Goal: Task Accomplishment & Management: Manage account settings

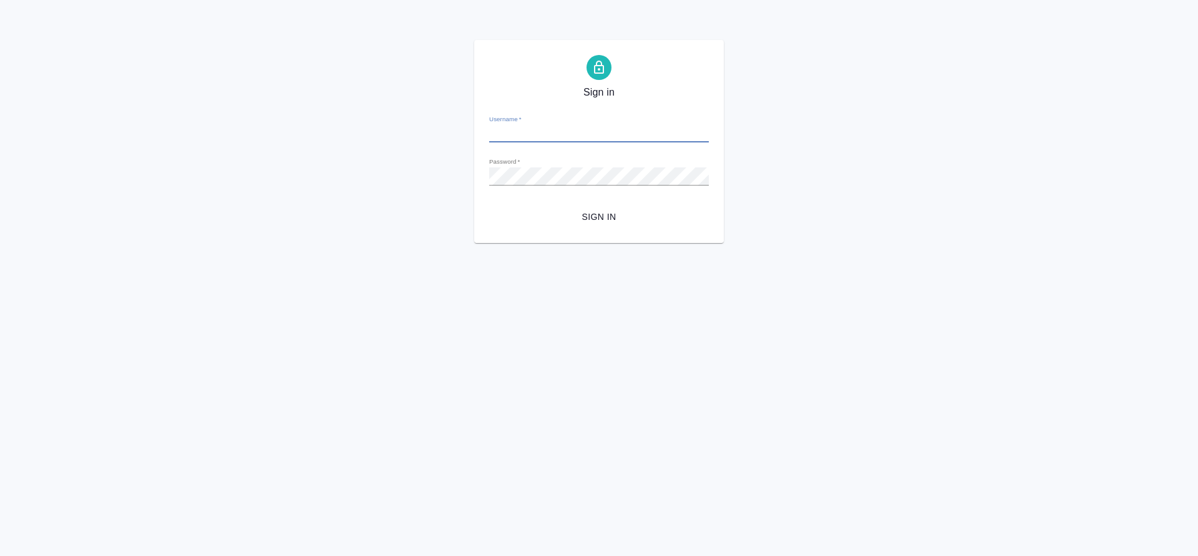
type input "o.tretyakova@awatera.com"
click at [580, 220] on span "Sign in" at bounding box center [599, 217] width 200 height 16
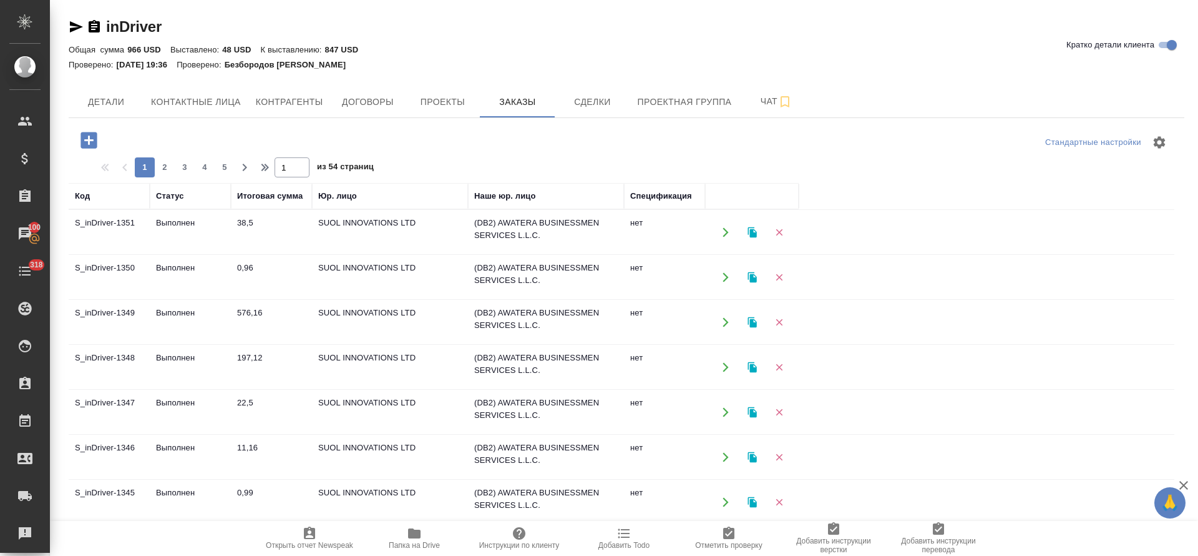
click at [176, 353] on td "Выполнен" at bounding box center [190, 367] width 81 height 44
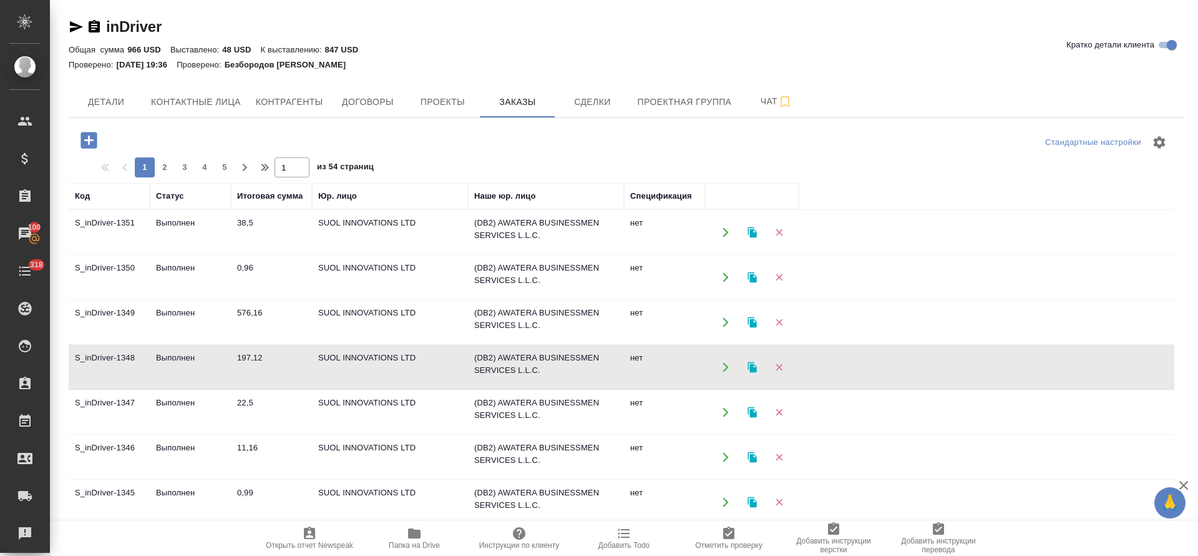
click at [176, 353] on td "Выполнен" at bounding box center [190, 367] width 81 height 44
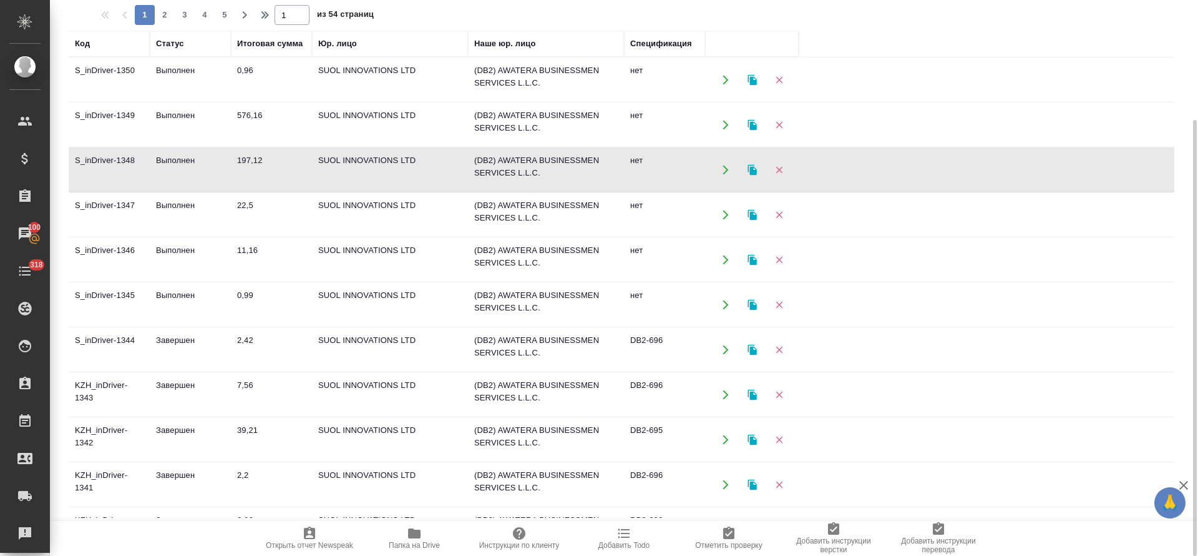
scroll to position [94, 0]
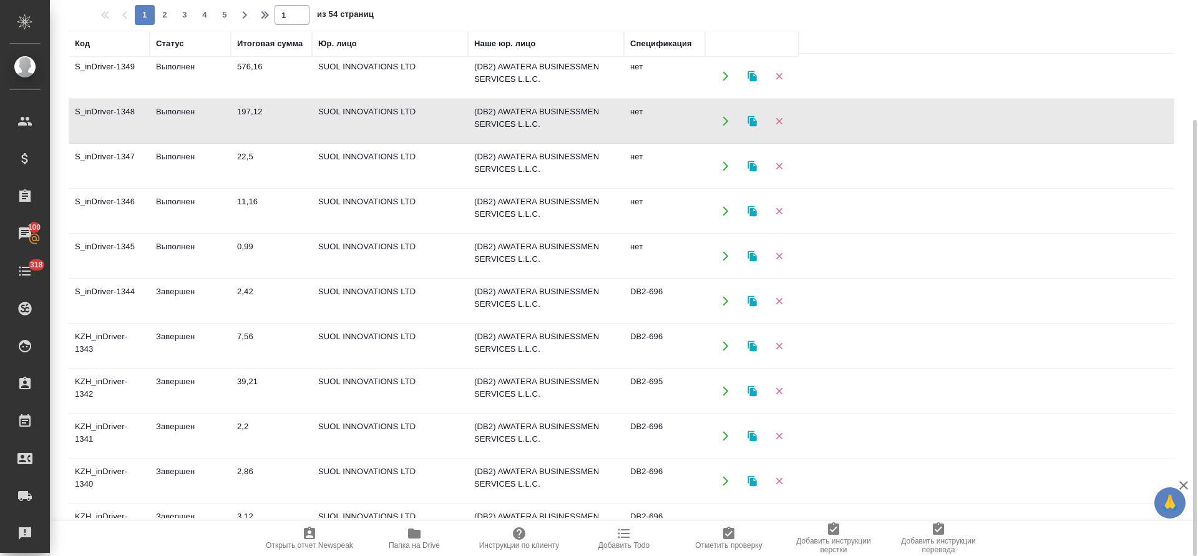
click at [180, 378] on td "Завершен" at bounding box center [190, 391] width 81 height 44
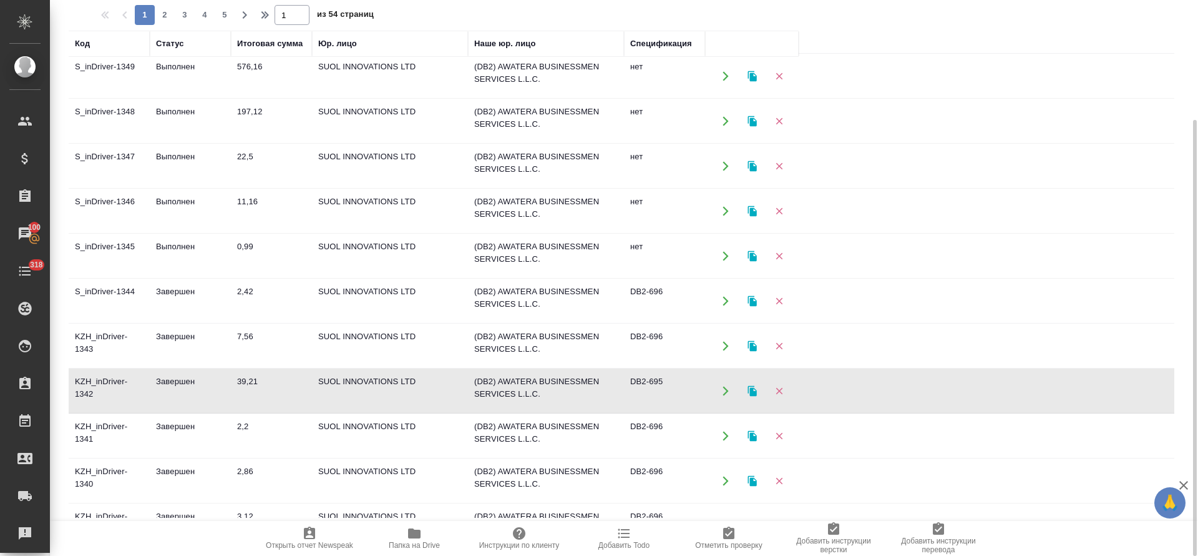
click at [180, 378] on td "Завершен" at bounding box center [190, 391] width 81 height 44
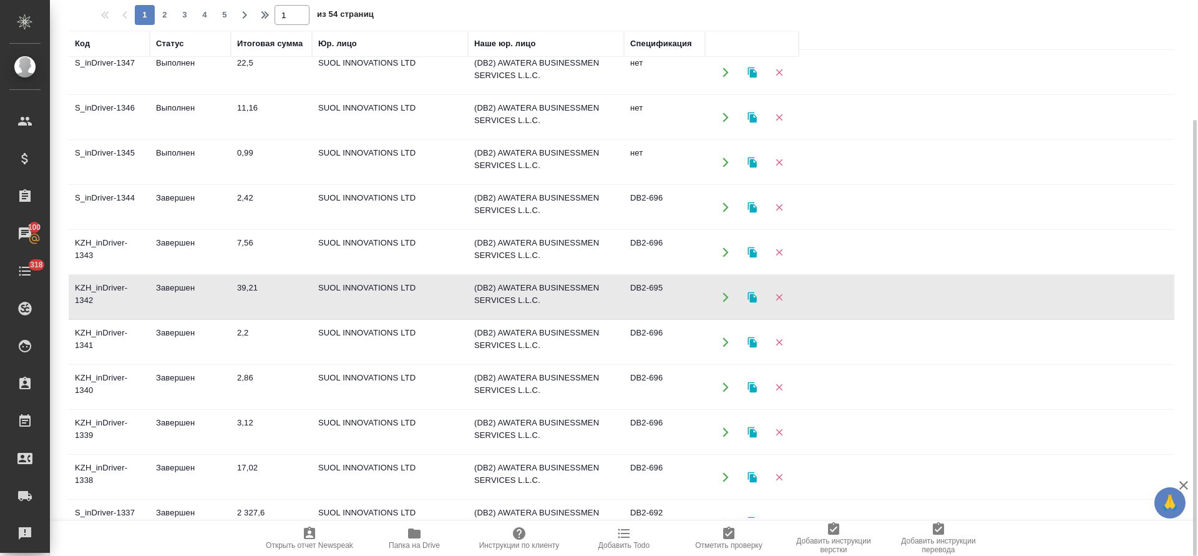
click at [170, 465] on td "Завершен" at bounding box center [190, 477] width 81 height 44
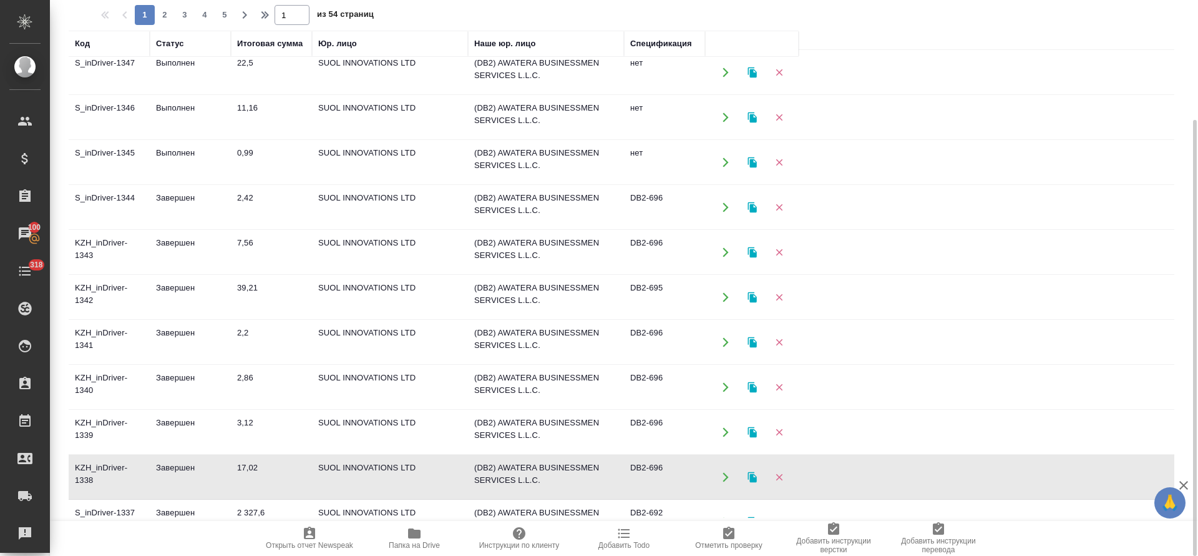
click at [170, 465] on td "Завершен" at bounding box center [190, 477] width 81 height 44
click at [752, 476] on icon "button" at bounding box center [752, 476] width 9 height 11
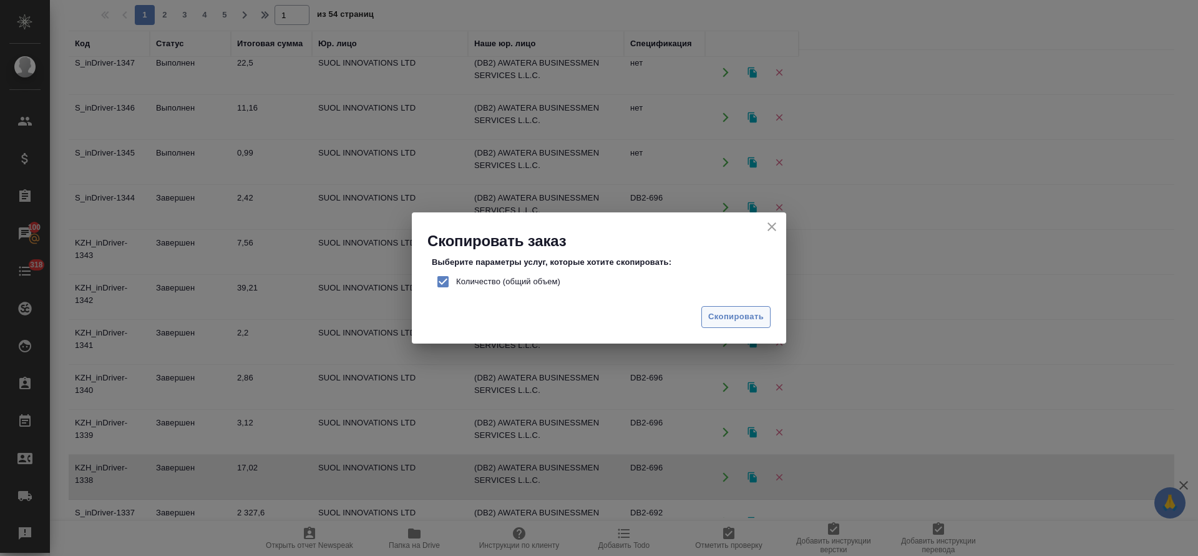
click at [733, 315] on span "Скопировать" at bounding box center [736, 317] width 56 height 14
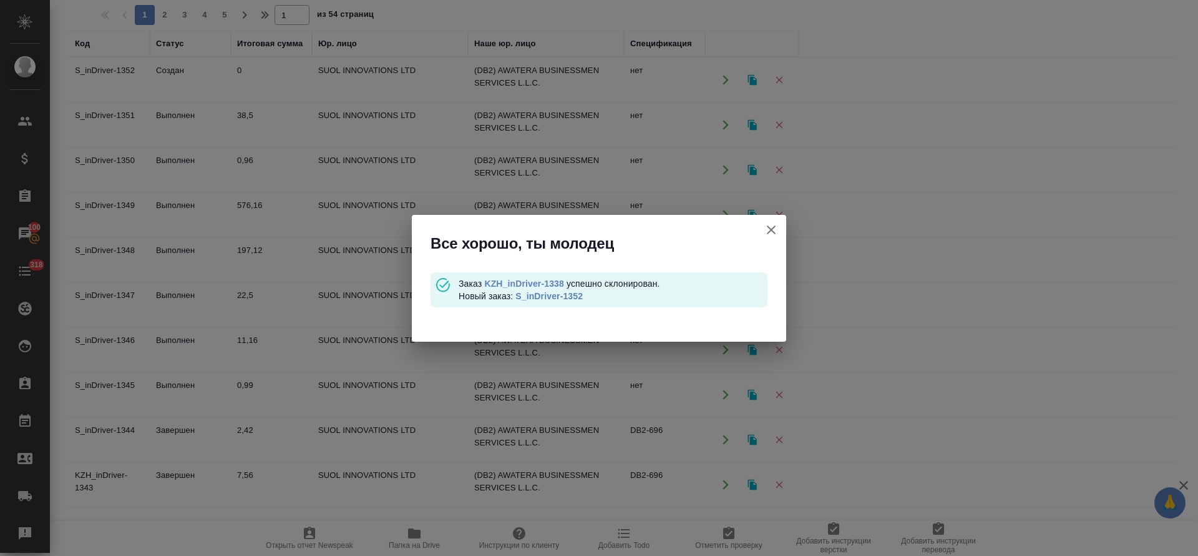
scroll to position [0, 0]
click at [554, 298] on link "S_inDriver-1352" at bounding box center [549, 296] width 67 height 10
click at [774, 229] on icon "button" at bounding box center [771, 229] width 15 height 15
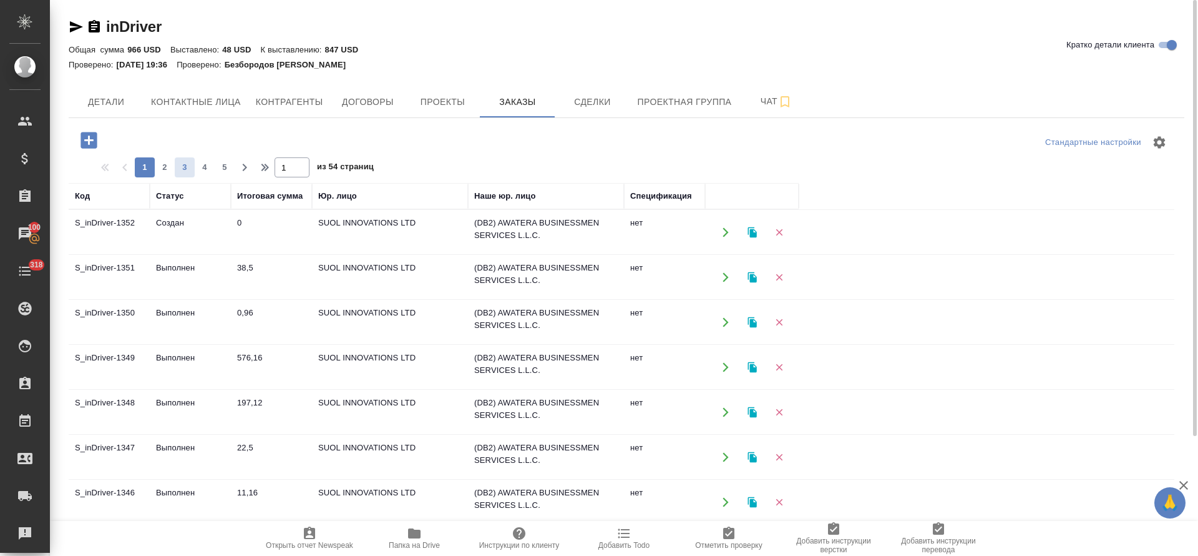
click at [185, 174] on button "3" at bounding box center [185, 167] width 20 height 20
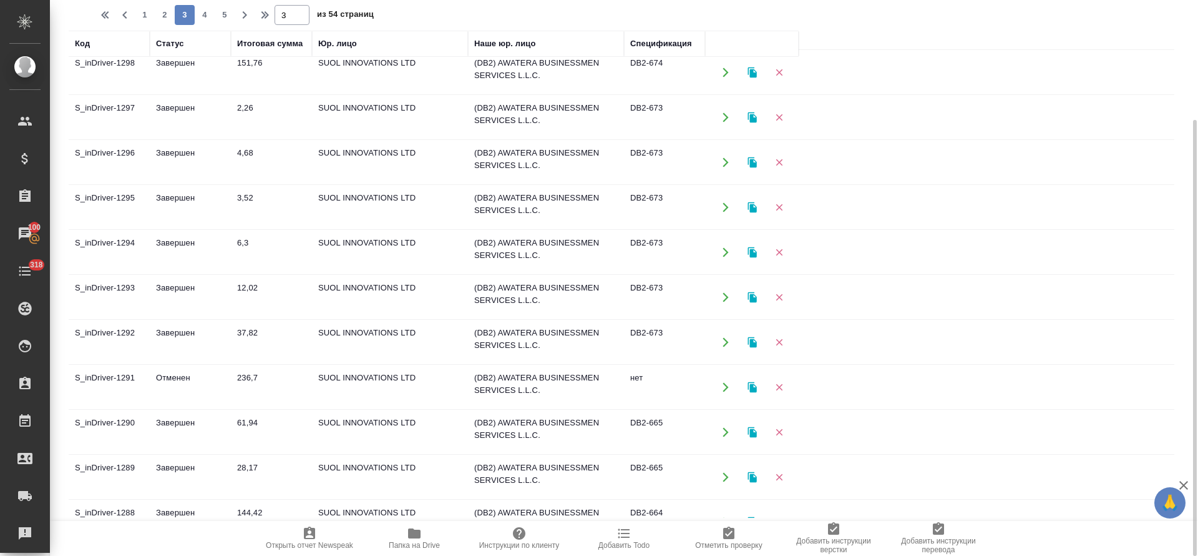
scroll to position [281, 0]
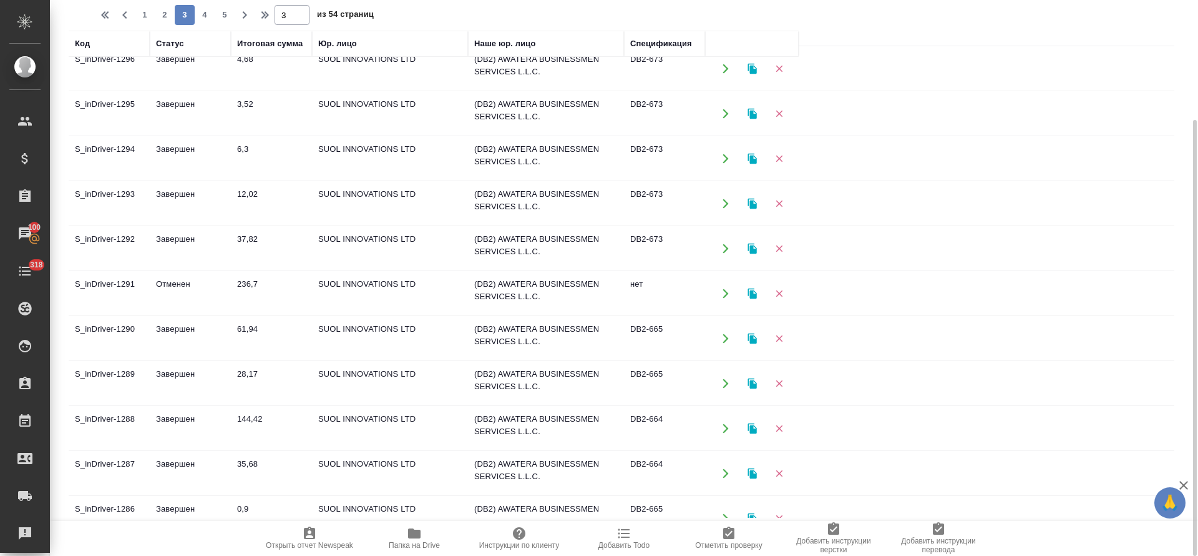
click at [253, 370] on td "28,17" at bounding box center [271, 383] width 81 height 44
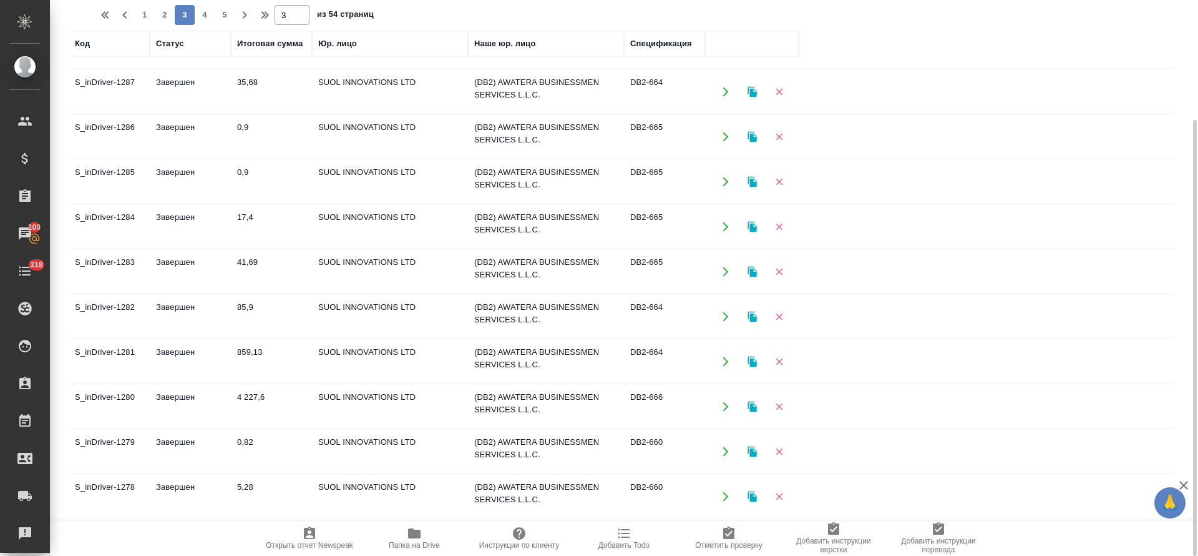
scroll to position [664, 0]
click at [242, 212] on td "17,4" at bounding box center [271, 225] width 81 height 44
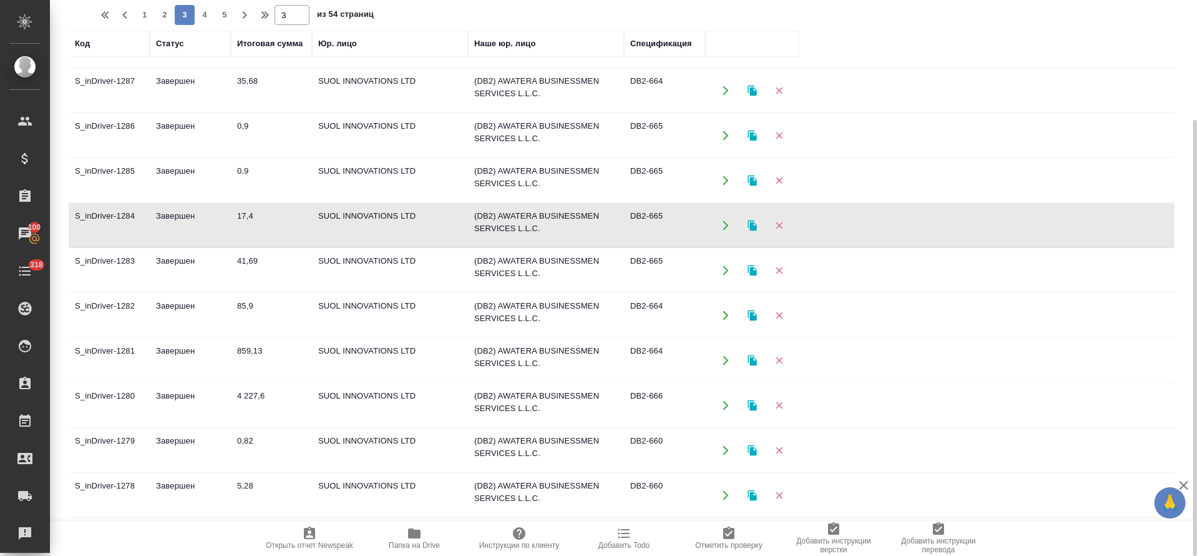
click at [242, 212] on td "17,4" at bounding box center [271, 225] width 81 height 44
click at [206, 21] on button "4" at bounding box center [205, 15] width 20 height 20
type input "4"
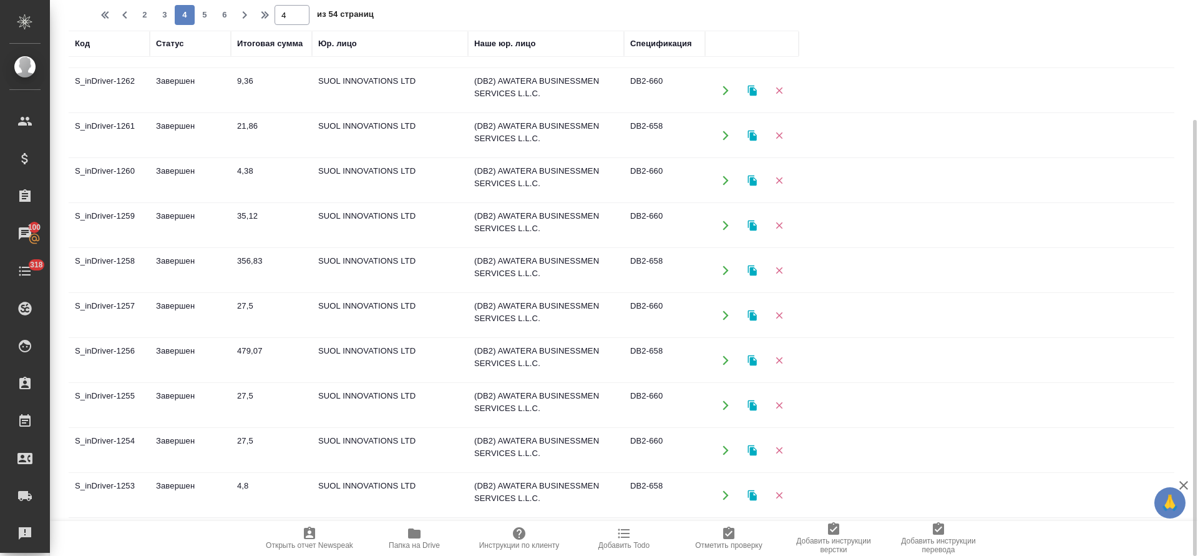
click at [195, 212] on td "Завершен" at bounding box center [190, 225] width 81 height 44
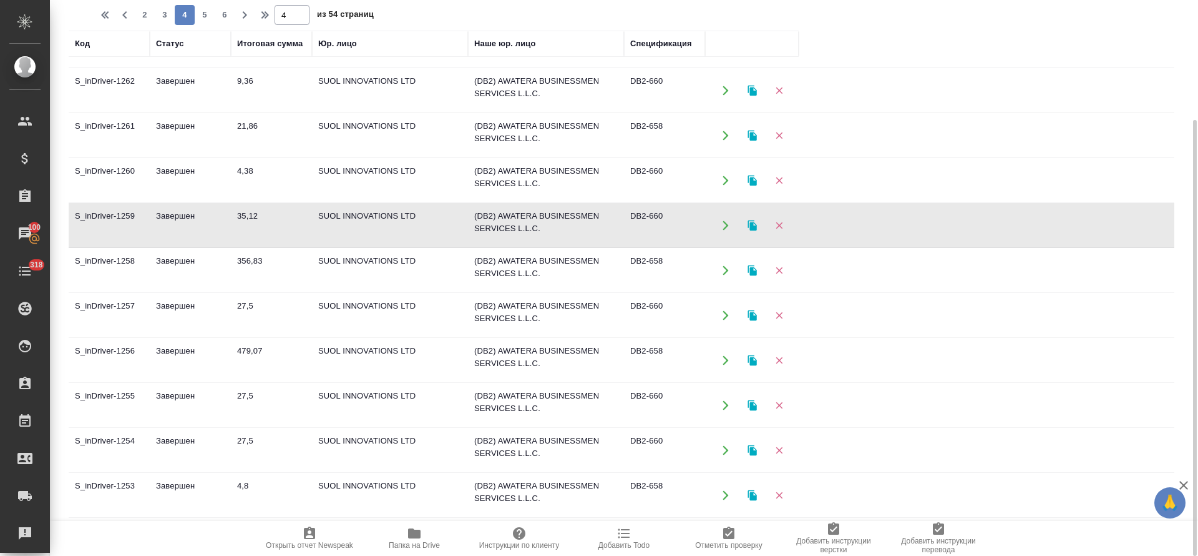
click at [195, 212] on td "Завершен" at bounding box center [190, 225] width 81 height 44
click at [244, 305] on td "27,5" at bounding box center [271, 315] width 81 height 44
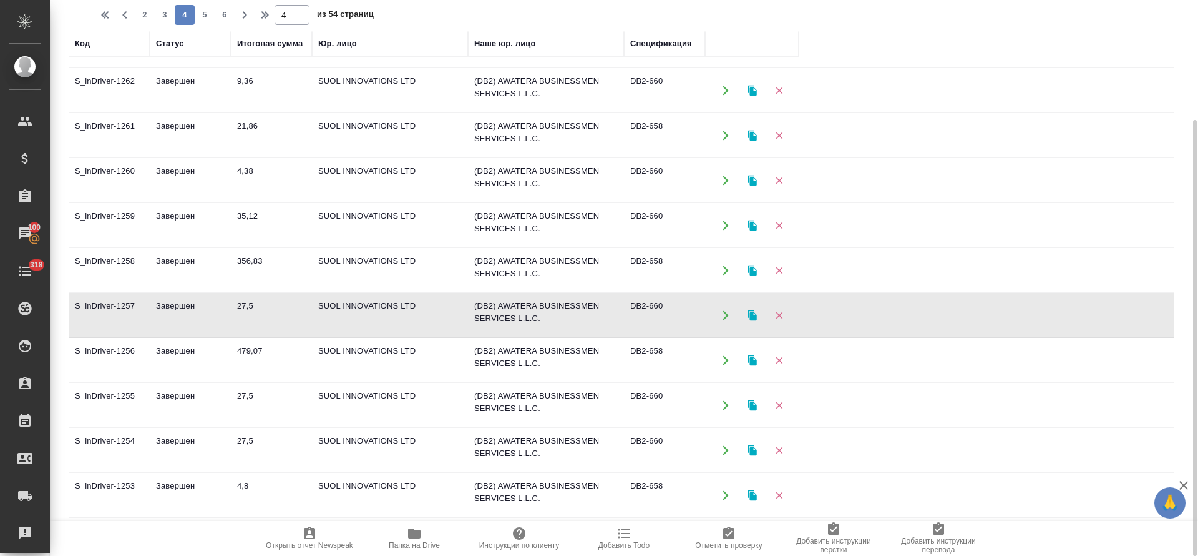
click at [244, 305] on td "27,5" at bounding box center [271, 315] width 81 height 44
click at [240, 401] on td "27,5" at bounding box center [271, 405] width 81 height 44
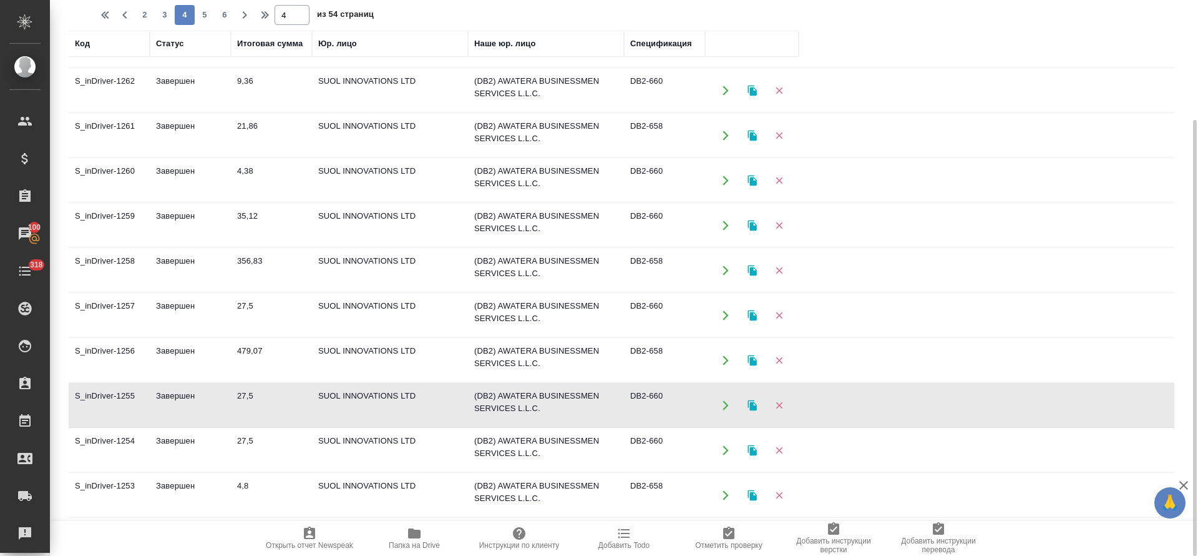
click at [240, 401] on td "27,5" at bounding box center [271, 405] width 81 height 44
click at [255, 393] on td "27,5" at bounding box center [271, 405] width 81 height 44
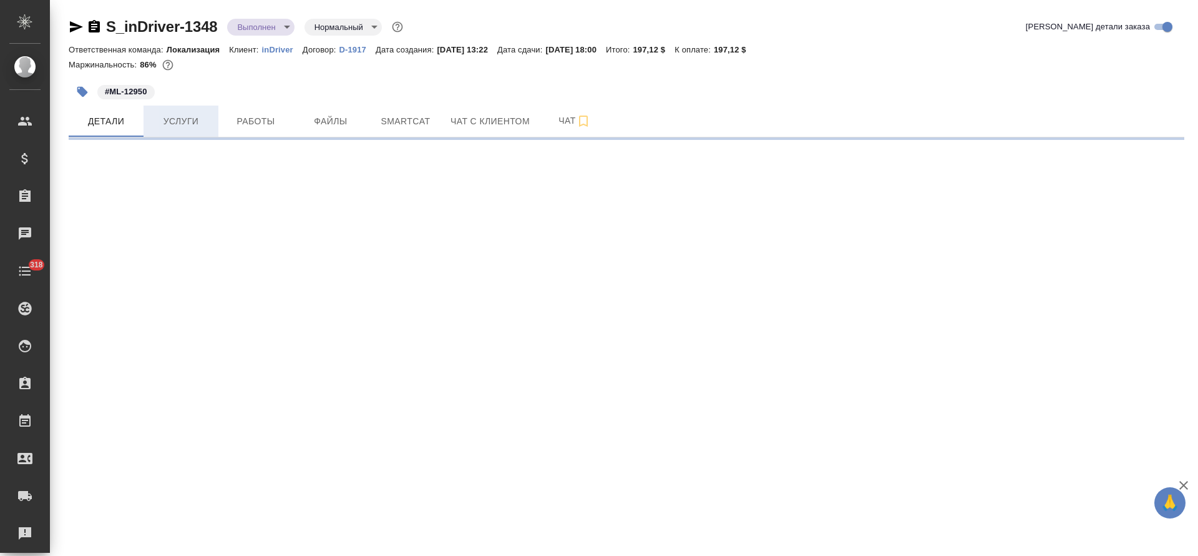
select select "RU"
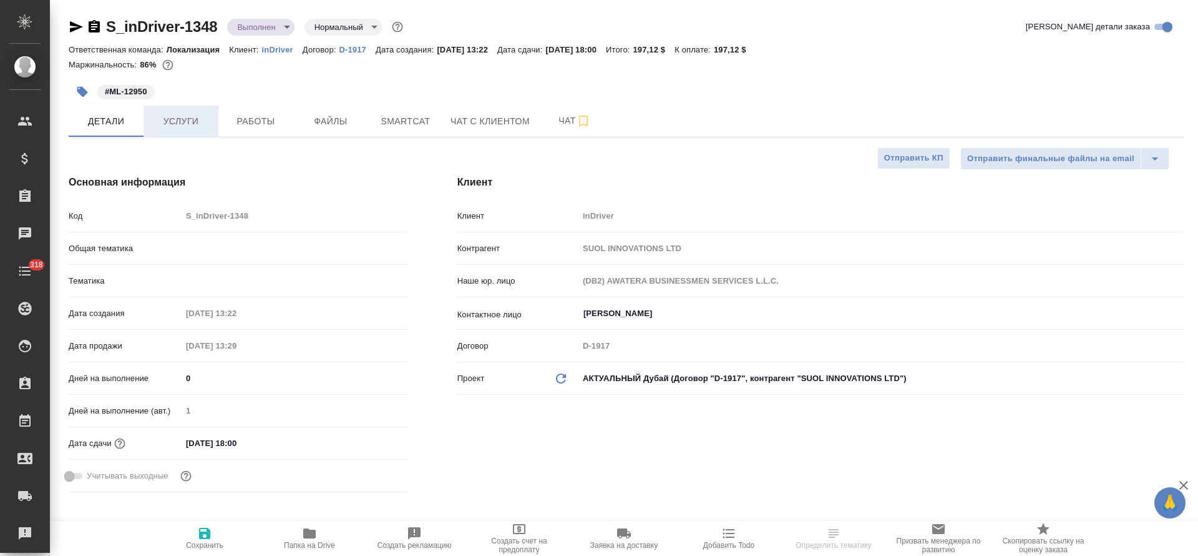
type textarea "x"
type input "Локализация"
type input "[PERSON_NAME]"
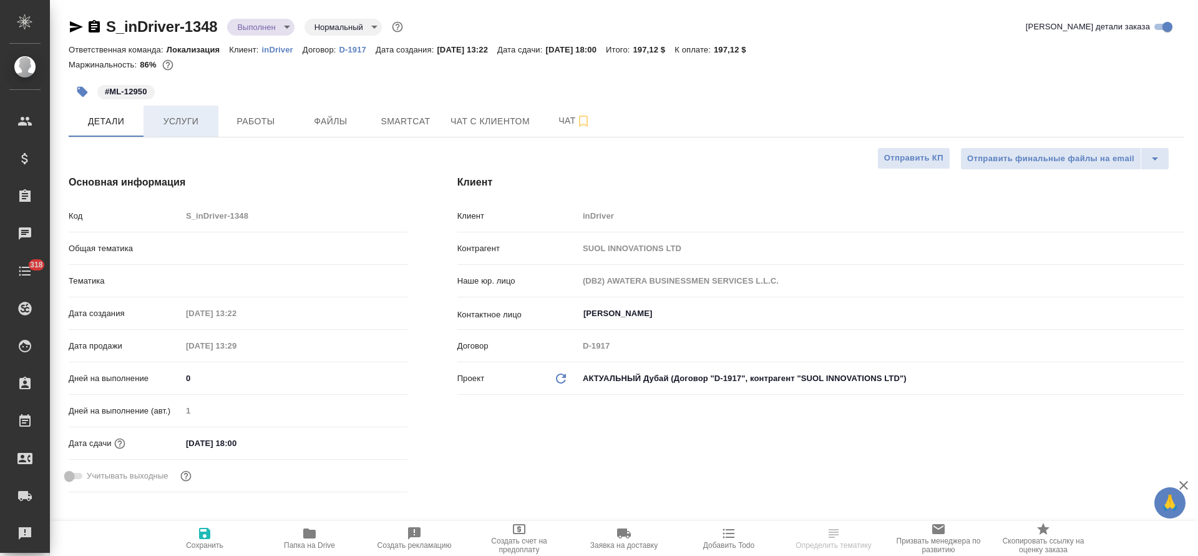
type input "[PERSON_NAME]"
type textarea "x"
click at [172, 117] on span "Услуги" at bounding box center [181, 122] width 60 height 16
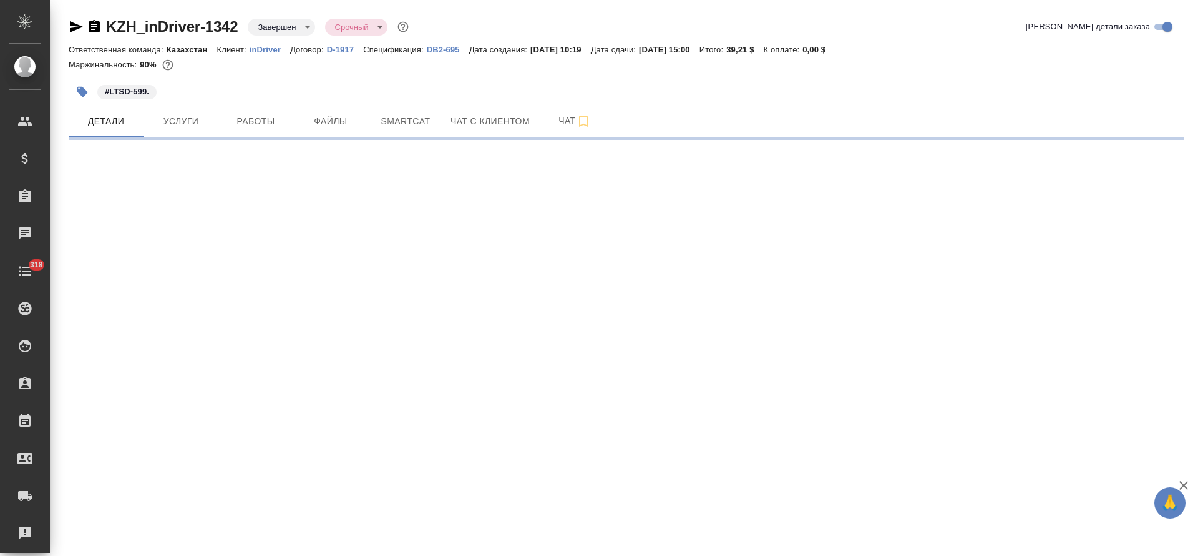
select select "RU"
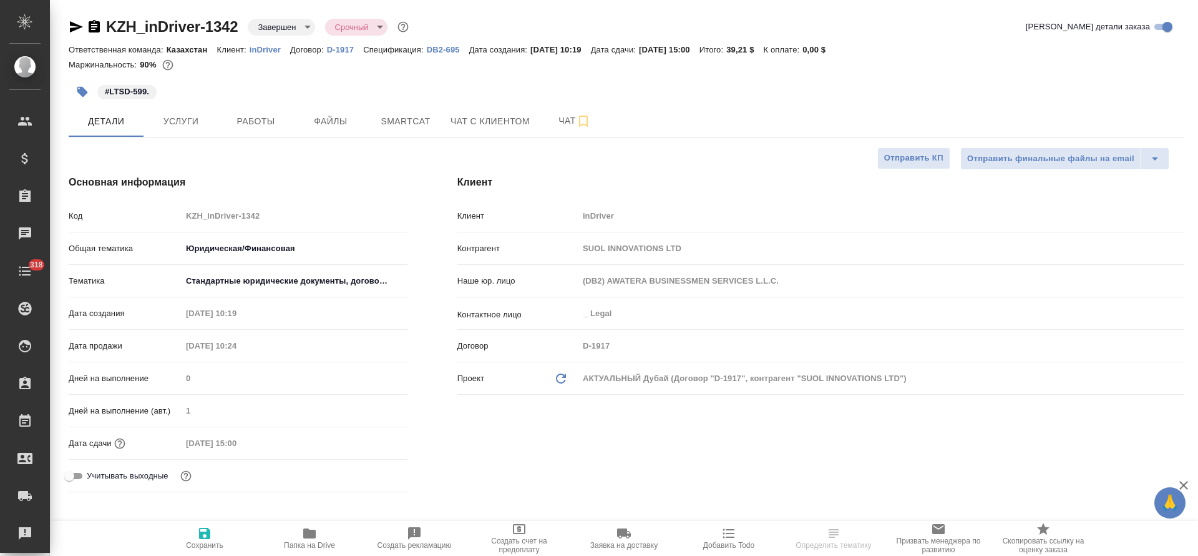
type textarea "x"
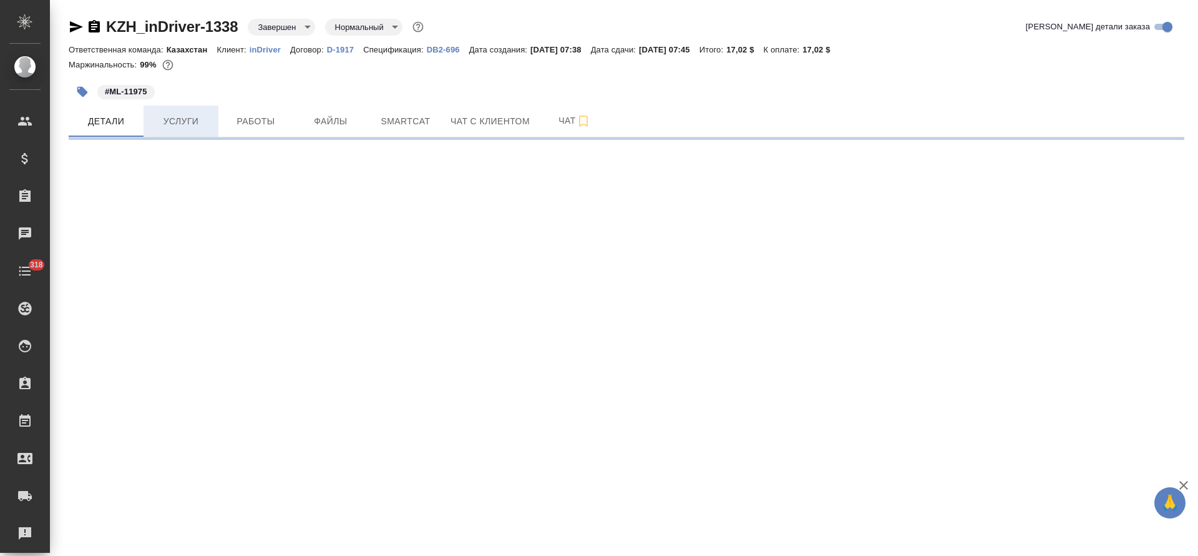
click at [162, 120] on span "Услуги" at bounding box center [181, 122] width 60 height 16
select select "RU"
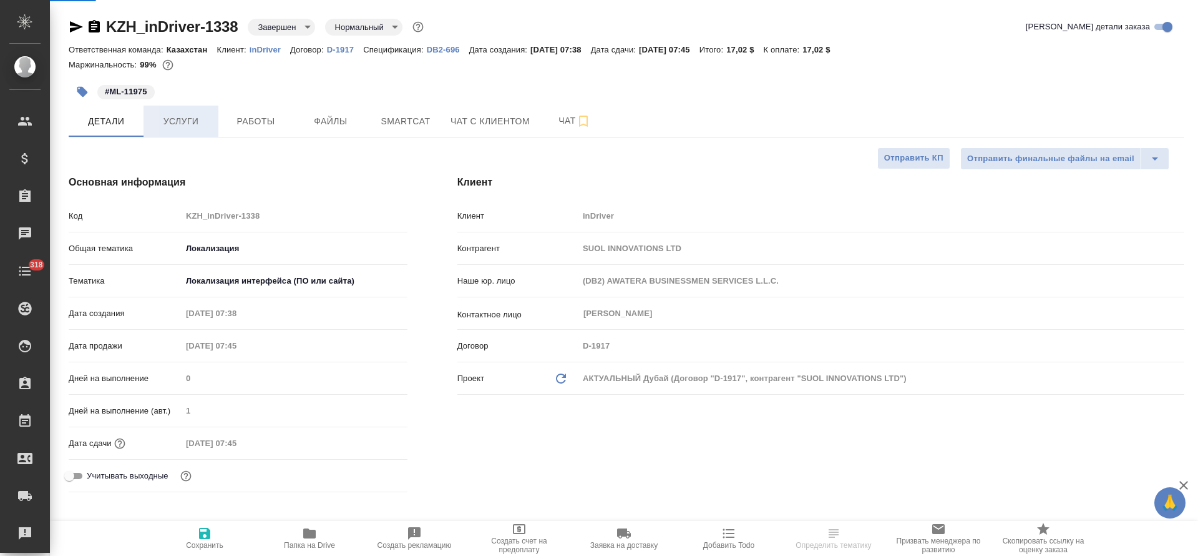
type textarea "x"
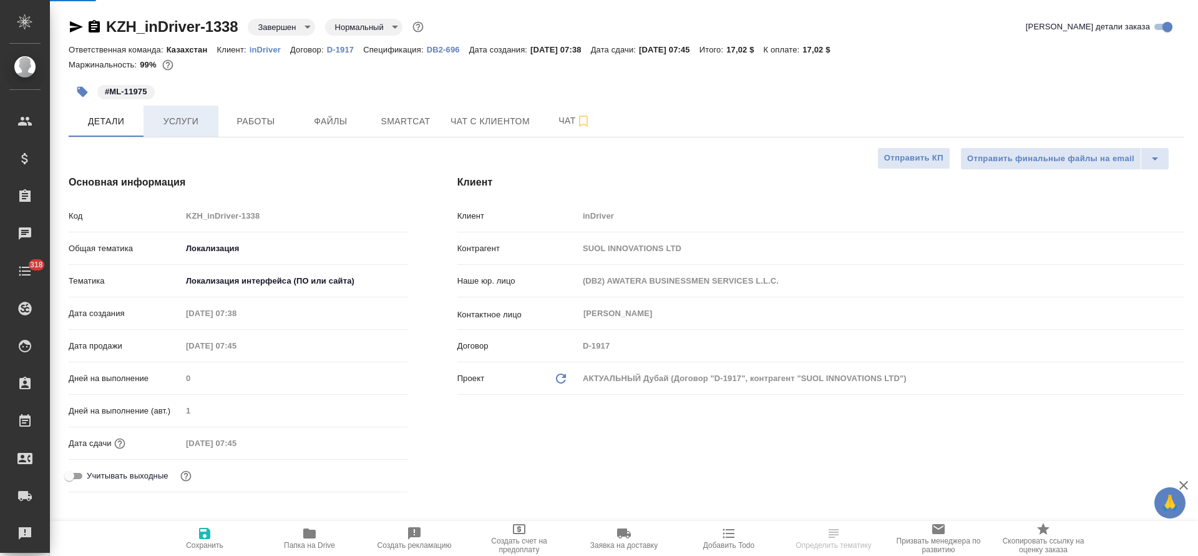
type textarea "x"
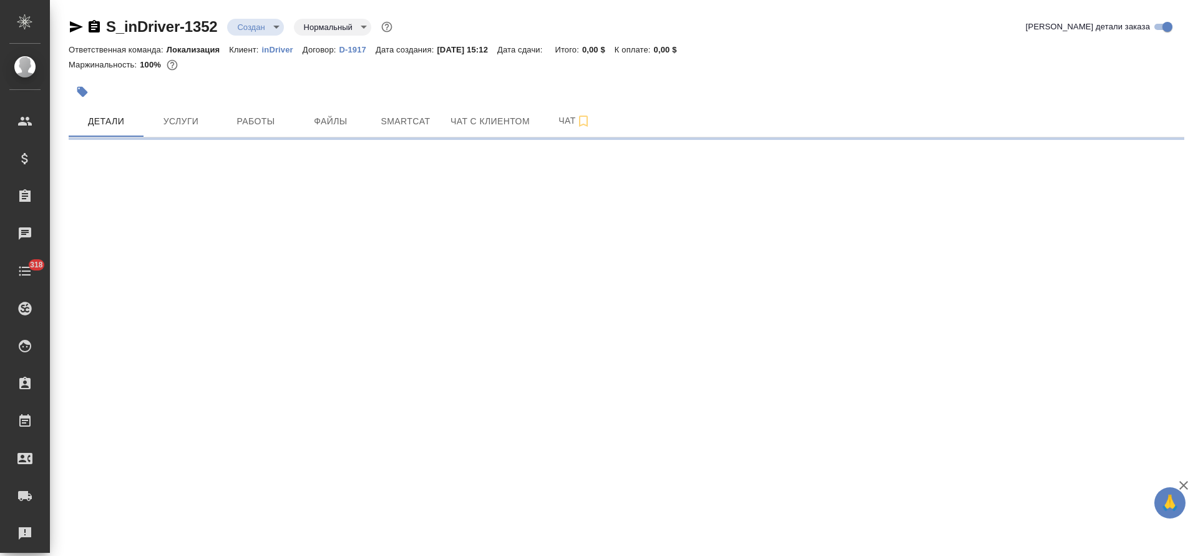
select select "RU"
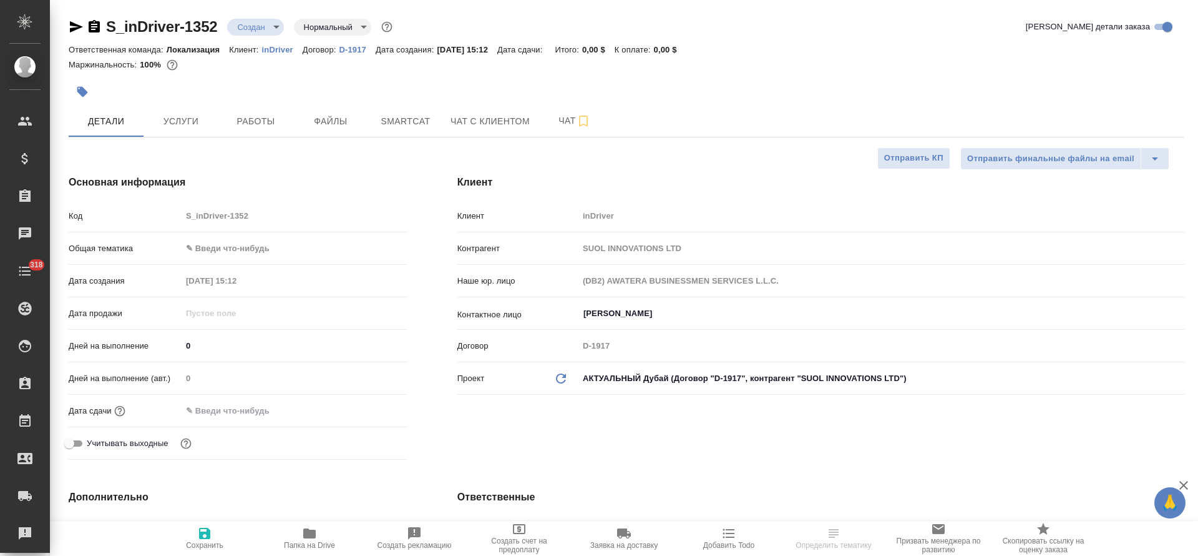
type textarea "x"
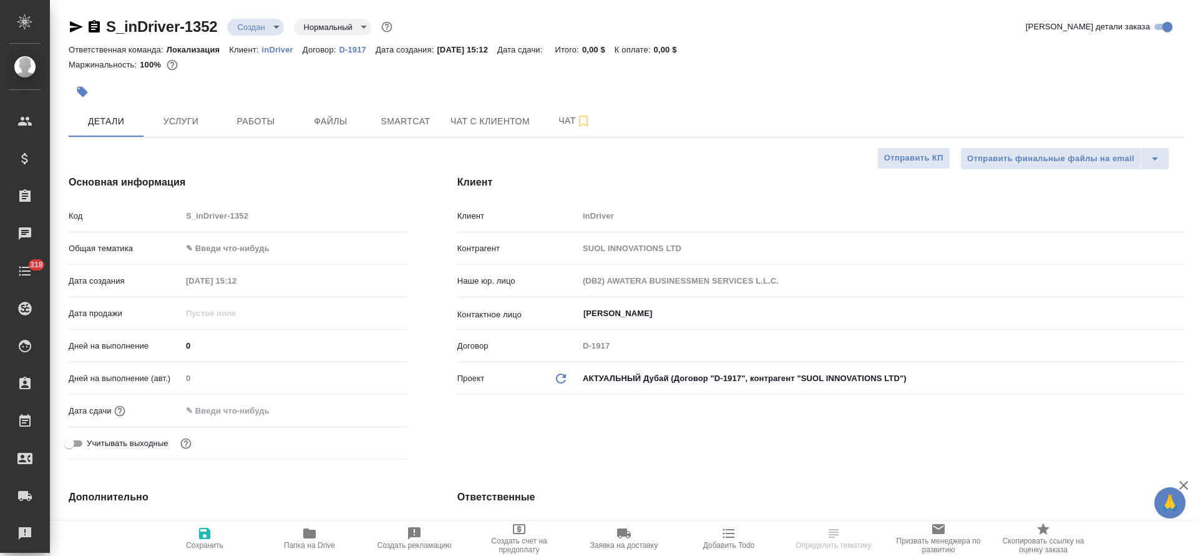
type textarea "x"
click at [228, 252] on body "🙏 .cls-1 fill:#fff; AWATERA Tretyakova Olga Клиенты Спецификации Заказы Чаты 31…" at bounding box center [599, 278] width 1198 height 556
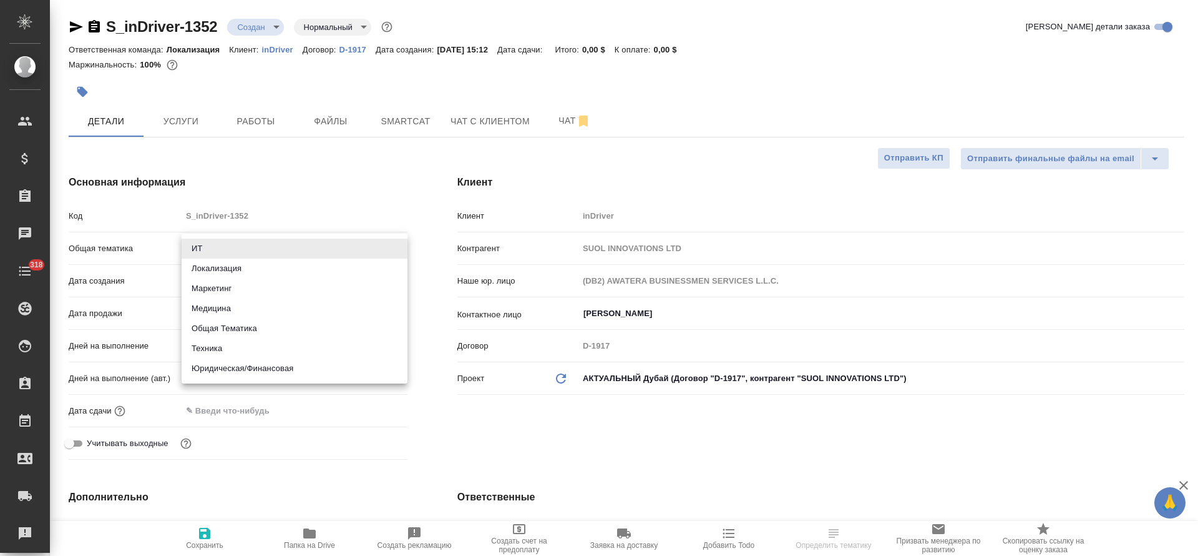
click at [237, 270] on li "Локализация" at bounding box center [295, 268] width 226 height 20
type input "local"
type textarea "x"
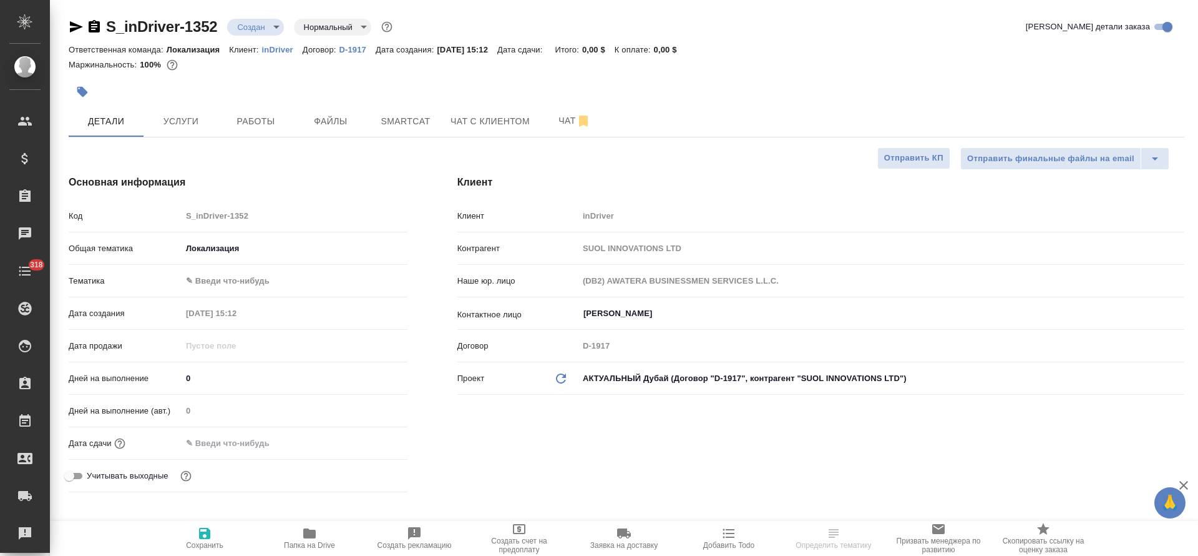
click at [237, 278] on body "🙏 .cls-1 fill:#fff; AWATERA Tretyakova Olga Клиенты Спецификации Заказы Чаты 31…" at bounding box center [599, 278] width 1198 height 556
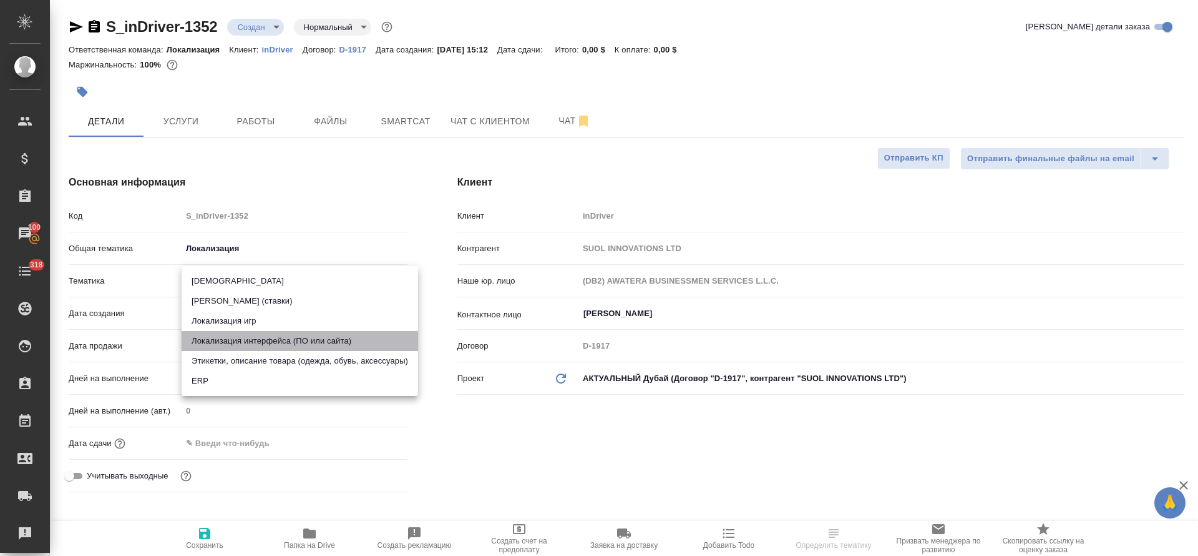
click at [240, 340] on li "Локализация интерфейса (ПО или сайта)" at bounding box center [300, 341] width 237 height 20
type textarea "x"
type input "5a8b8b956a9677013d343e0d"
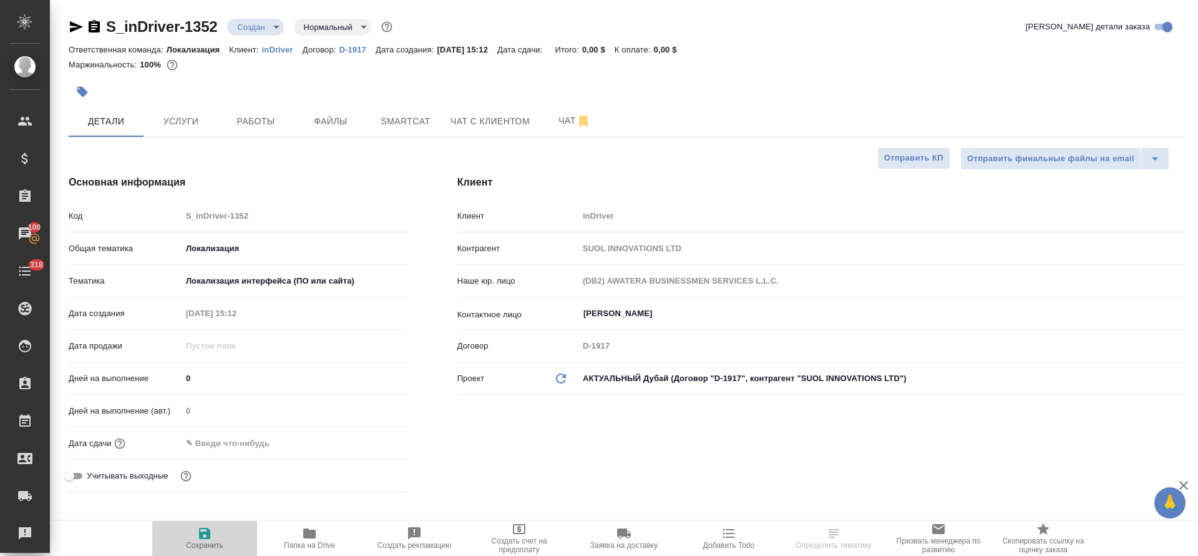
click at [205, 532] on icon "button" at bounding box center [204, 532] width 11 height 11
type textarea "x"
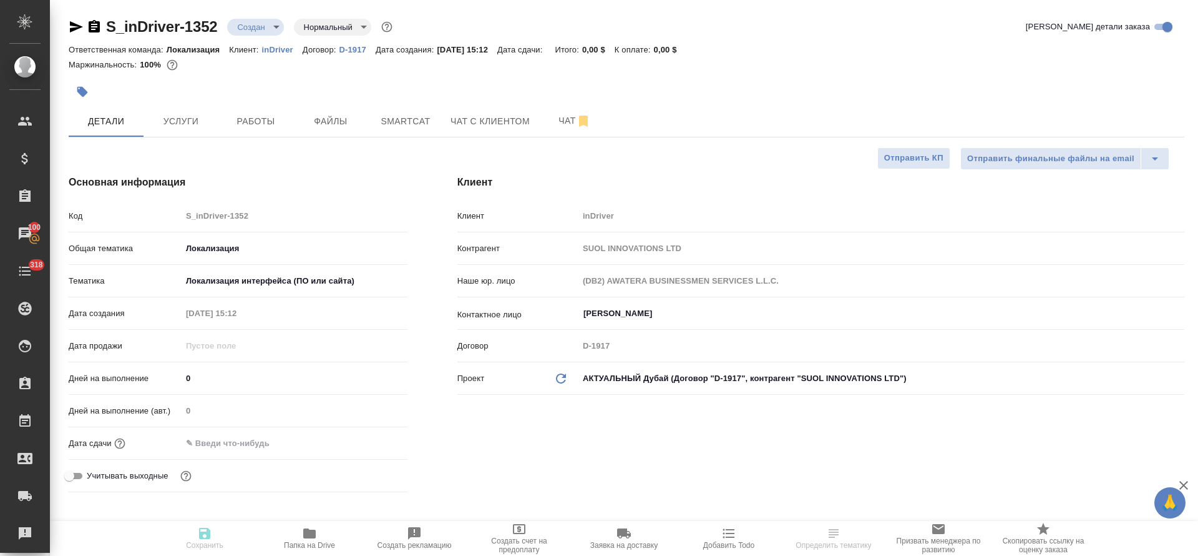
type textarea "x"
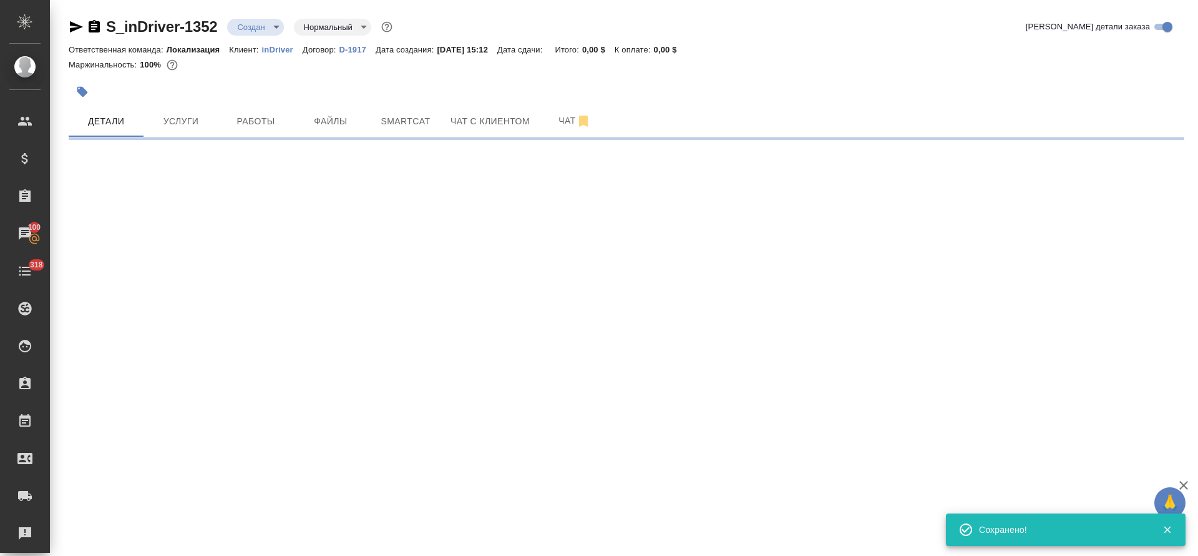
select select "RU"
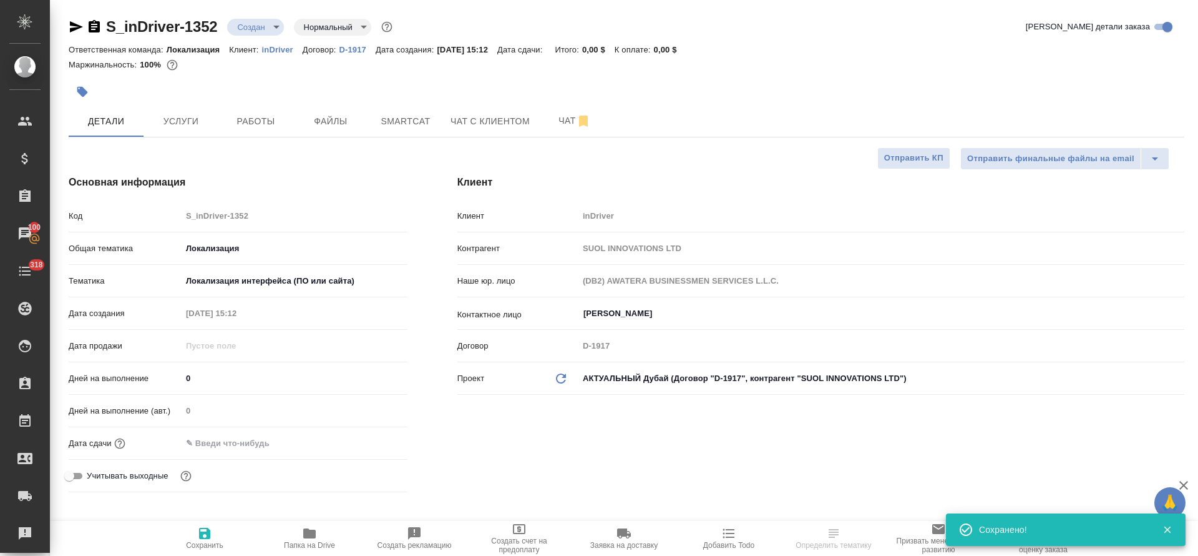
type textarea "x"
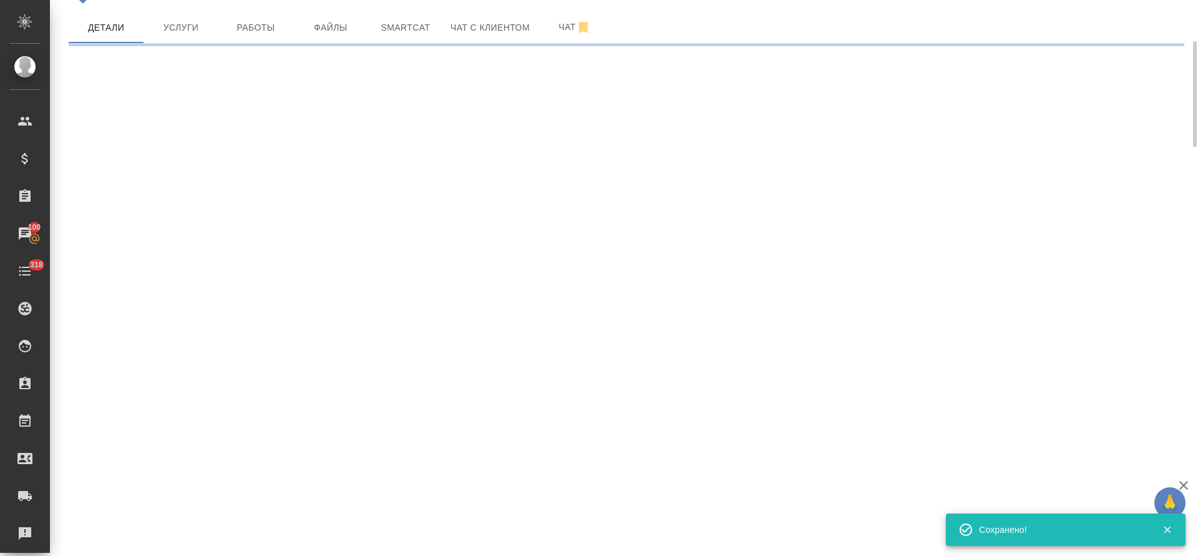
select select "RU"
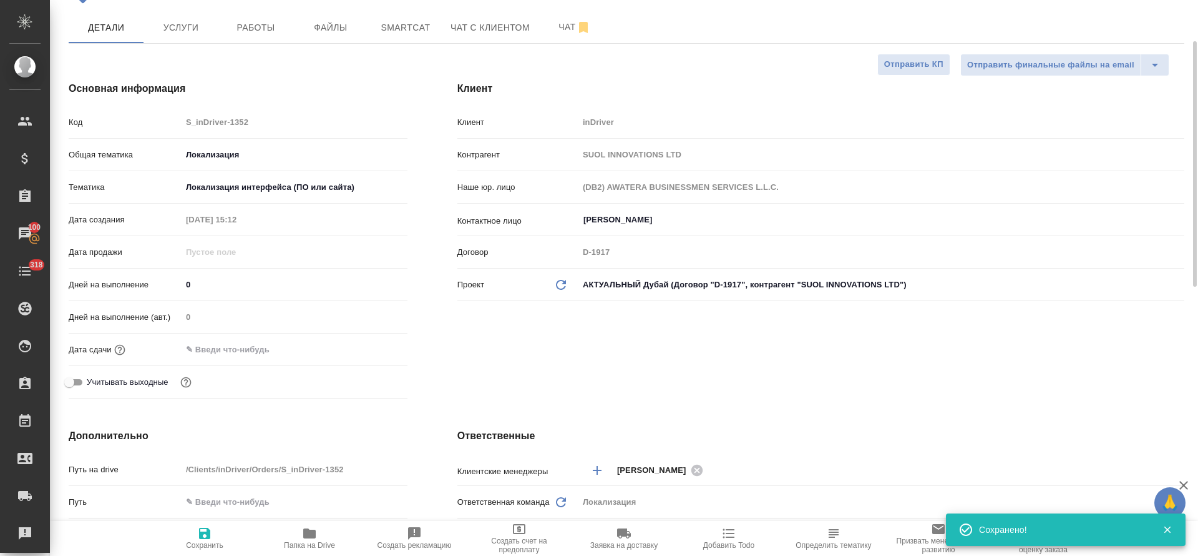
type textarea "x"
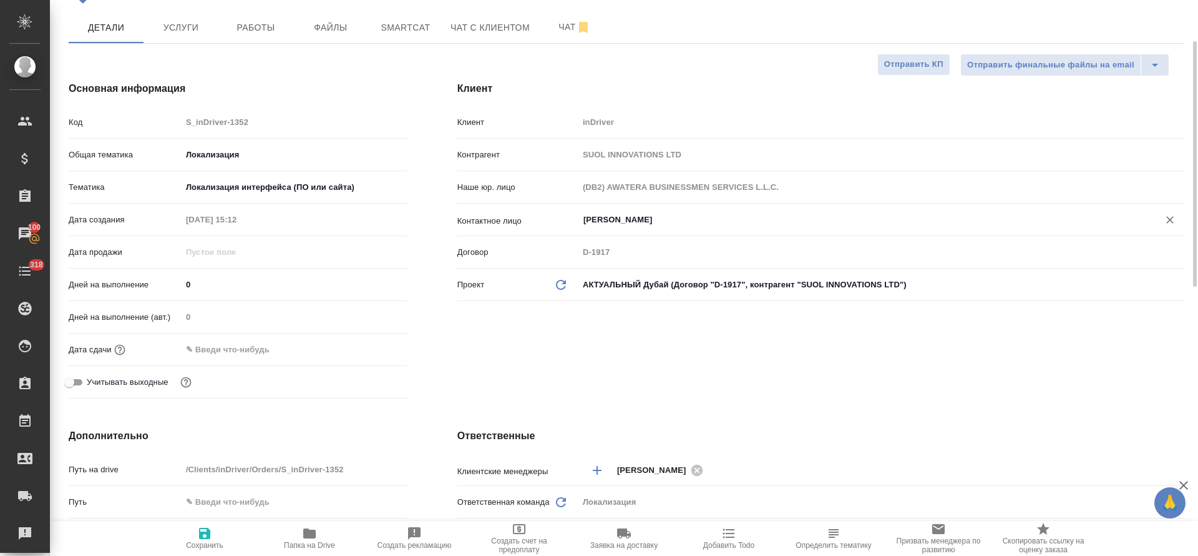
click at [611, 220] on input "[PERSON_NAME]" at bounding box center [860, 219] width 557 height 15
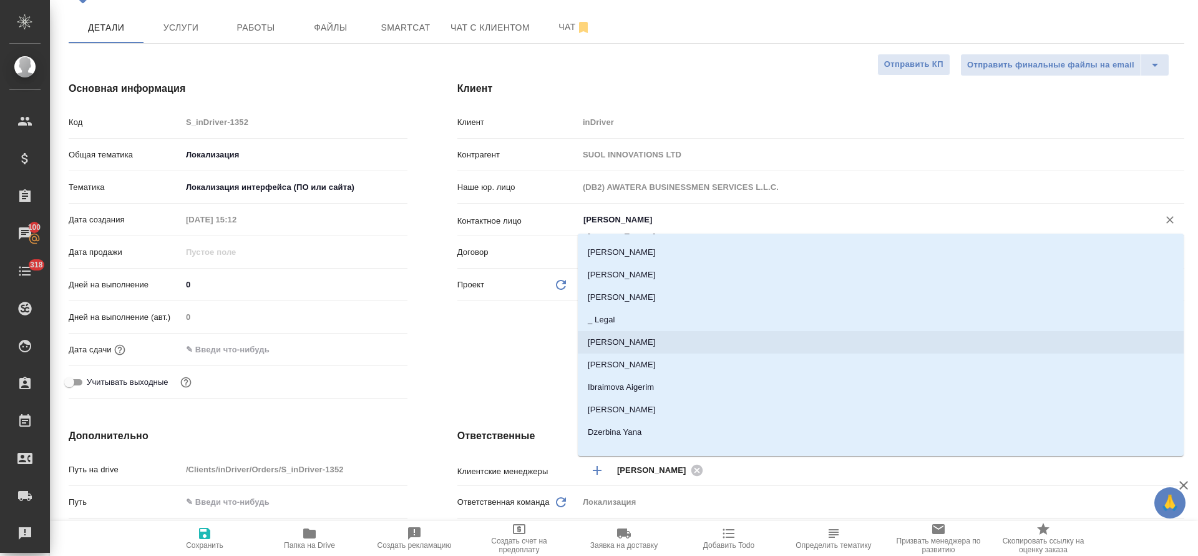
scroll to position [343, 0]
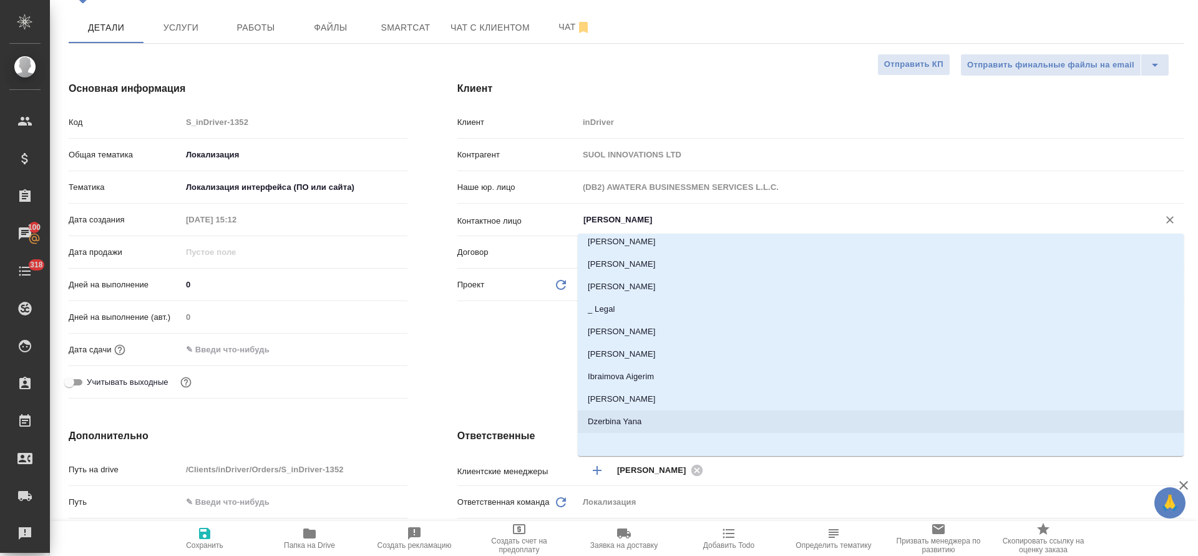
click at [604, 425] on li "Dzerbina Yana" at bounding box center [881, 421] width 606 height 22
type input "Dzerbina Yana"
type textarea "x"
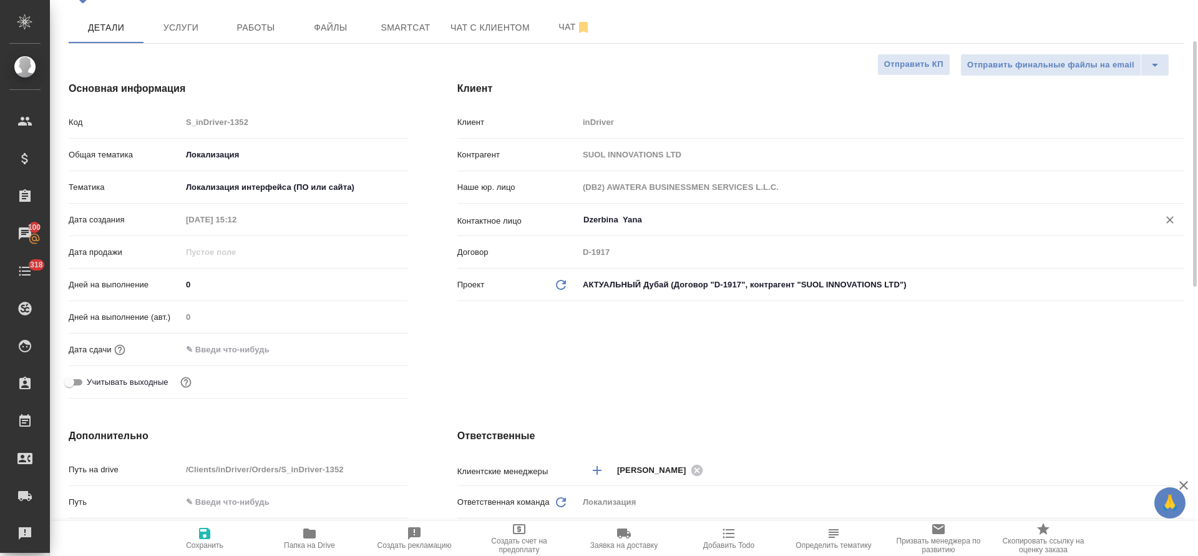
click at [522, 373] on div "Клиент Клиент inDriver Контрагент SUOL INNOVATIONS LTD Наше юр. лицо (DB2) AWAT…" at bounding box center [821, 242] width 777 height 372
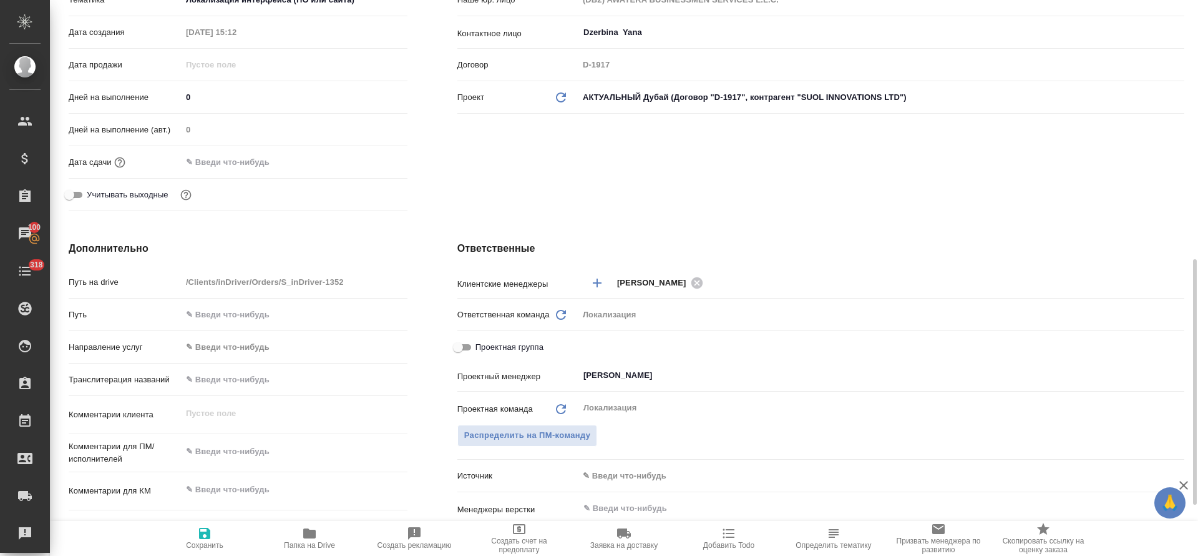
scroll to position [375, 0]
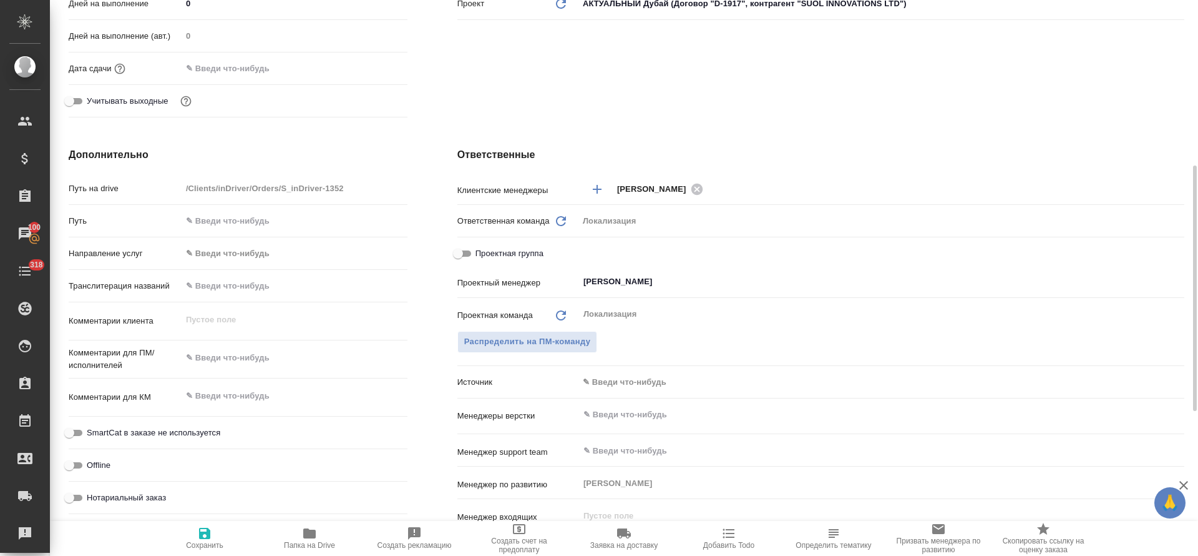
type textarea "x"
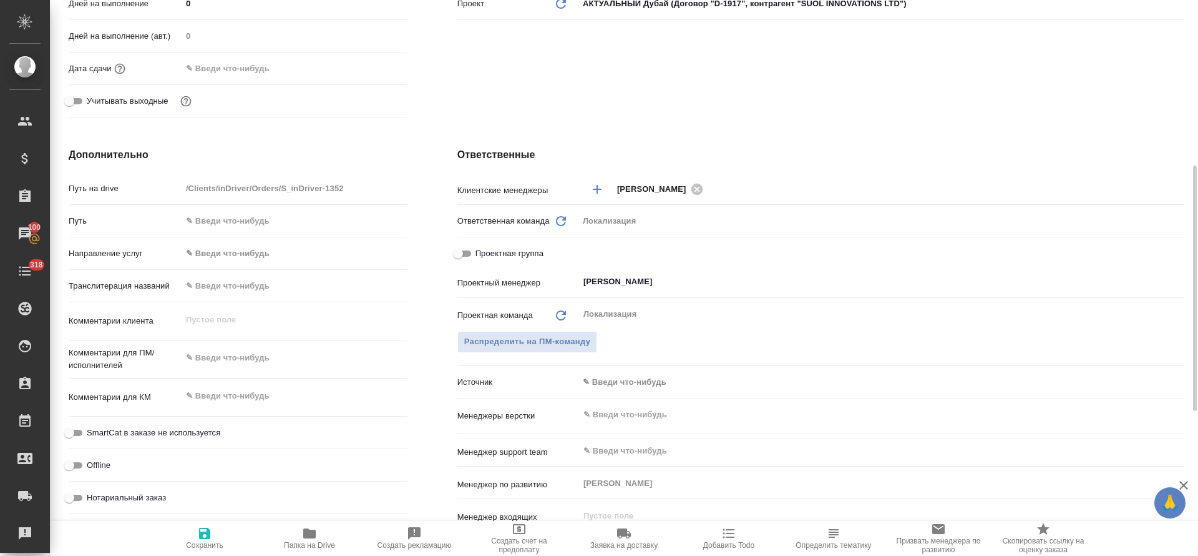
type textarea "x"
click at [223, 399] on textarea at bounding box center [295, 395] width 226 height 21
paste textarea "https://indriver.crowdin.com/u/projects/242"
type textarea "x"
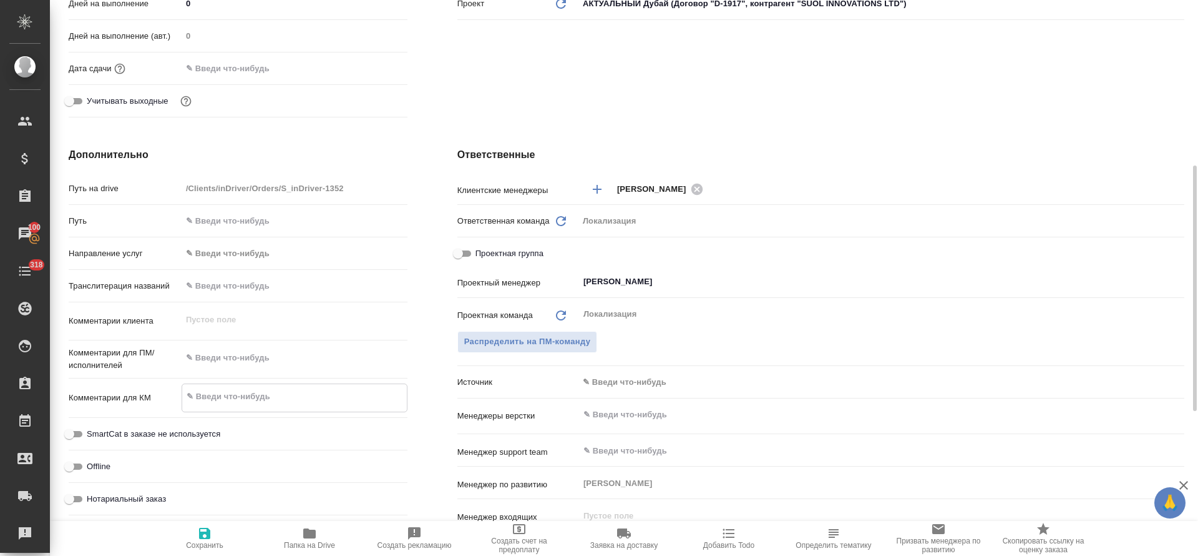
type textarea "https://indriver.crowdin.com/u/projects/242"
type textarea "x"
type textarea "https://indriver.crowdin.com/u/projects/242"
type textarea "x"
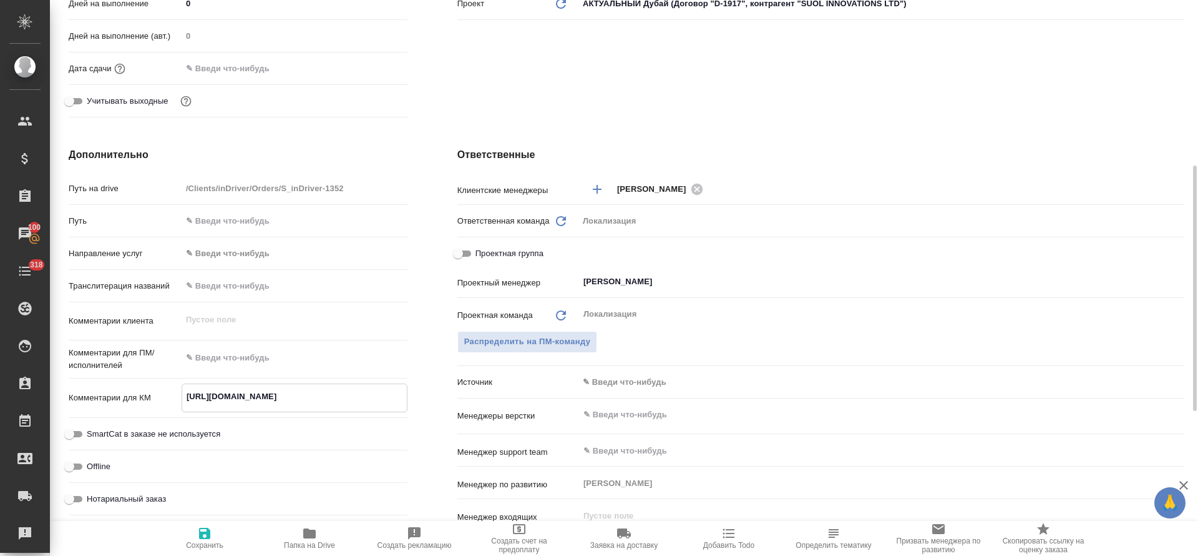
type textarea "x"
click at [270, 358] on textarea at bounding box center [295, 357] width 226 height 21
paste textarea "Хочу у вас уточнить по поводу одного потенциального проекта для нас. Пишу в лич…"
type textarea "Хочу у вас уточнить по поводу одного потенциального проекта для нас. Пишу в лич…"
type textarea "x"
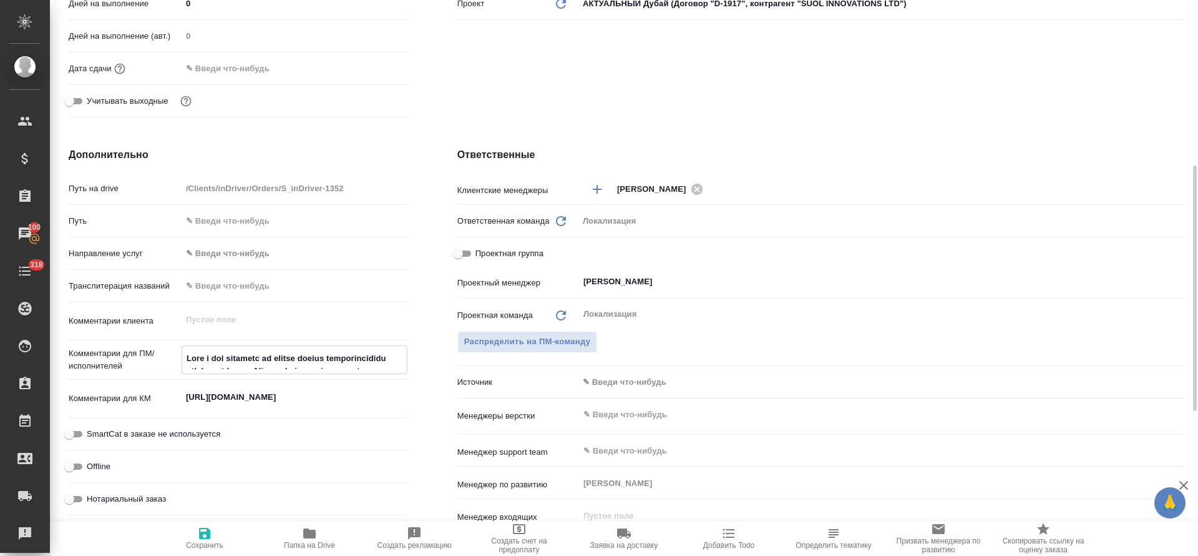
type textarea "x"
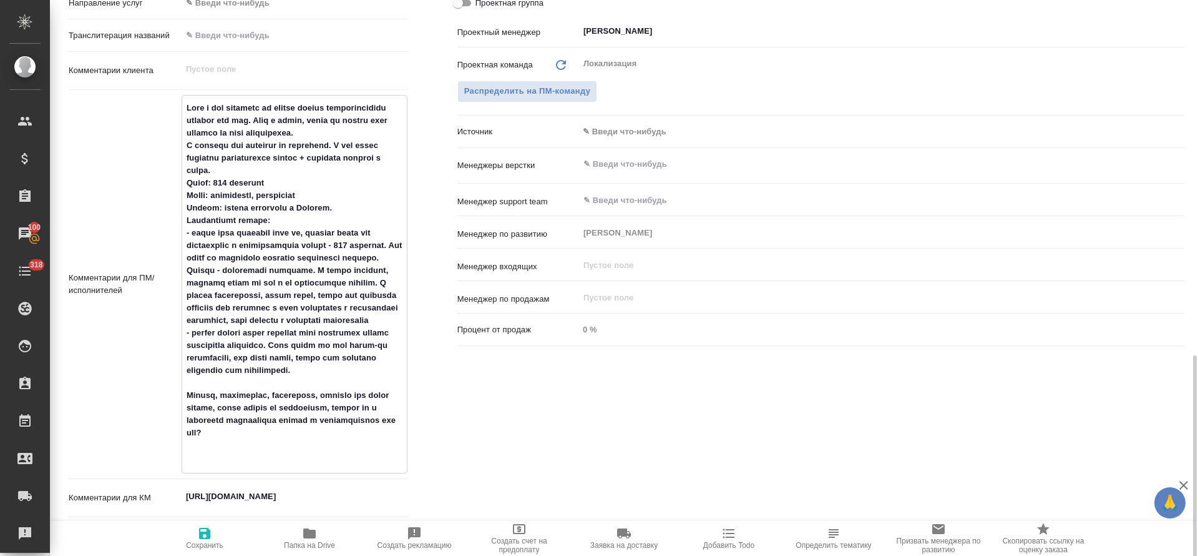
scroll to position [718, 0]
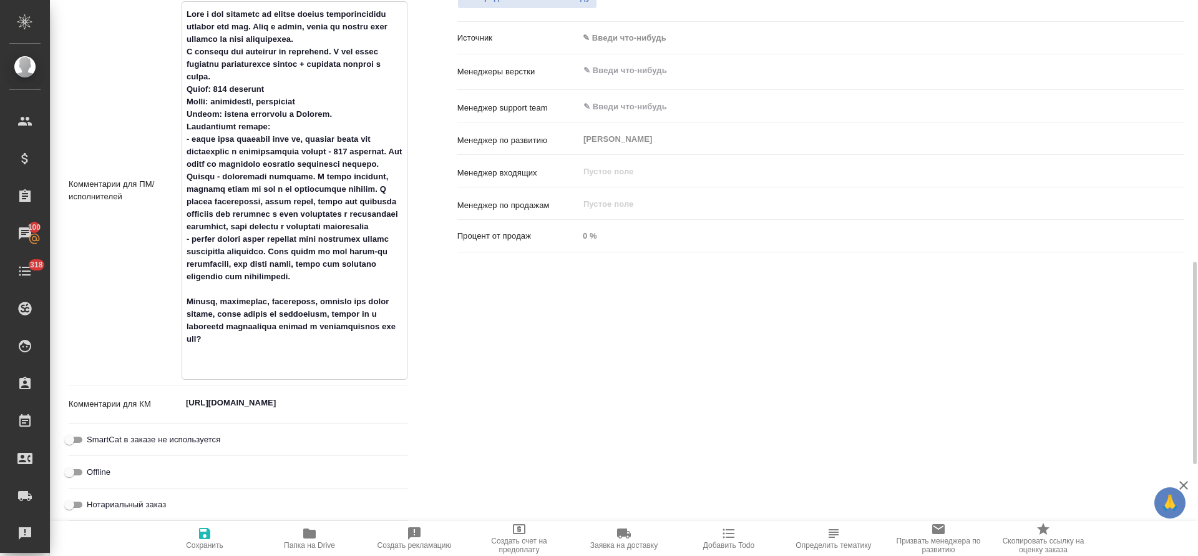
type textarea "Хочу у вас уточнить по поводу одного потенциального проекта для нас. Пишу в лич…"
type textarea "x"
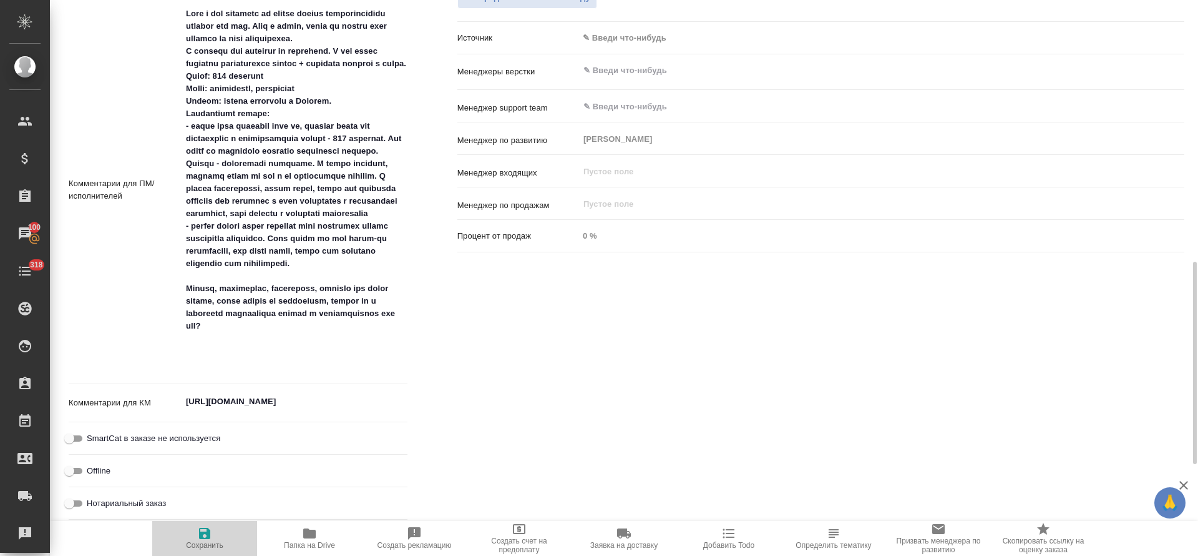
click at [195, 535] on span "Сохранить" at bounding box center [205, 538] width 90 height 24
type textarea "x"
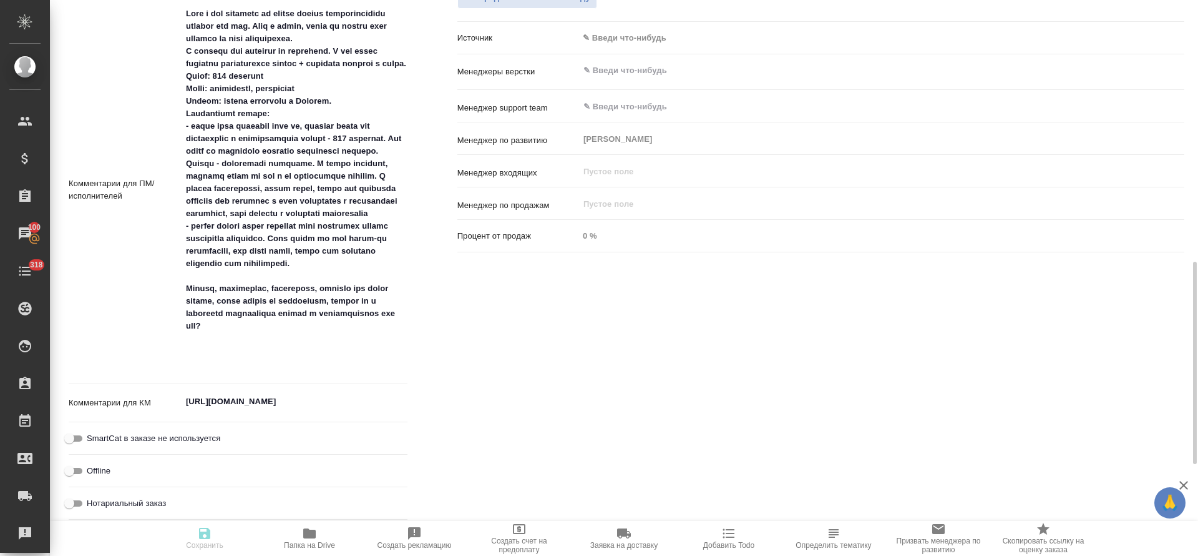
type textarea "x"
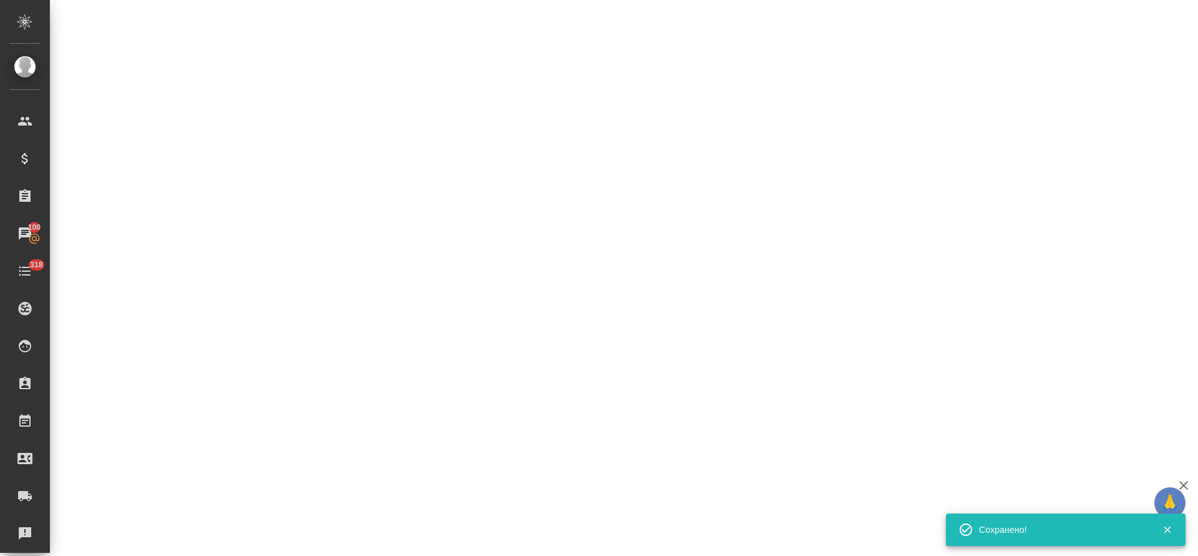
scroll to position [0, 0]
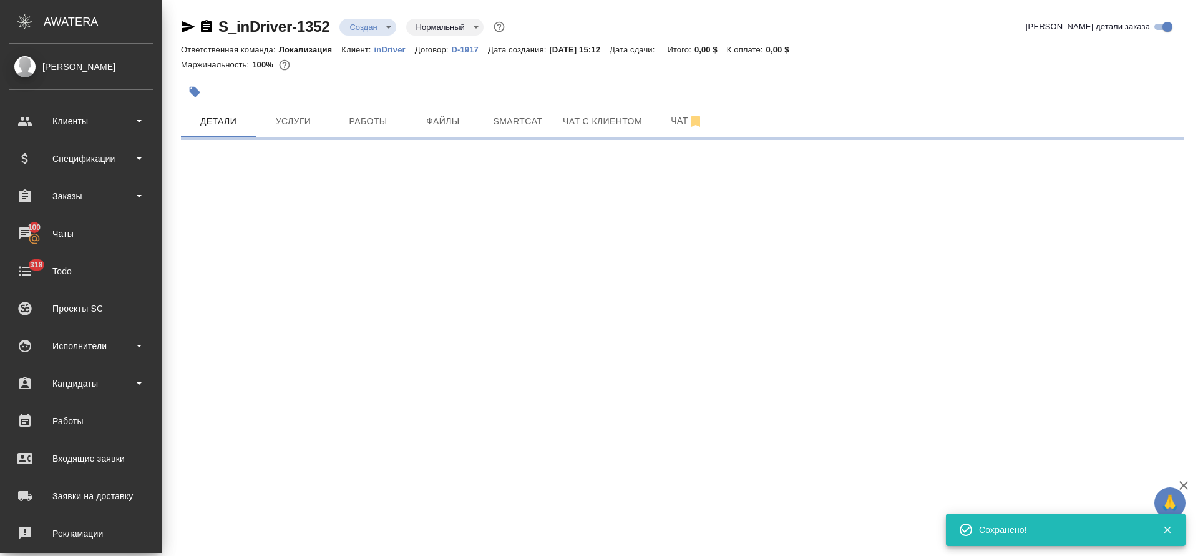
type input "holyTrinity"
select select "RU"
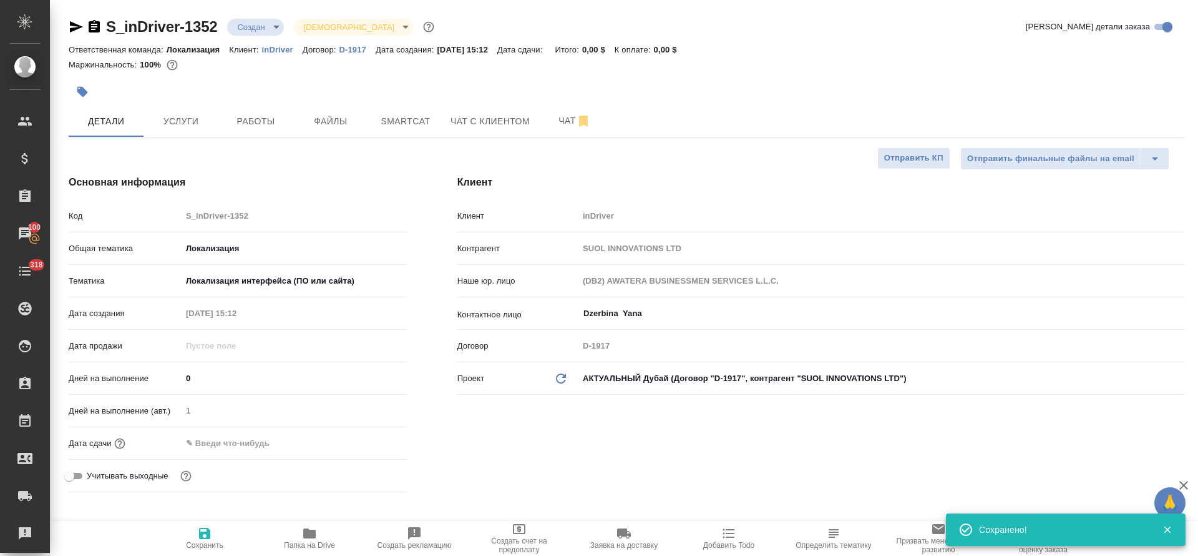
type textarea "x"
click at [212, 107] on button "Услуги" at bounding box center [181, 120] width 75 height 31
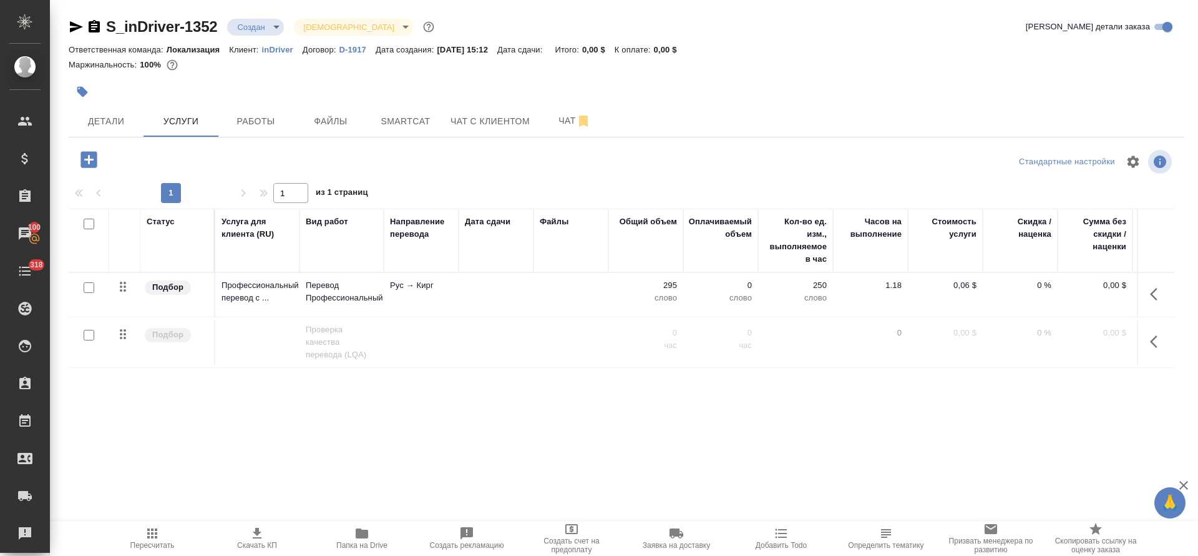
click at [1150, 298] on button "button" at bounding box center [1158, 294] width 30 height 30
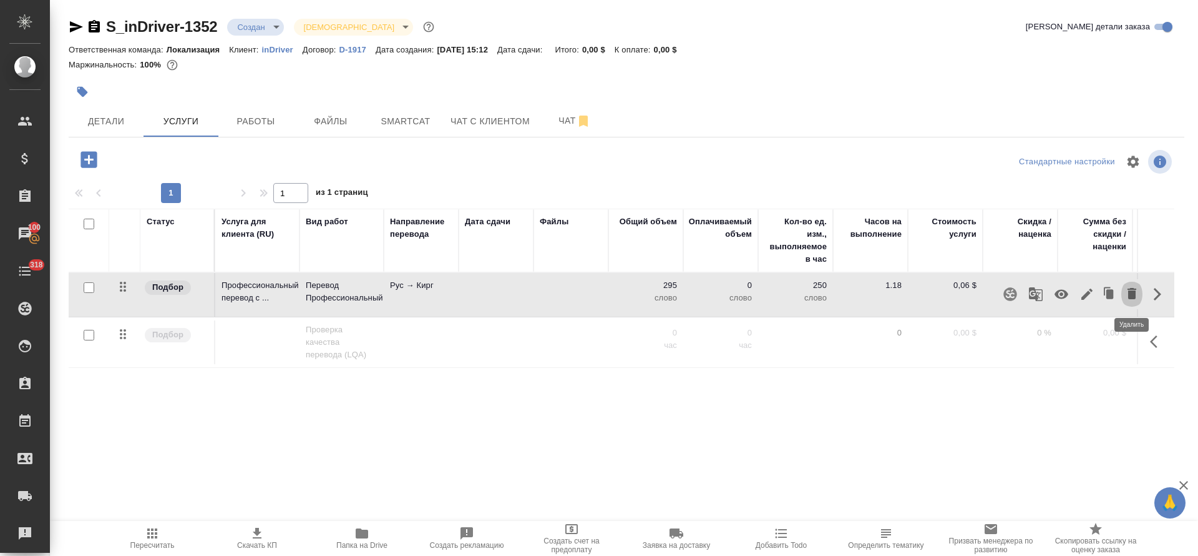
click at [1125, 297] on icon "button" at bounding box center [1132, 293] width 15 height 15
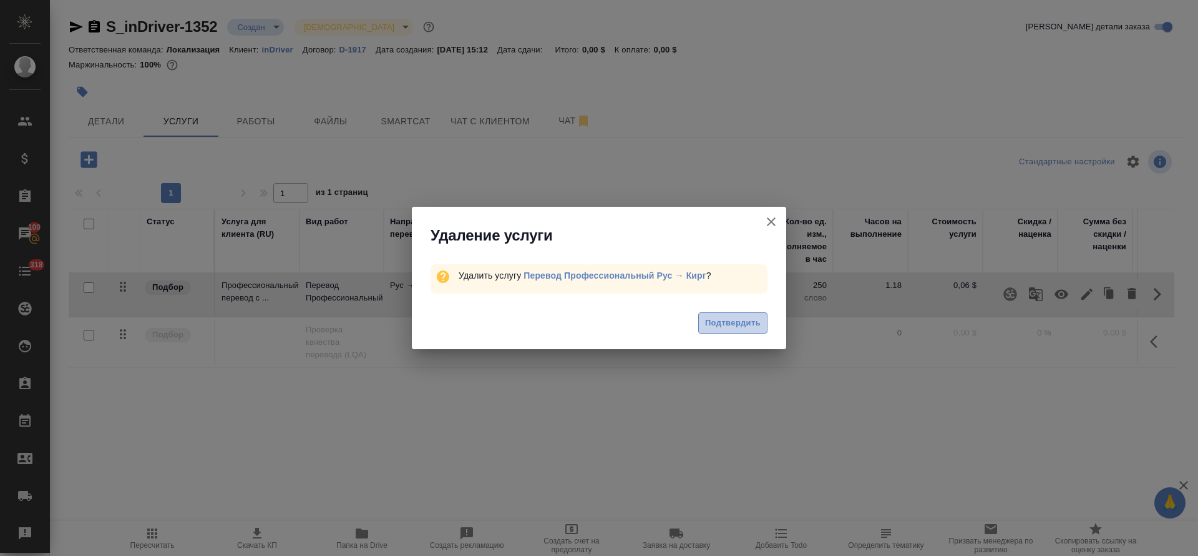
click at [738, 318] on span "Подтвердить" at bounding box center [733, 323] width 56 height 14
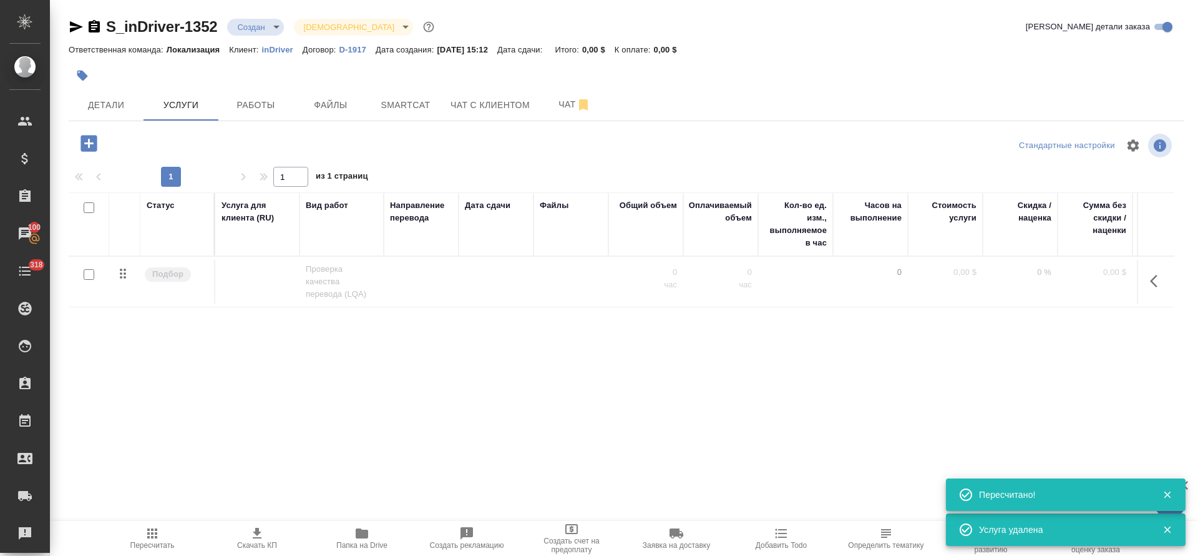
click at [89, 162] on div at bounding box center [627, 163] width 1116 height 6
click at [95, 140] on icon "button" at bounding box center [89, 143] width 16 height 16
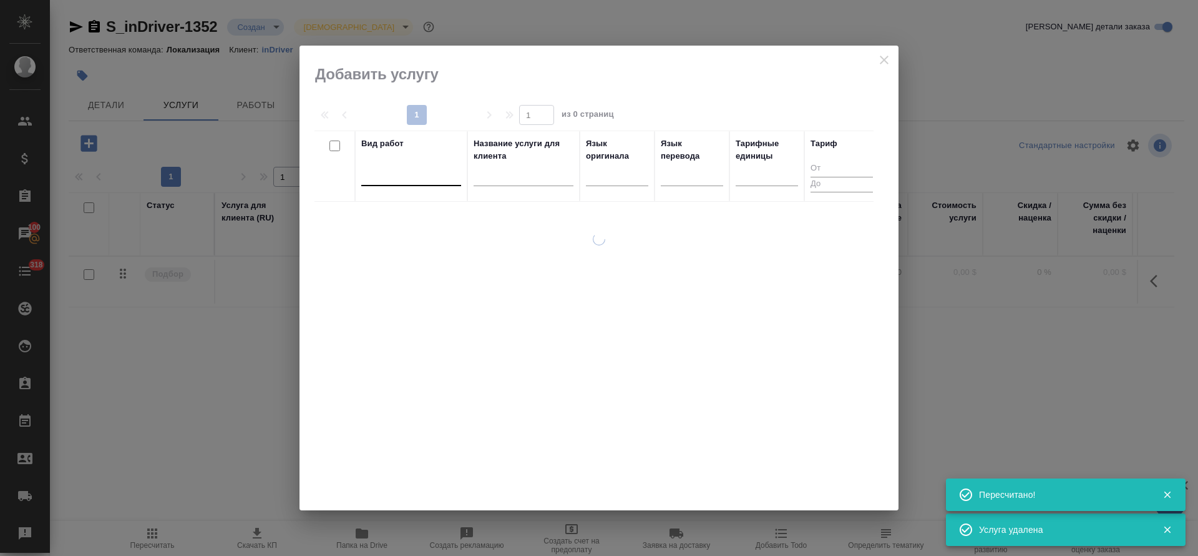
click at [424, 184] on div at bounding box center [411, 174] width 100 height 24
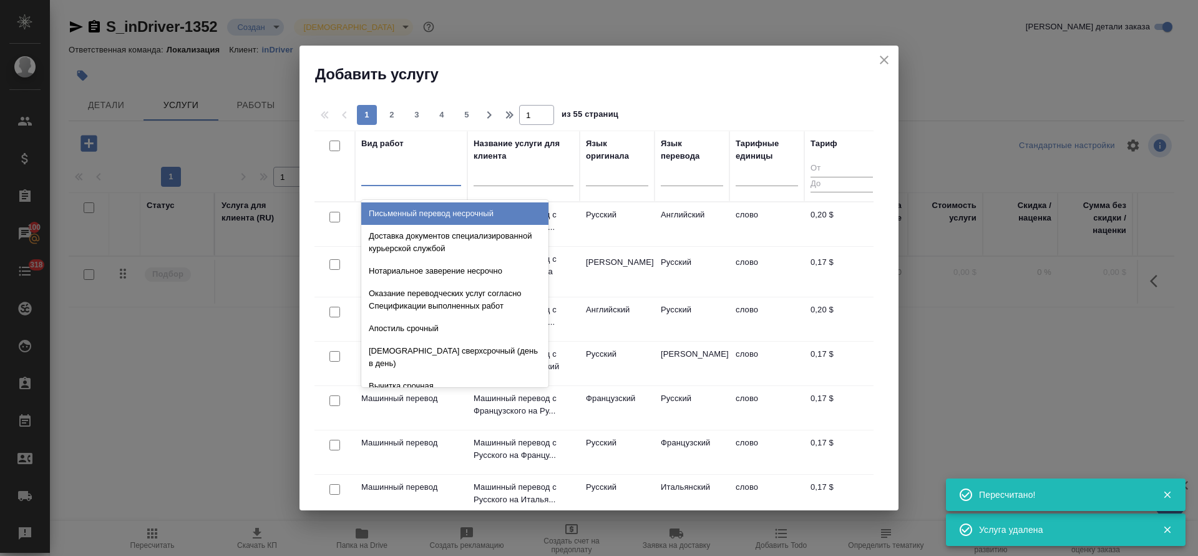
click at [660, 174] on th "Язык перевода" at bounding box center [692, 165] width 75 height 71
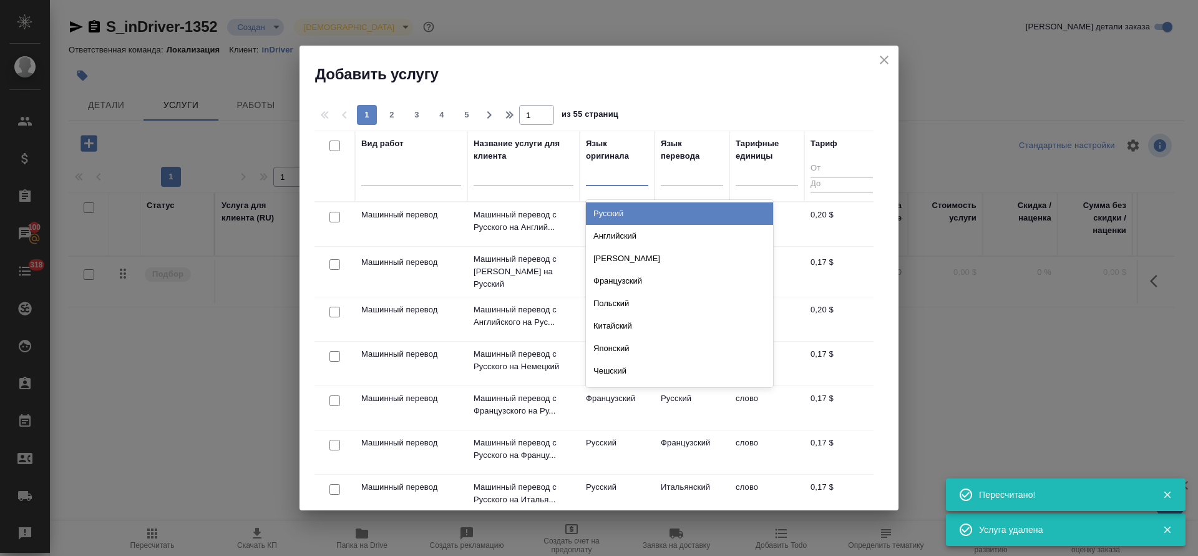
click at [630, 173] on div at bounding box center [617, 173] width 62 height 18
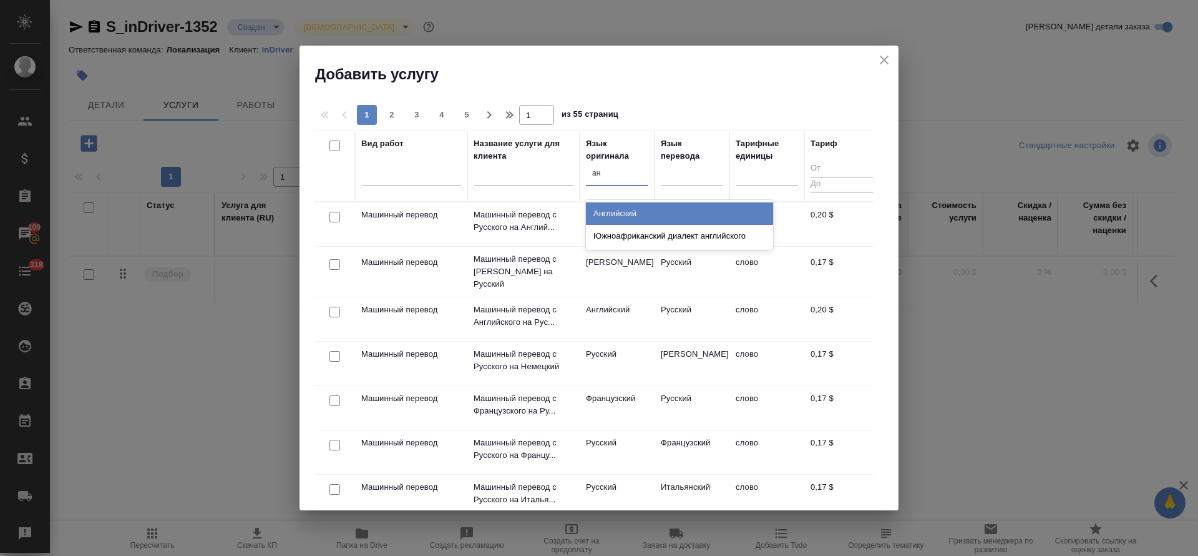
type input "анг"
click at [622, 215] on div "Английский" at bounding box center [679, 213] width 187 height 22
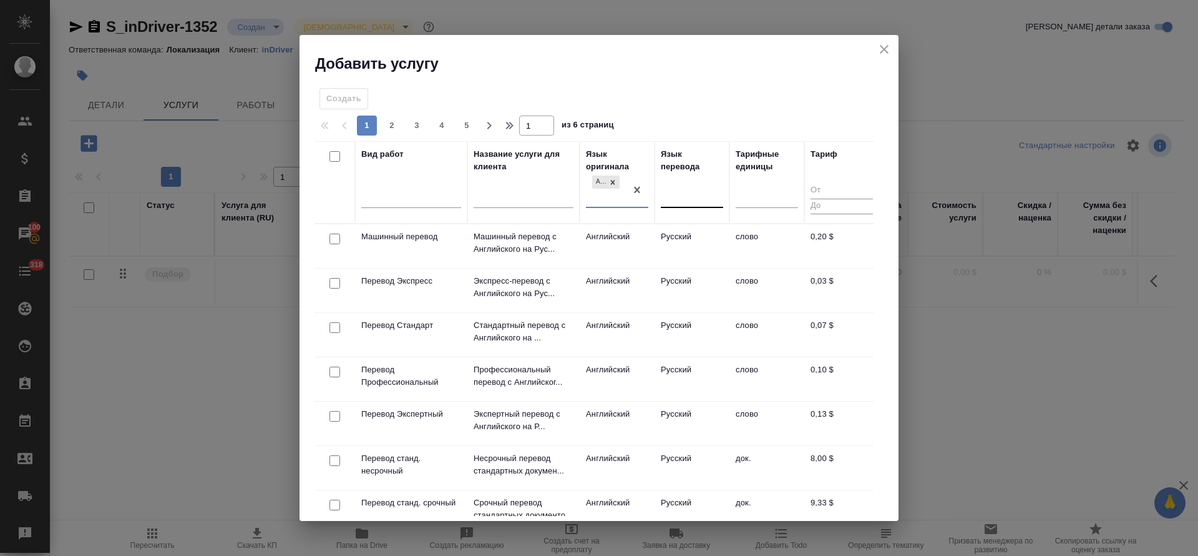
click at [680, 201] on div at bounding box center [692, 196] width 62 height 18
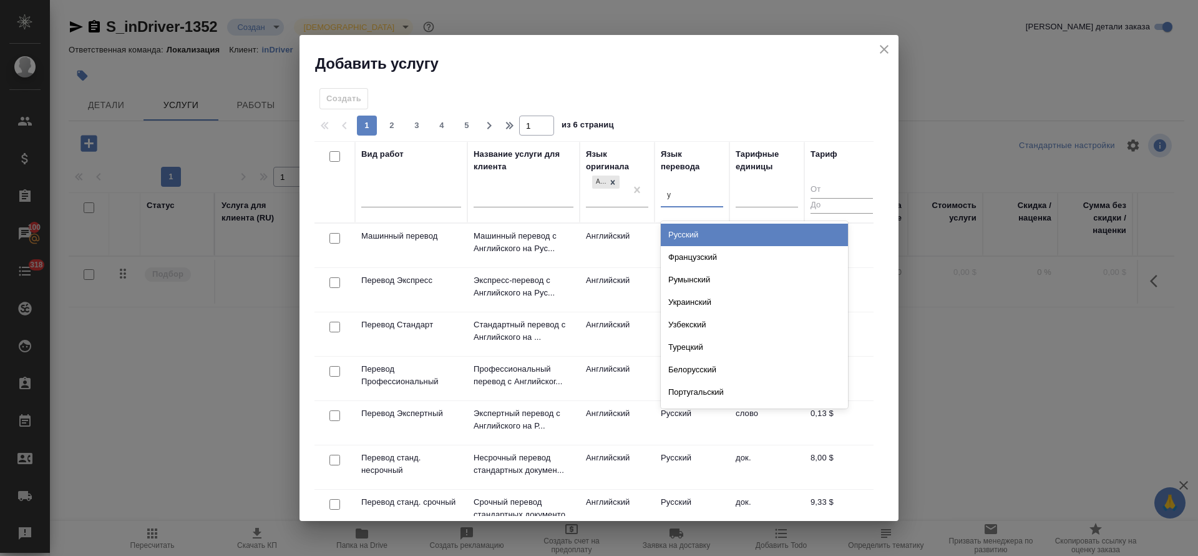
type input "ук"
click at [684, 233] on div "Украинский" at bounding box center [754, 234] width 187 height 22
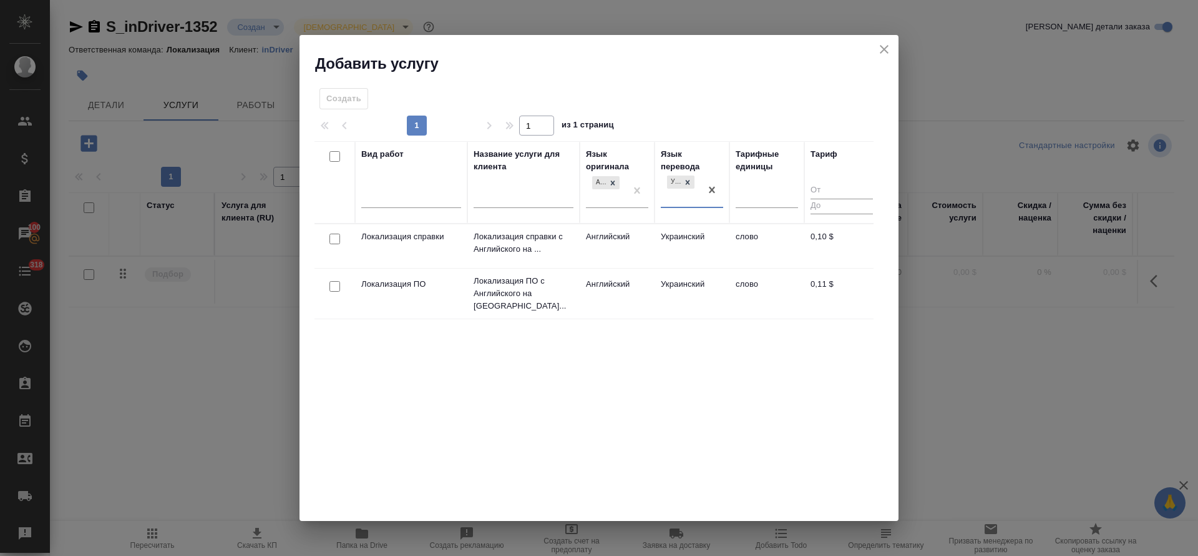
click at [337, 284] on input "checkbox" at bounding box center [335, 286] width 11 height 11
checkbox input "true"
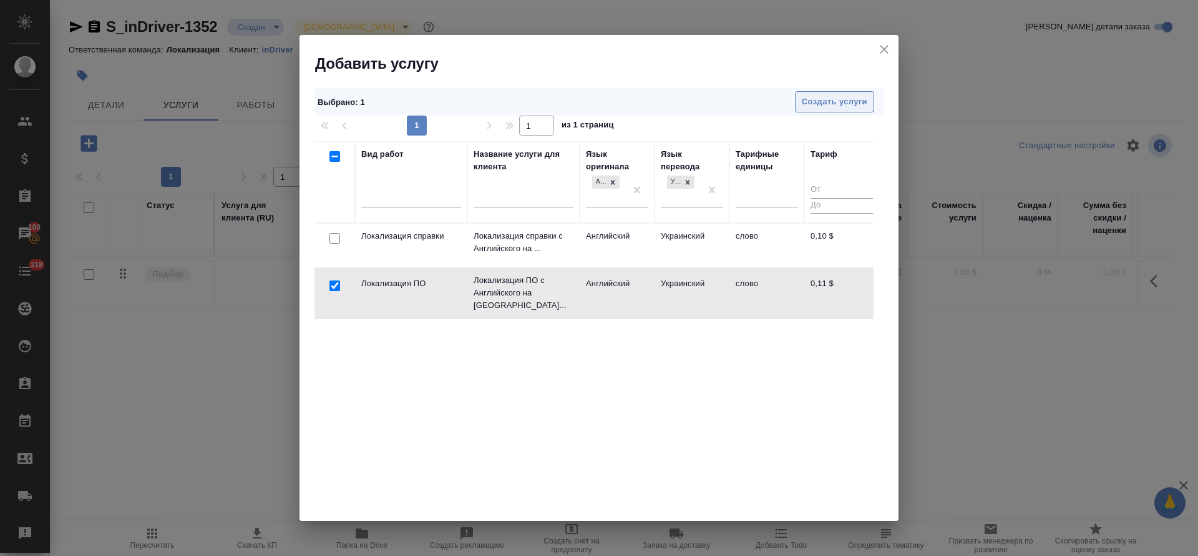
click at [838, 105] on span "Создать услуги" at bounding box center [835, 102] width 66 height 14
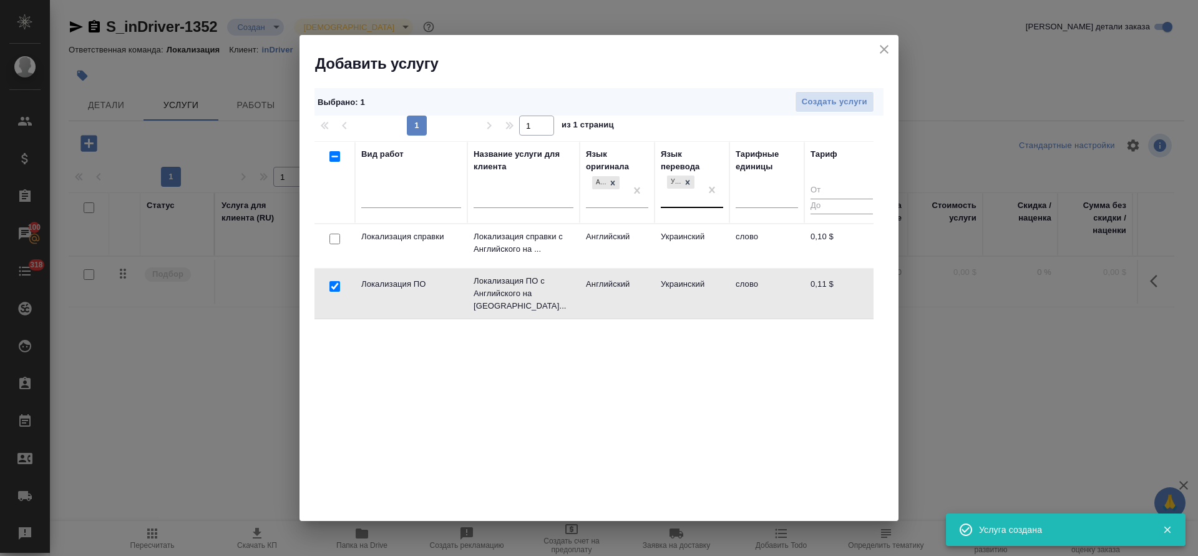
click at [680, 181] on div "Украинский" at bounding box center [674, 181] width 14 height 13
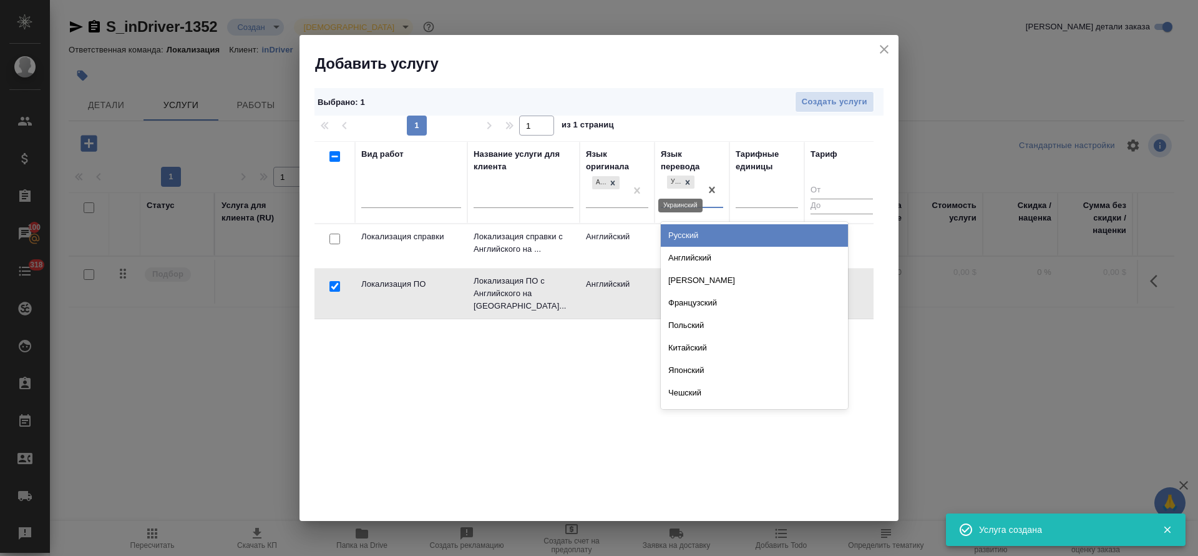
click at [687, 185] on icon at bounding box center [688, 182] width 9 height 9
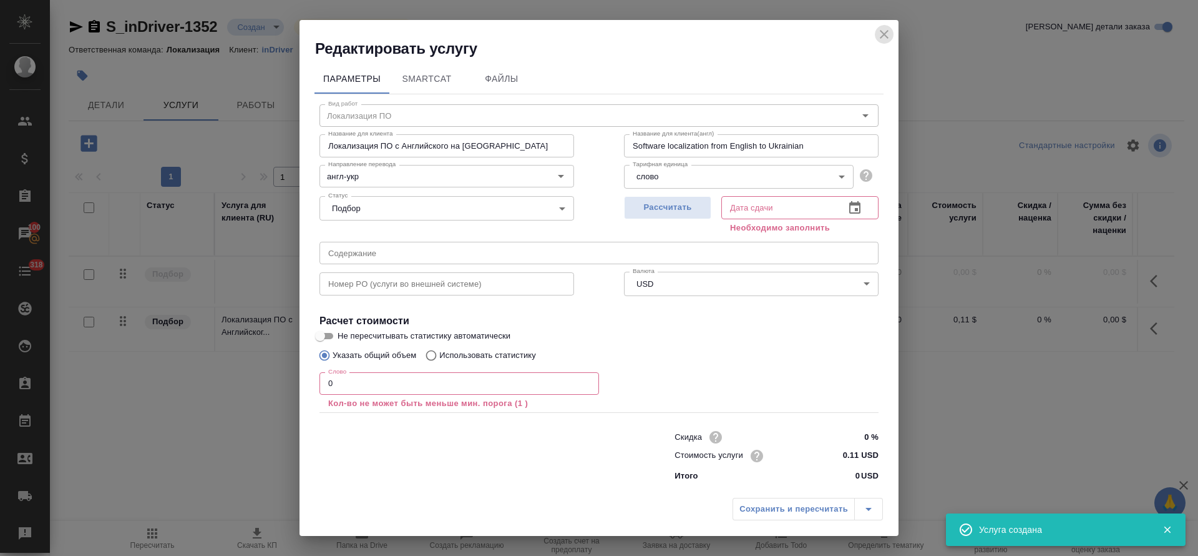
click at [883, 36] on icon "close" at bounding box center [884, 34] width 15 height 15
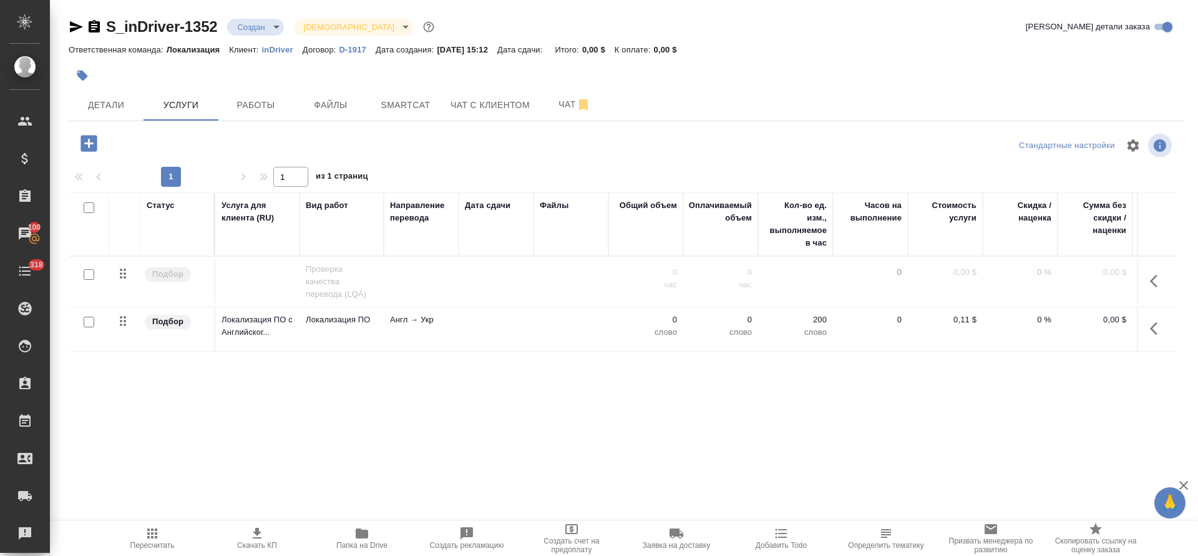
click at [89, 143] on icon "button" at bounding box center [89, 143] width 22 height 22
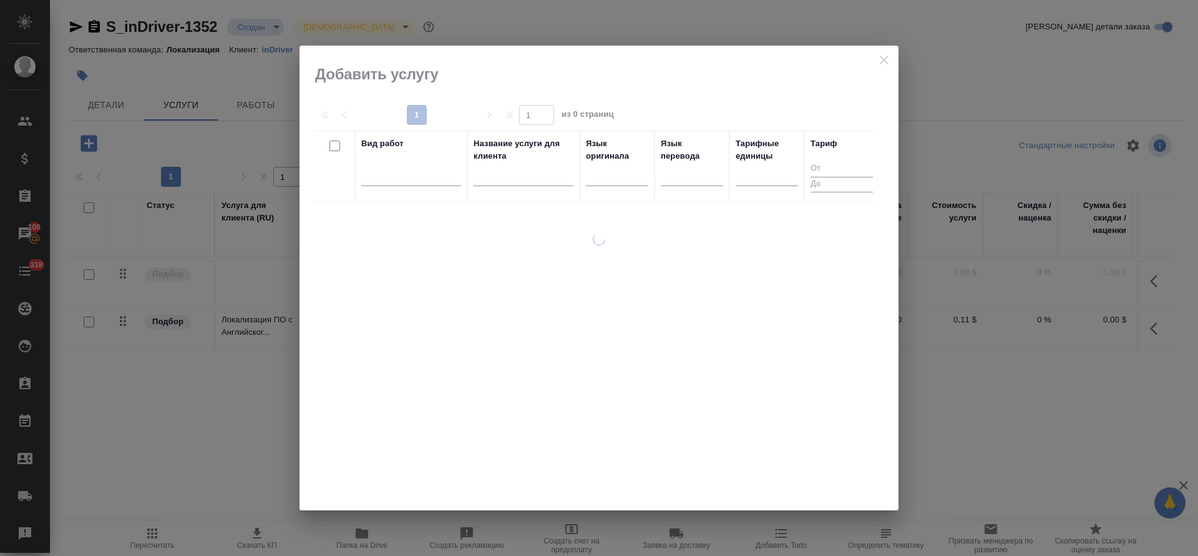
click at [649, 180] on th "Язык оригинала" at bounding box center [617, 165] width 75 height 71
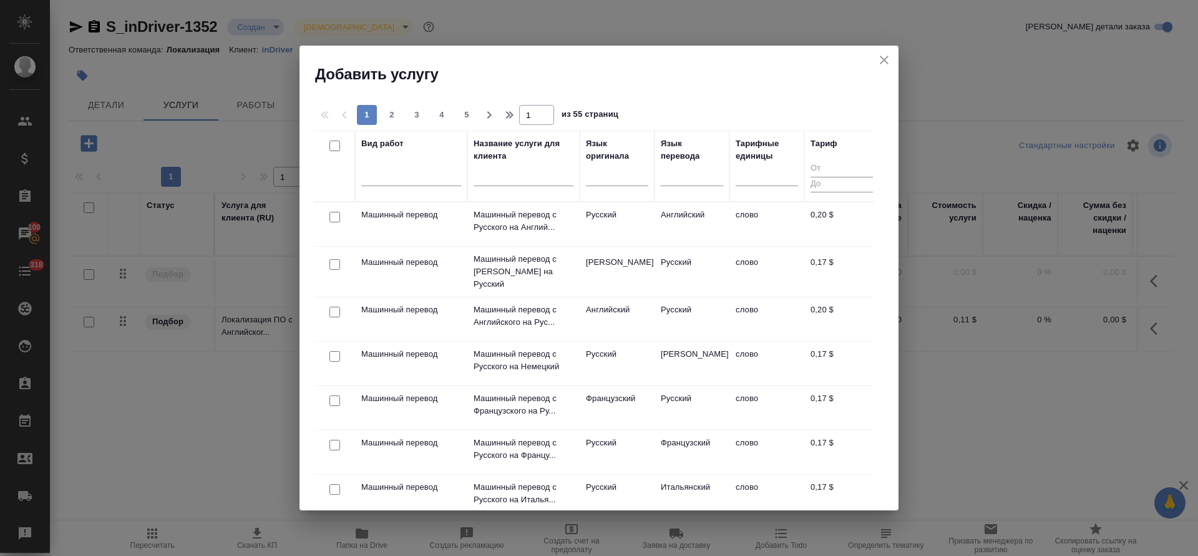
click at [629, 186] on div at bounding box center [617, 178] width 62 height 32
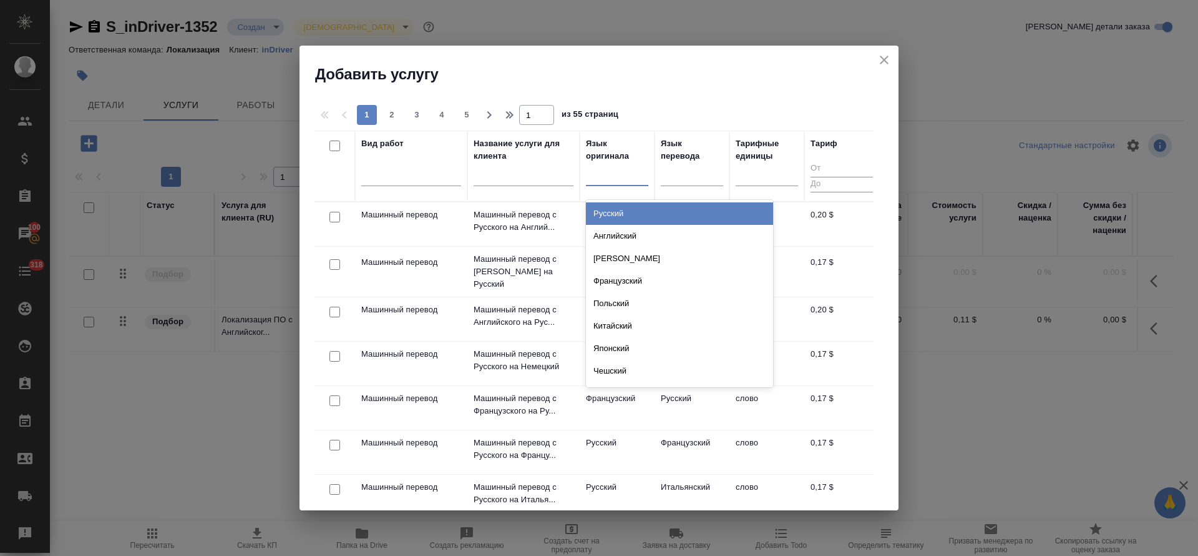
click at [626, 179] on div at bounding box center [617, 173] width 62 height 18
type input "анг"
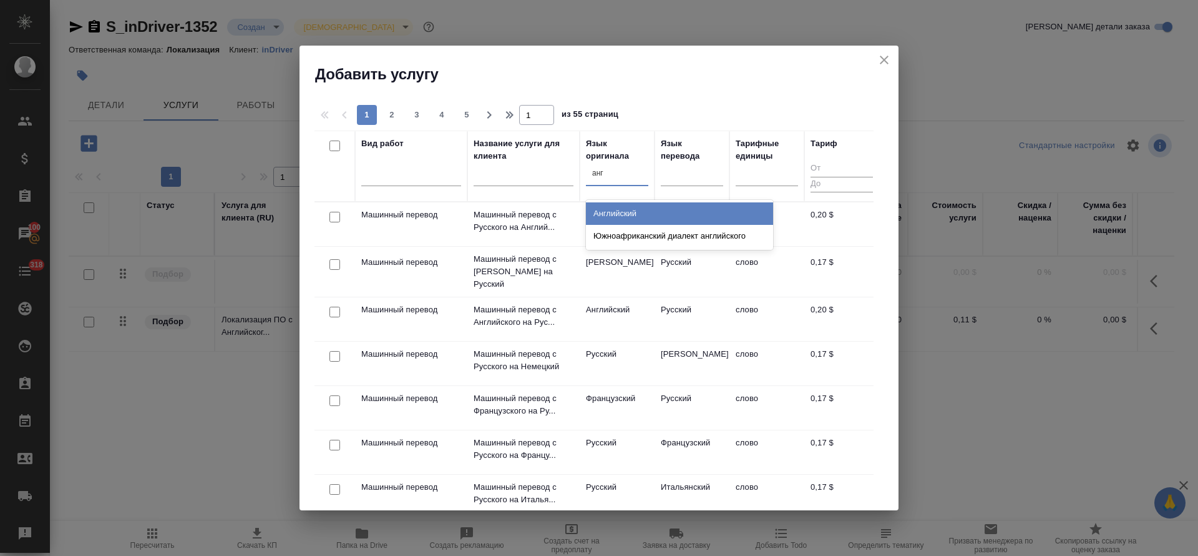
click at [625, 218] on div "Английский" at bounding box center [679, 213] width 187 height 22
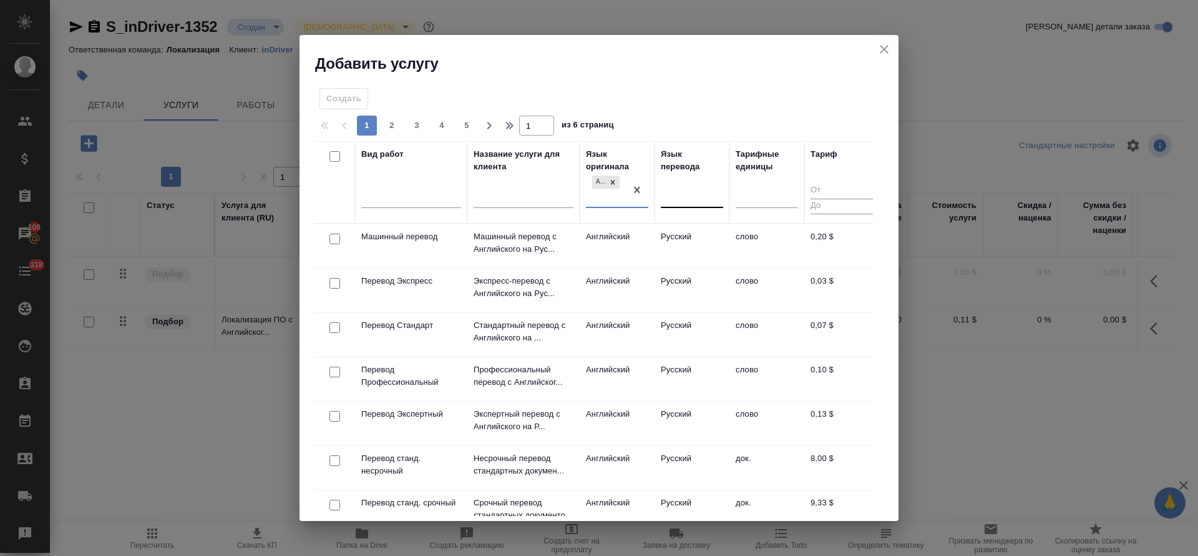
click at [678, 184] on div at bounding box center [692, 196] width 62 height 24
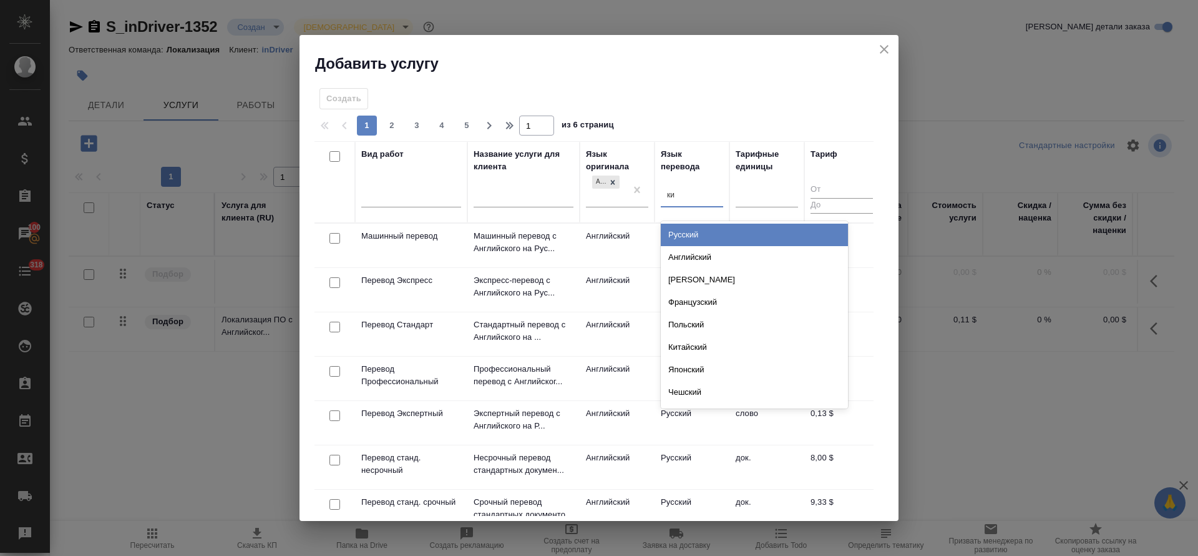
type input "кир"
click at [678, 232] on div "Киргизский" at bounding box center [754, 234] width 187 height 22
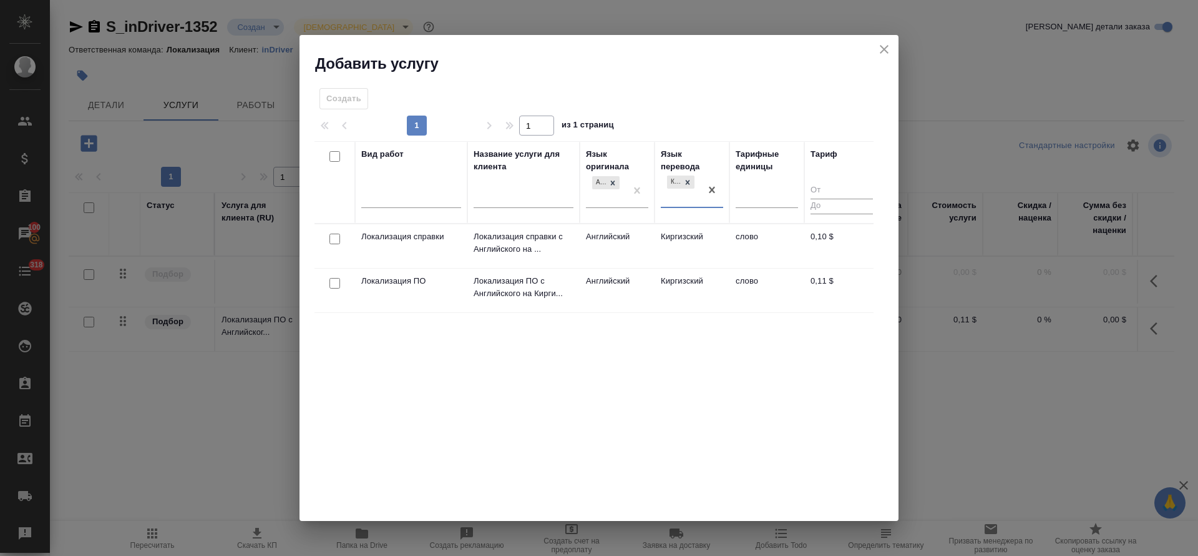
drag, startPoint x: 336, startPoint y: 275, endPoint x: 340, endPoint y: 284, distance: 10.3
click at [336, 275] on div at bounding box center [335, 283] width 28 height 17
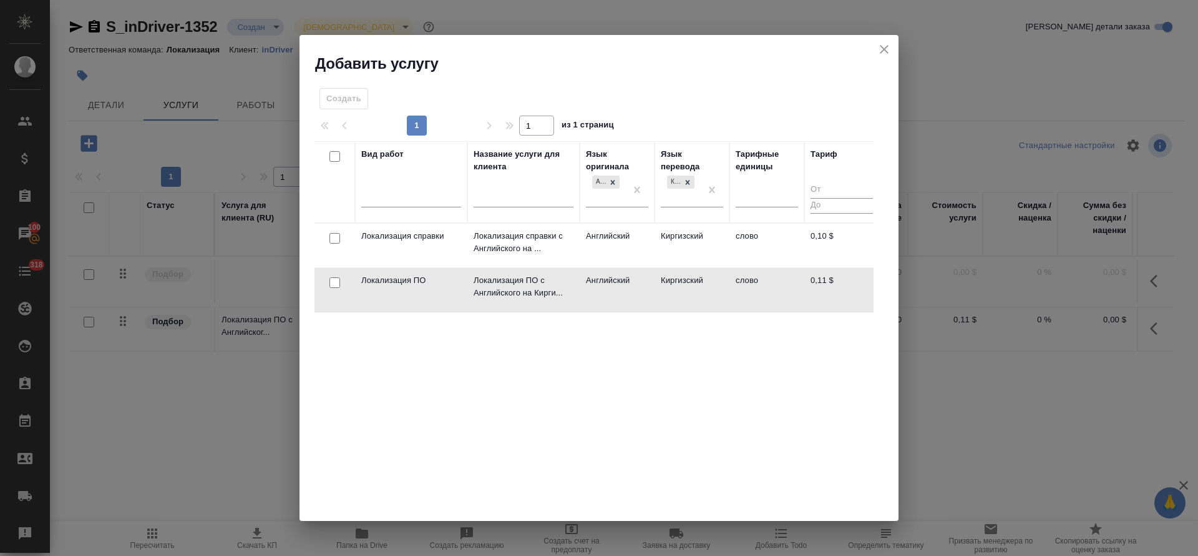
click at [337, 280] on input "checkbox" at bounding box center [335, 282] width 11 height 11
checkbox input "true"
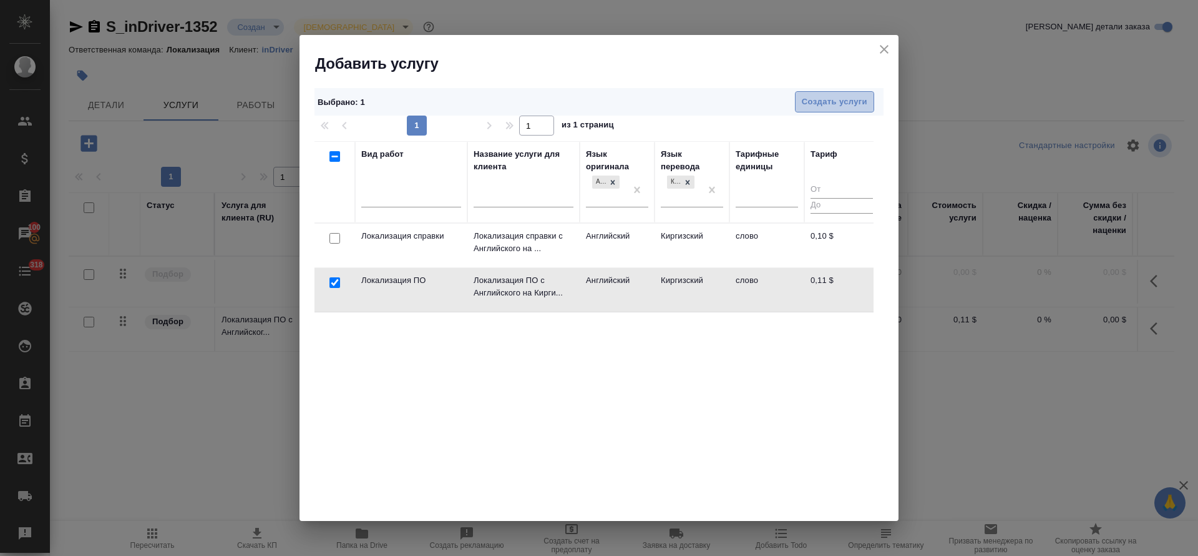
click at [848, 96] on span "Создать услуги" at bounding box center [835, 102] width 66 height 14
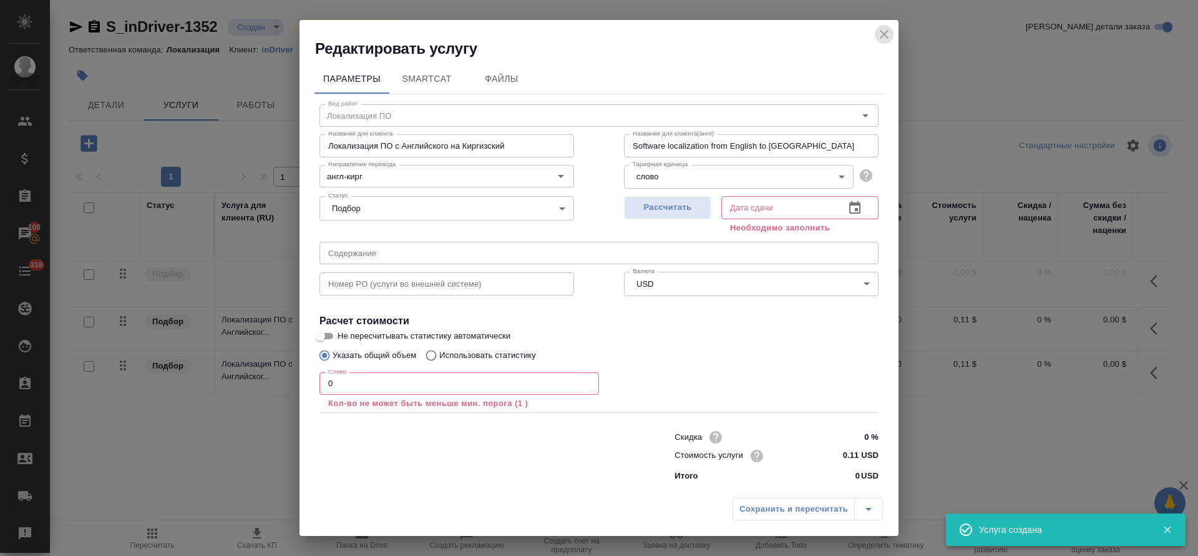
click at [887, 32] on icon "close" at bounding box center [884, 34] width 9 height 9
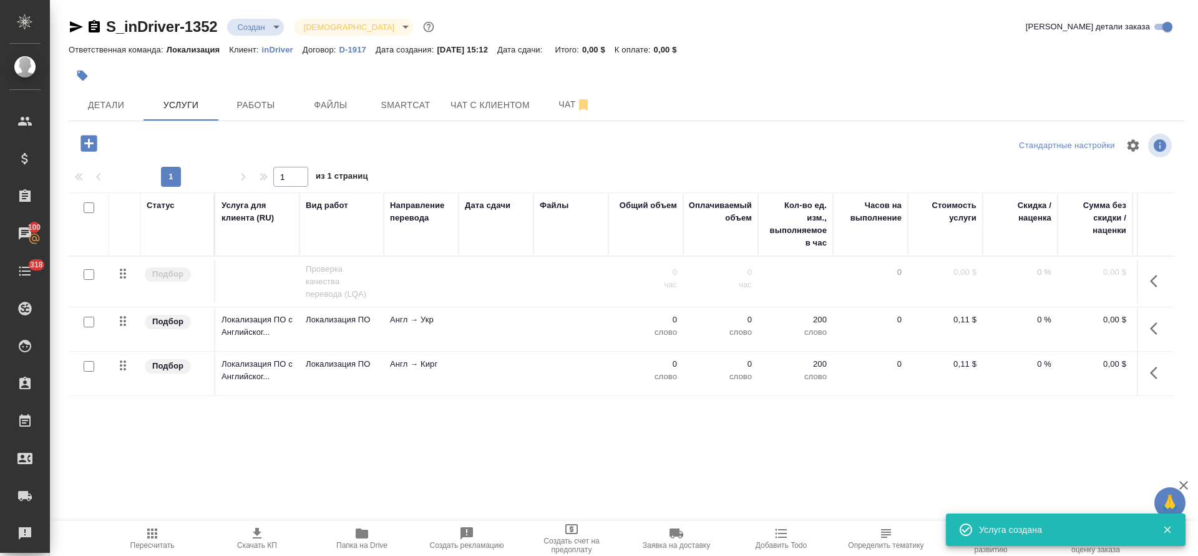
click at [91, 322] on input "checkbox" at bounding box center [89, 321] width 11 height 11
checkbox input "true"
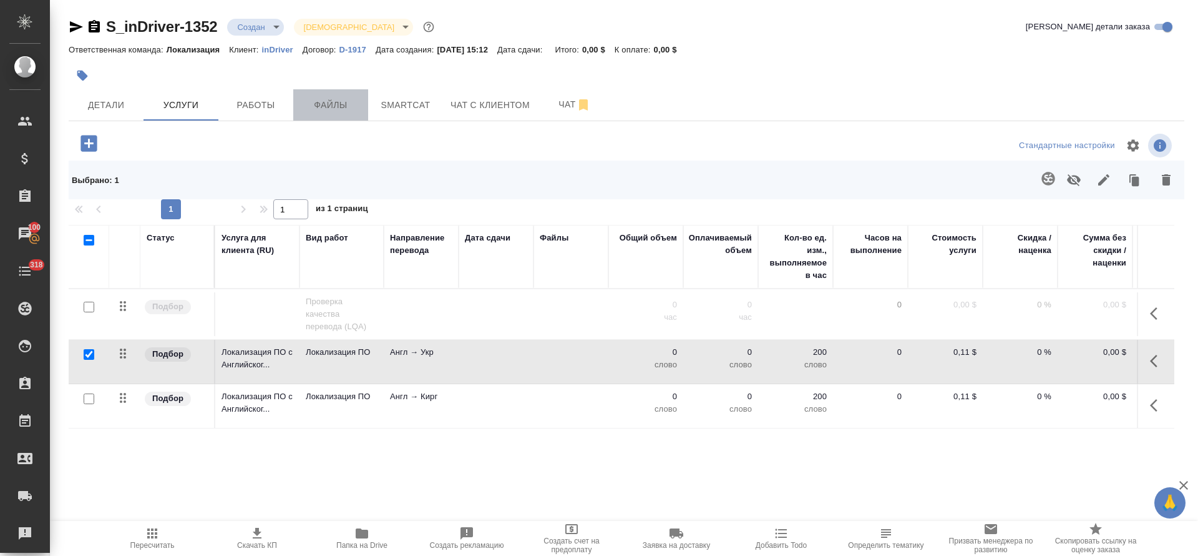
click at [338, 115] on button "Файлы" at bounding box center [330, 104] width 75 height 31
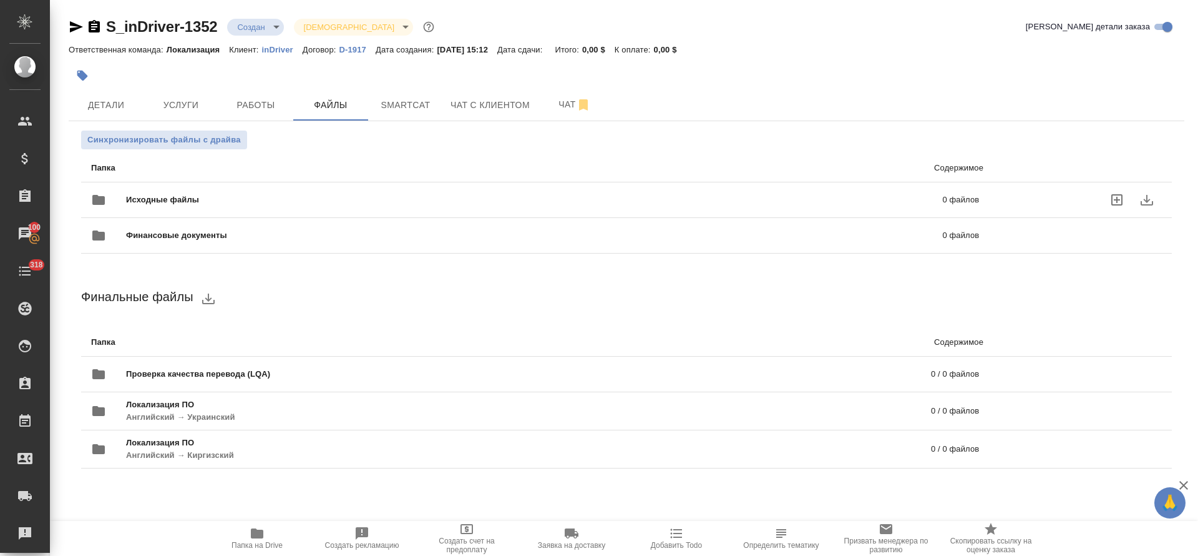
click at [1125, 197] on label "uploadFiles" at bounding box center [1117, 200] width 30 height 30
click at [0, 0] on input "uploadFiles" at bounding box center [0, 0] width 0 height 0
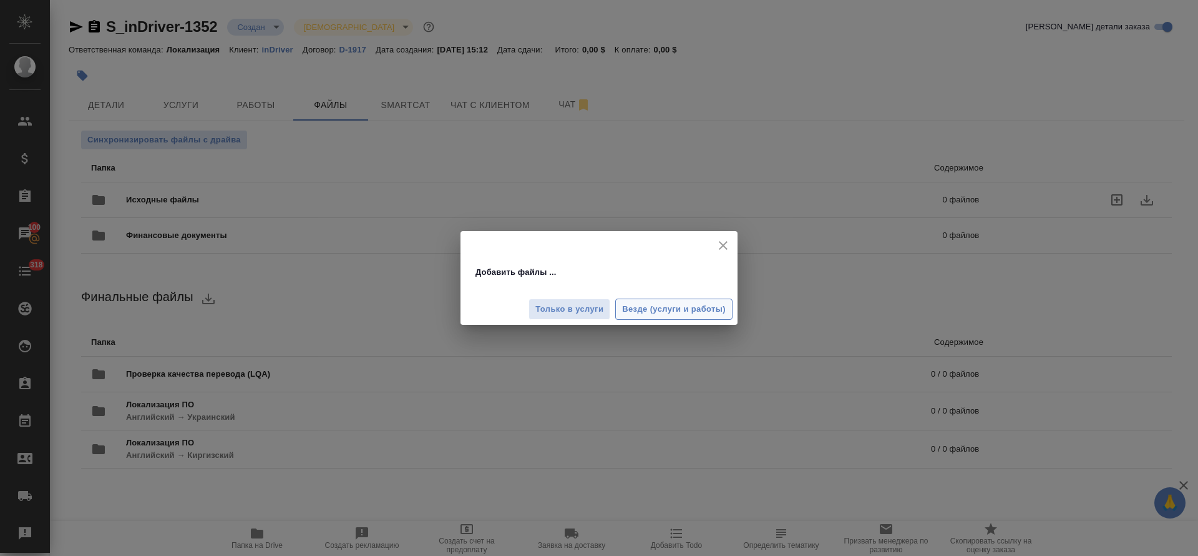
click at [681, 311] on span "Везде (услуги и работы)" at bounding box center [674, 309] width 104 height 14
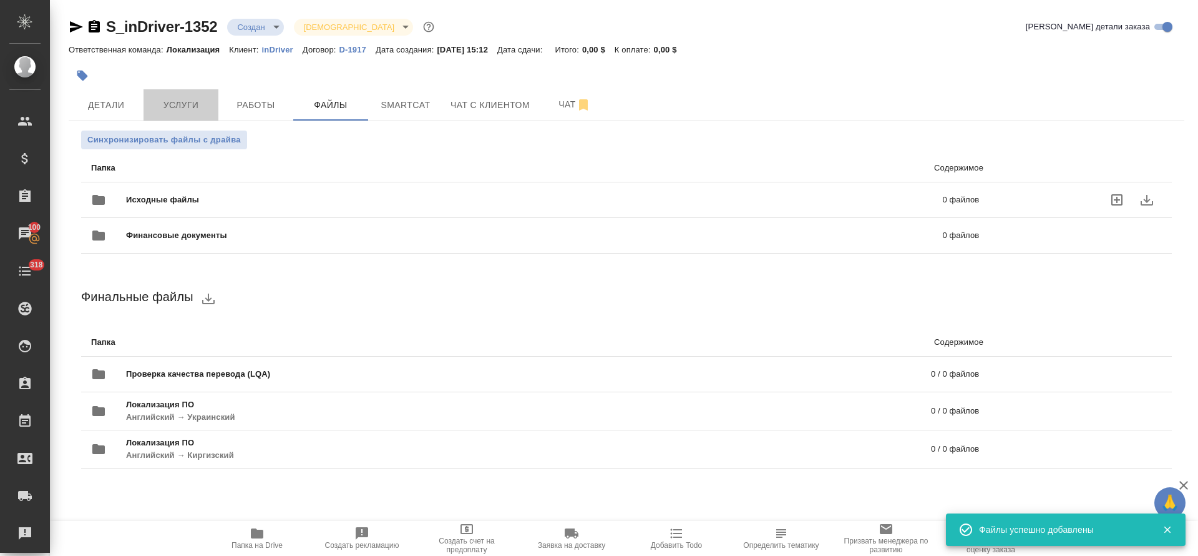
click at [184, 105] on span "Услуги" at bounding box center [181, 105] width 60 height 16
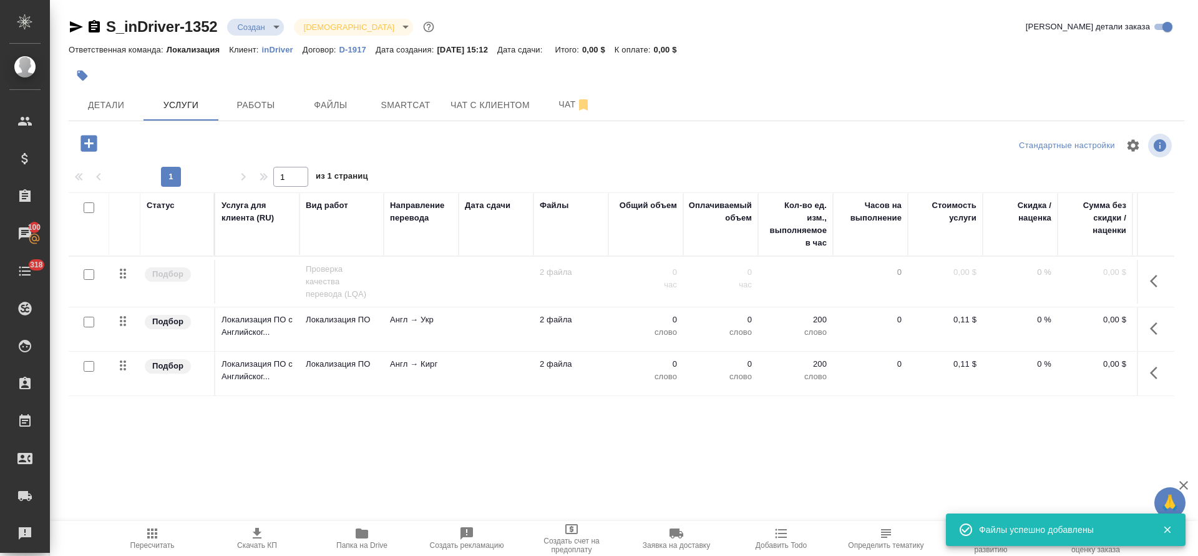
click at [87, 210] on input "checkbox" at bounding box center [89, 207] width 11 height 11
checkbox input "true"
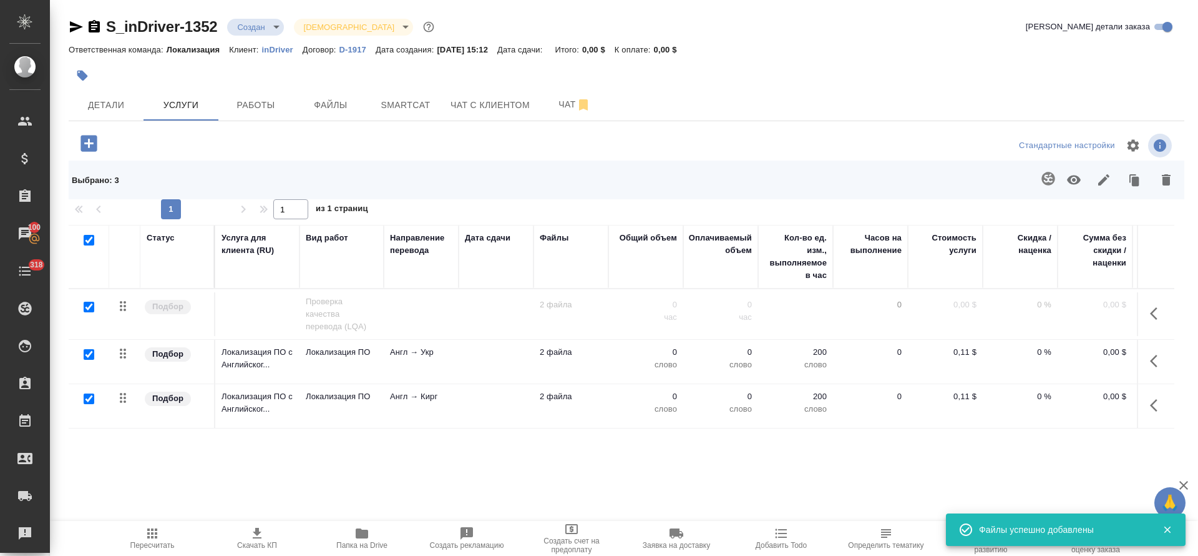
click at [89, 306] on input "checkbox" at bounding box center [89, 306] width 11 height 11
checkbox input "false"
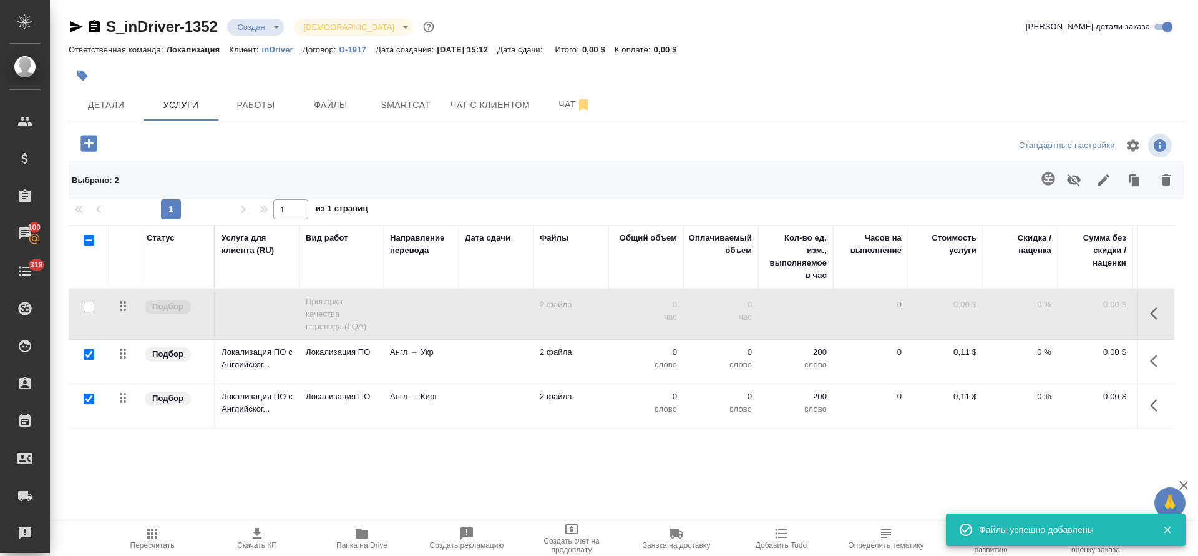
click at [1047, 175] on icon "button" at bounding box center [1048, 178] width 15 height 15
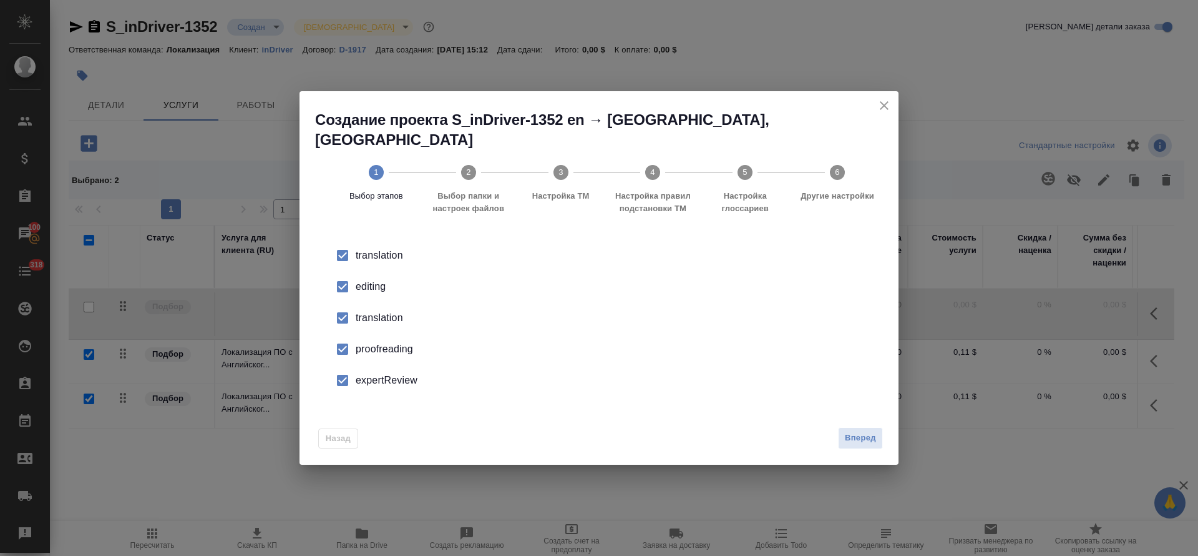
click at [361, 279] on div "editing" at bounding box center [612, 286] width 513 height 15
click at [367, 310] on div "translation" at bounding box center [612, 317] width 513 height 15
click at [369, 333] on li "proofreading" at bounding box center [599, 348] width 559 height 31
click at [370, 373] on div "expertReview" at bounding box center [612, 380] width 513 height 15
click at [853, 431] on span "Вперед" at bounding box center [860, 438] width 31 height 14
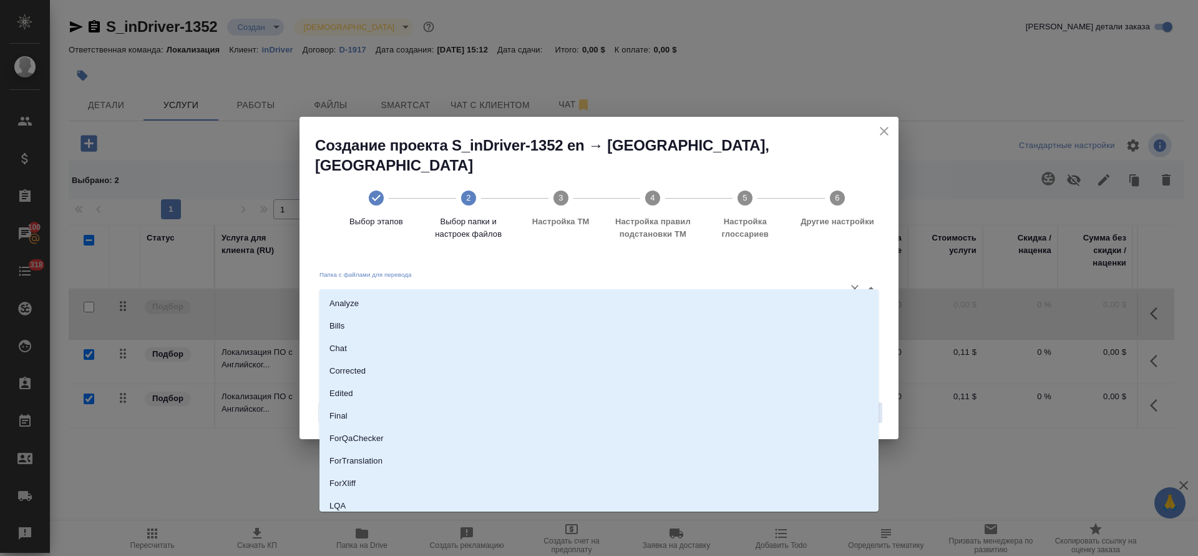
click at [501, 283] on input "Папка с файлами для перевода" at bounding box center [579, 287] width 519 height 15
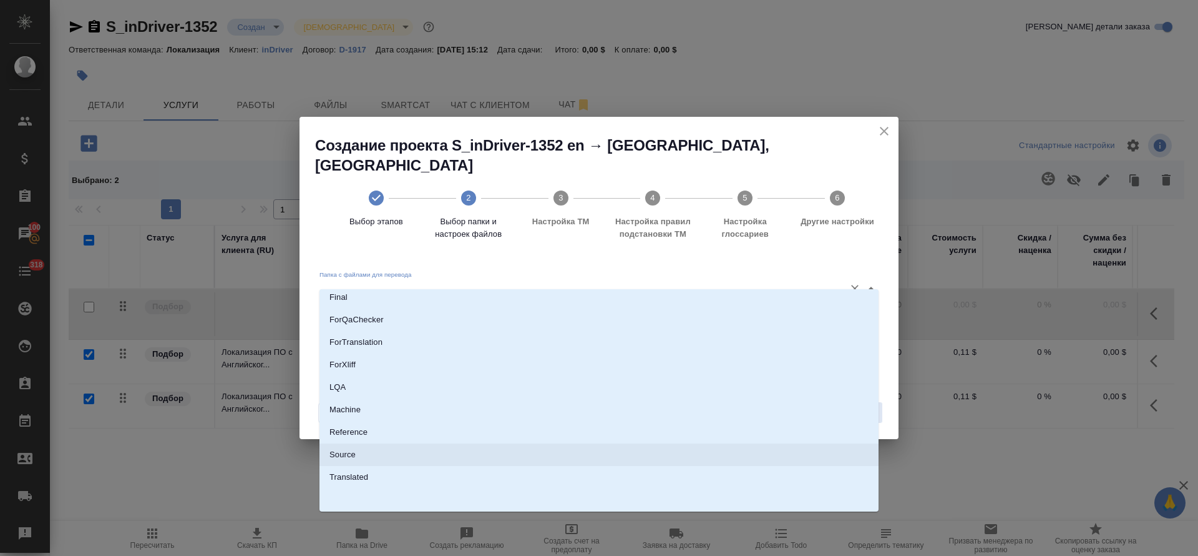
click at [497, 455] on li "Source" at bounding box center [599, 454] width 559 height 22
type input "Source"
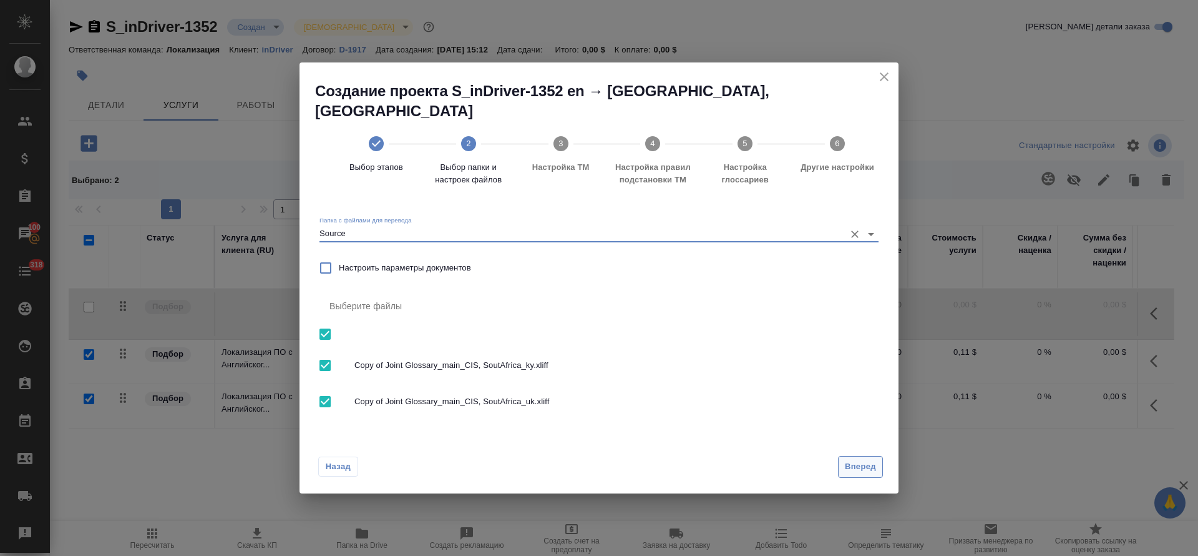
click at [843, 456] on button "Вперед" at bounding box center [860, 467] width 45 height 22
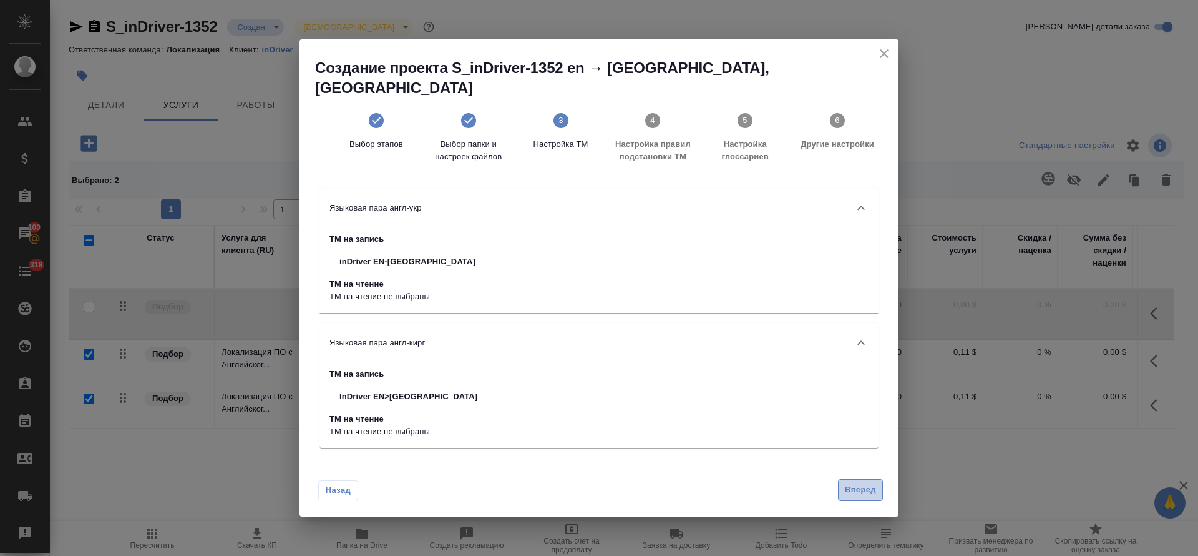
click at [841, 485] on button "Вперед" at bounding box center [860, 490] width 45 height 22
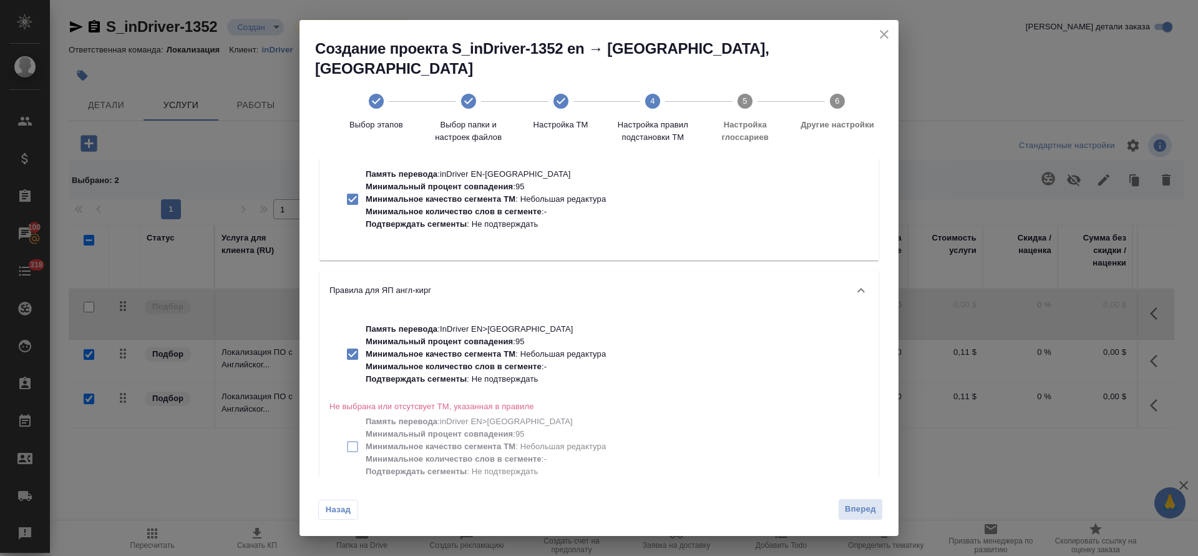
scroll to position [74, 0]
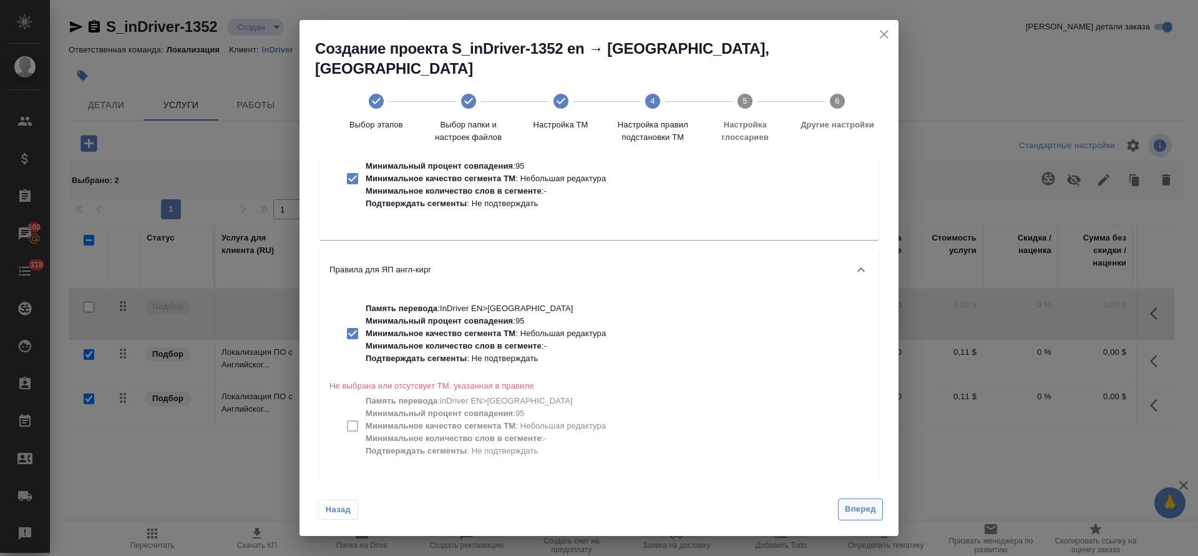
click at [855, 509] on span "Вперед" at bounding box center [860, 509] width 31 height 14
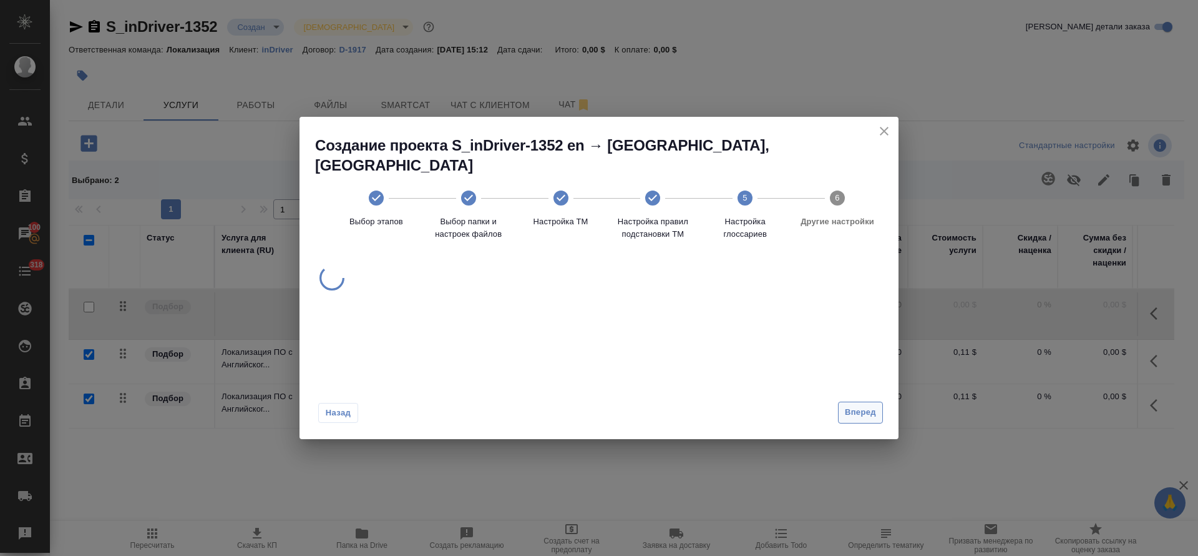
scroll to position [0, 0]
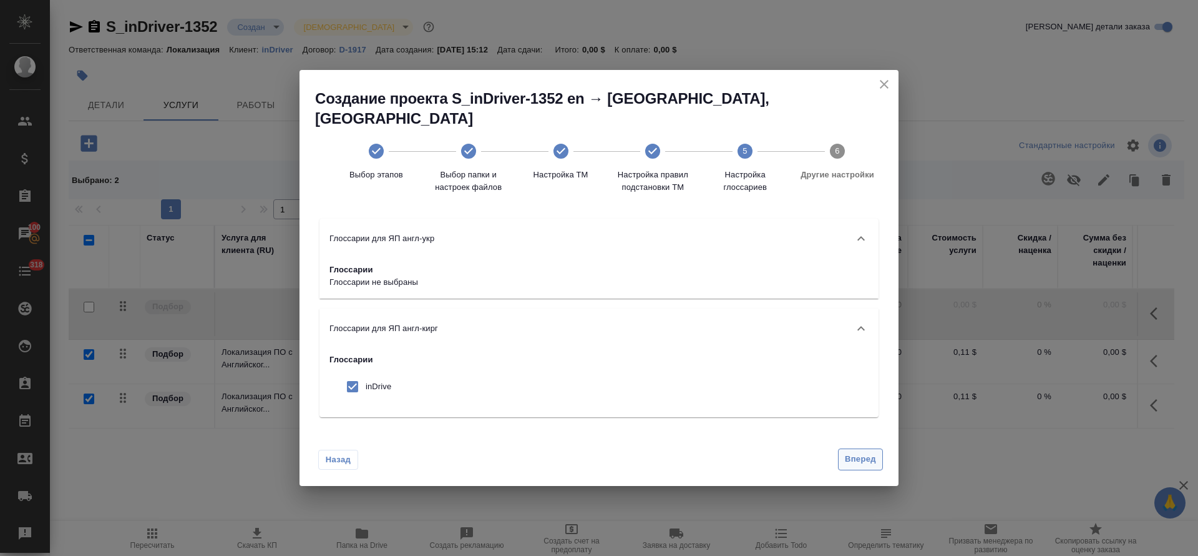
click at [865, 459] on button "Вперед" at bounding box center [860, 459] width 45 height 22
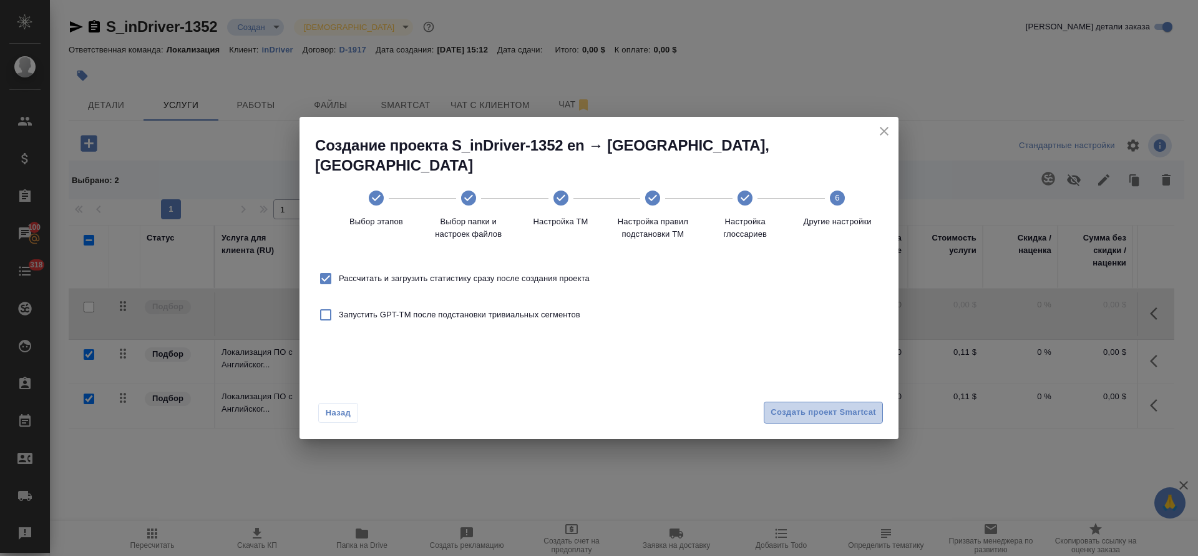
click at [796, 412] on button "Создать проект Smartcat" at bounding box center [823, 412] width 119 height 22
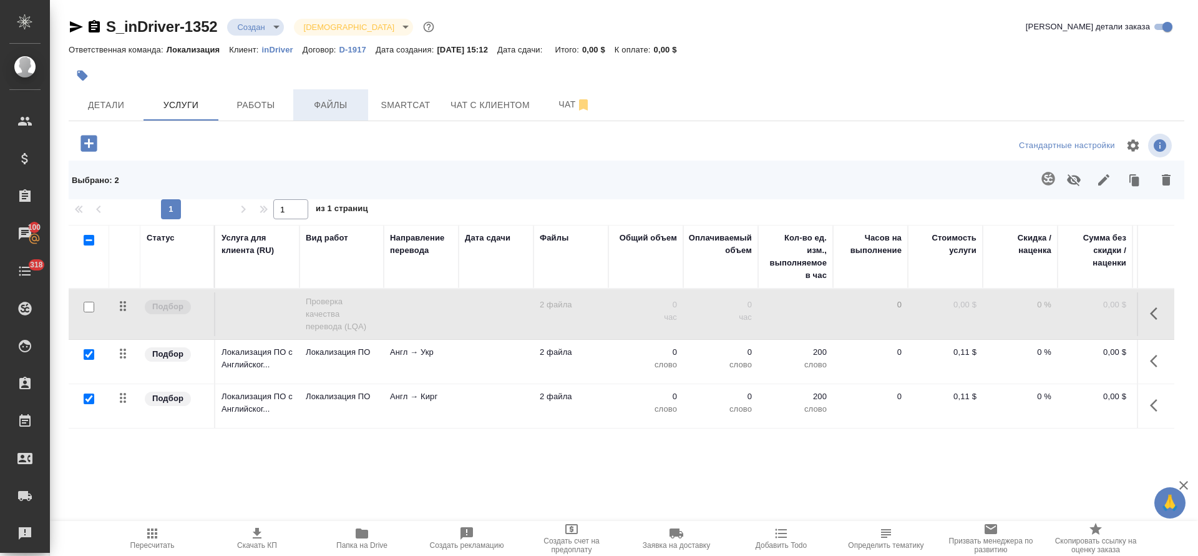
click at [340, 101] on span "Файлы" at bounding box center [331, 105] width 60 height 16
click at [413, 102] on span "Smartcat" at bounding box center [406, 105] width 60 height 16
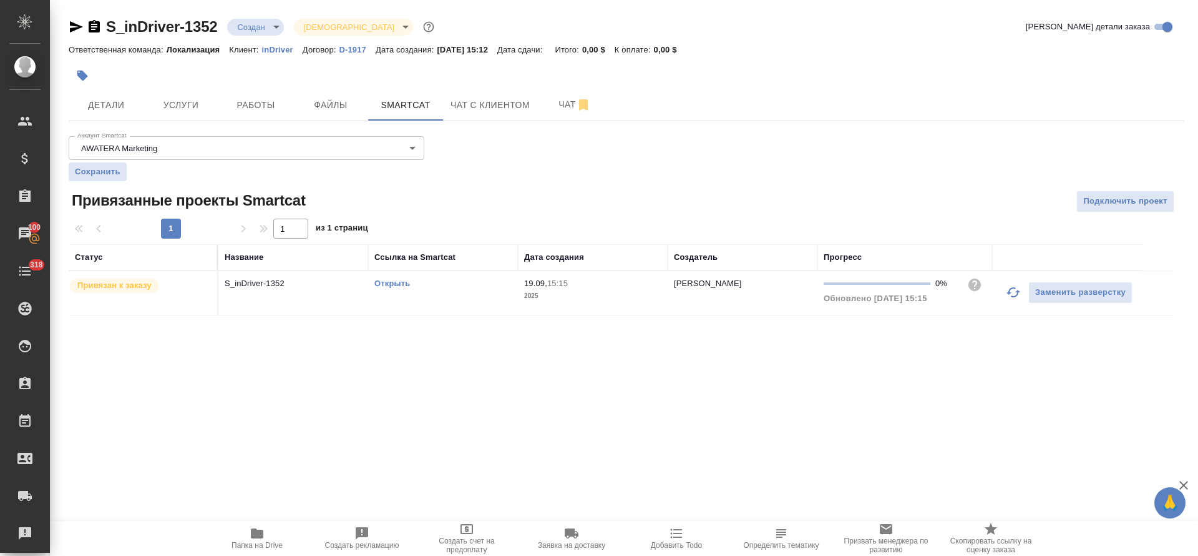
click at [402, 284] on link "Открыть" at bounding box center [393, 282] width 36 height 9
click at [161, 99] on span "Услуги" at bounding box center [181, 105] width 60 height 16
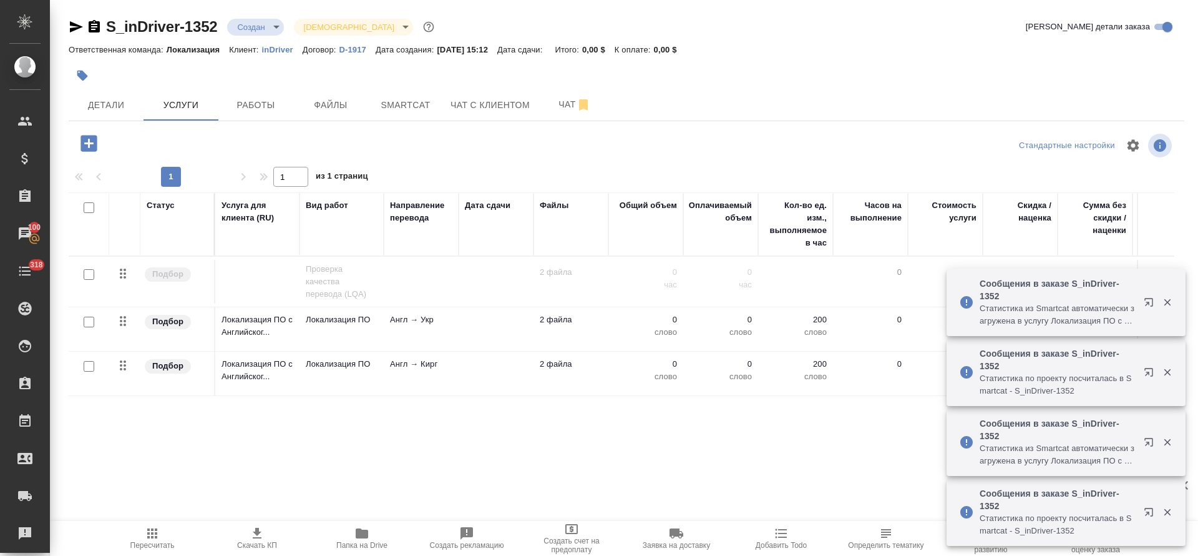
click at [171, 541] on span "Пересчитать" at bounding box center [152, 545] width 44 height 9
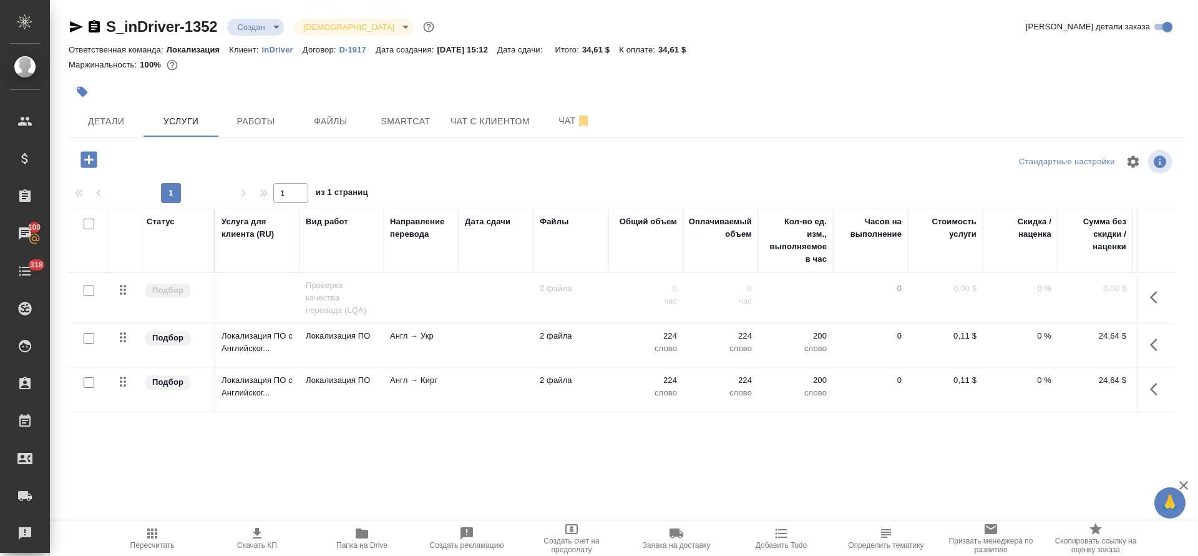
click at [92, 159] on icon "button" at bounding box center [89, 160] width 22 height 22
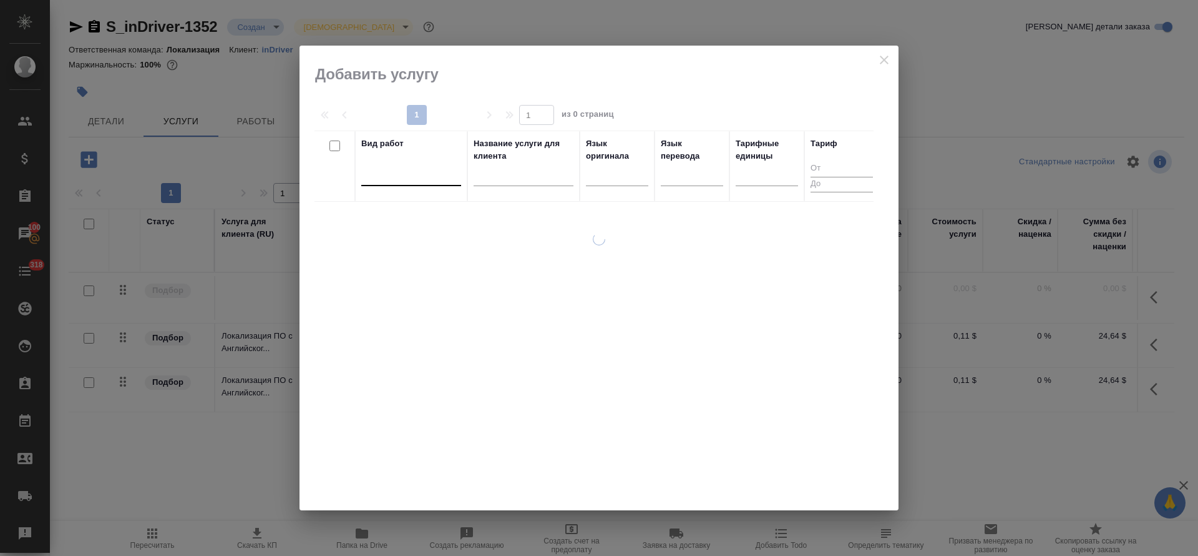
click at [418, 181] on div at bounding box center [411, 173] width 100 height 18
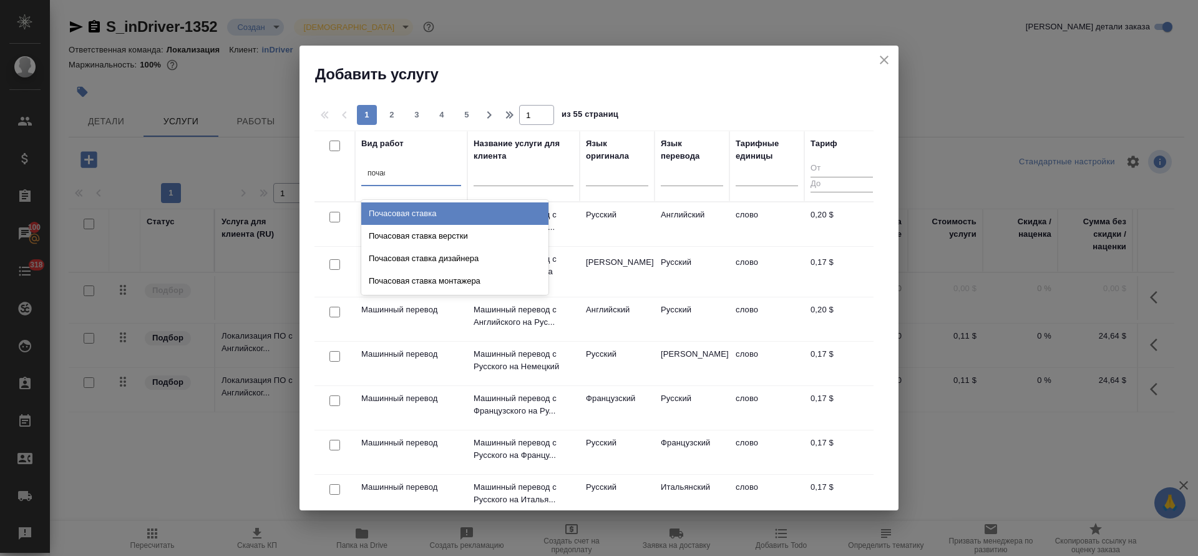
type input "почасо"
click at [453, 215] on div "Почасовая ставка" at bounding box center [454, 213] width 187 height 22
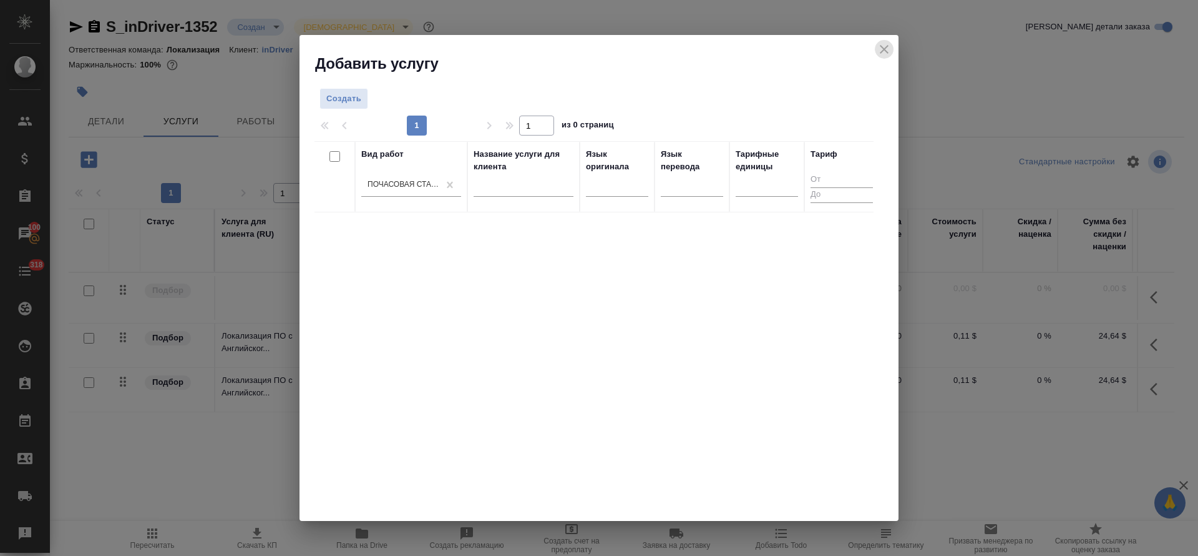
click at [882, 49] on icon "close" at bounding box center [884, 49] width 15 height 15
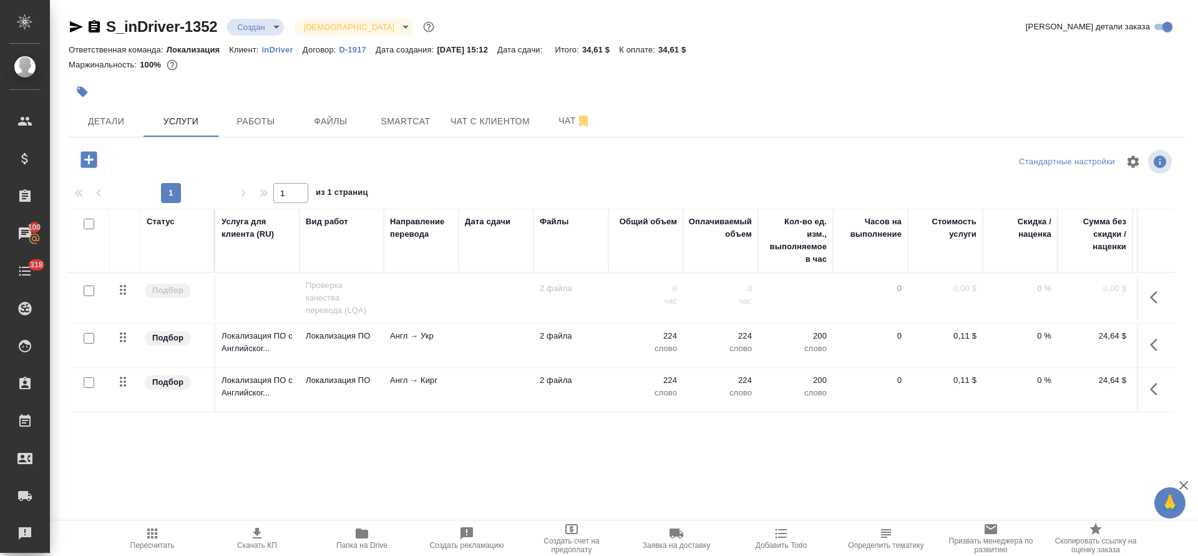
click at [91, 165] on icon "button" at bounding box center [89, 159] width 16 height 16
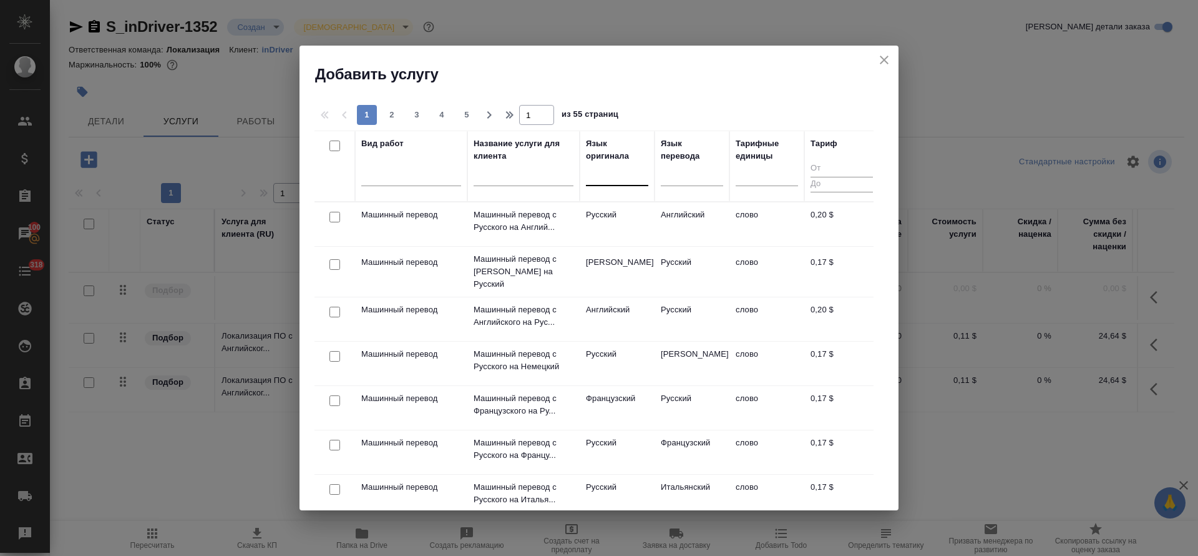
click at [618, 180] on div at bounding box center [617, 173] width 62 height 18
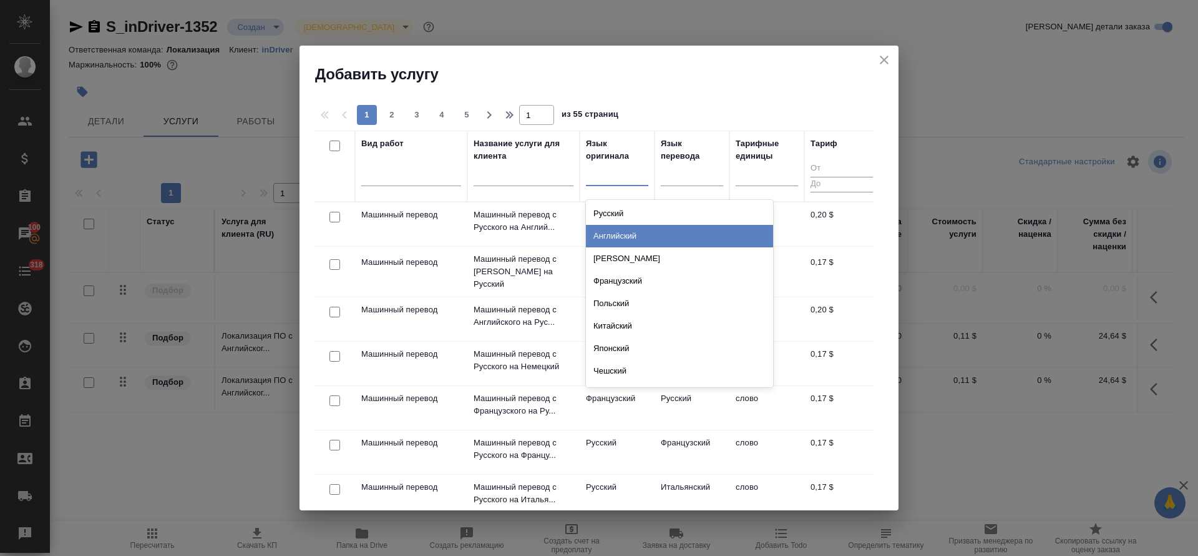
click at [621, 235] on div "Английский" at bounding box center [679, 236] width 187 height 22
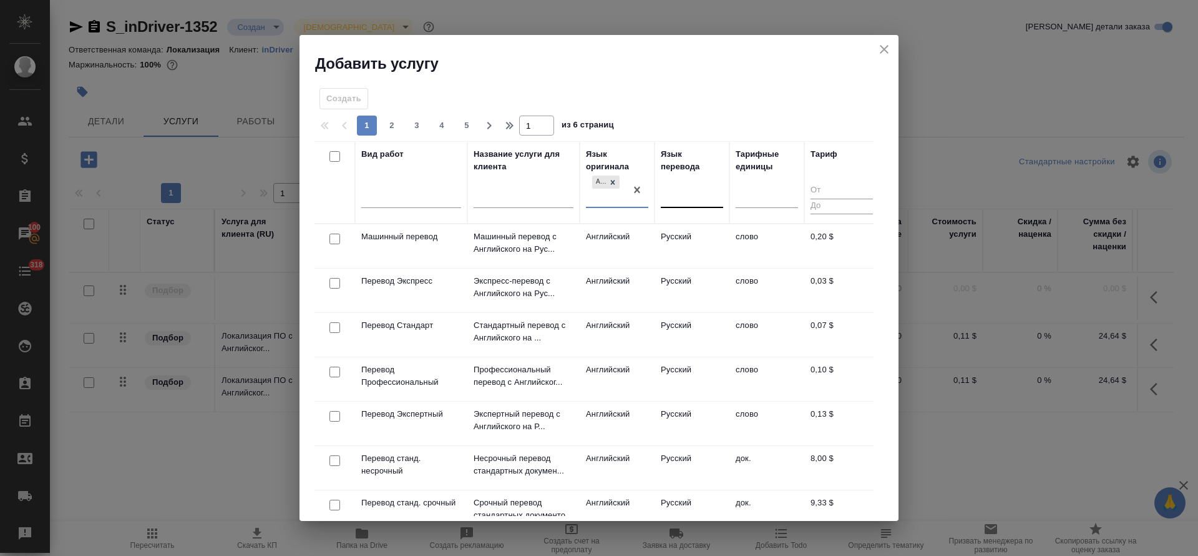
click at [685, 202] on div at bounding box center [692, 196] width 62 height 18
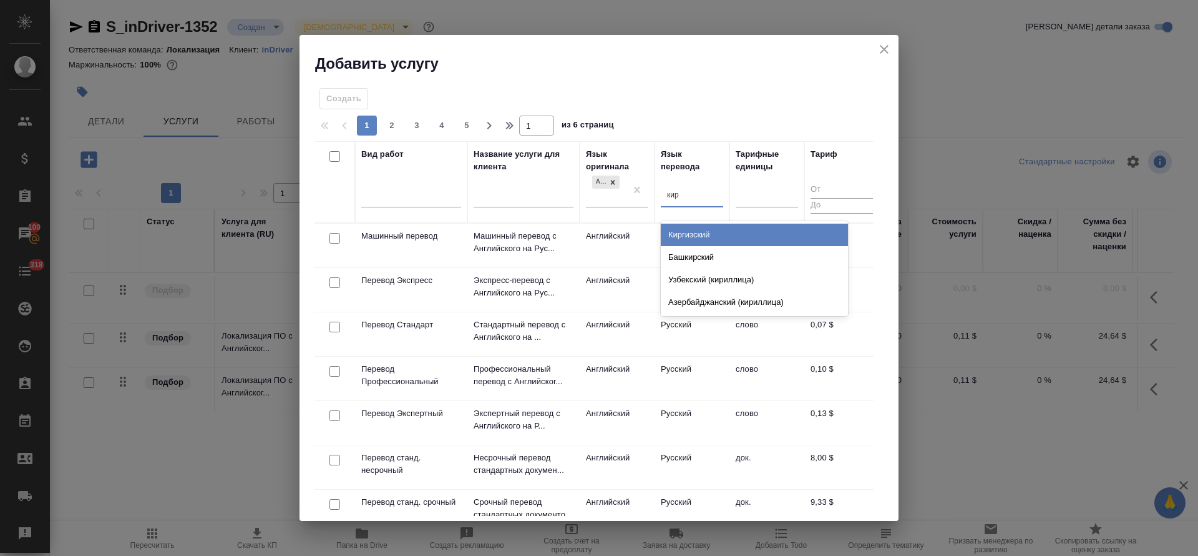
type input "кирг"
click at [702, 239] on div "Киргизский" at bounding box center [754, 234] width 187 height 22
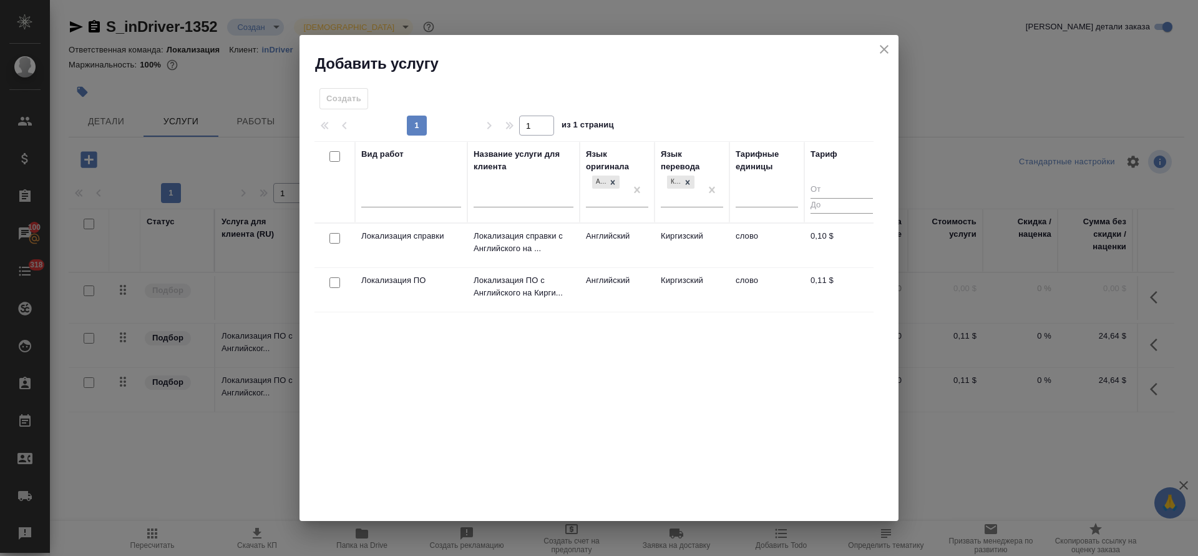
drag, startPoint x: 328, startPoint y: 282, endPoint x: 345, endPoint y: 283, distance: 16.2
click at [329, 282] on div at bounding box center [335, 282] width 28 height 17
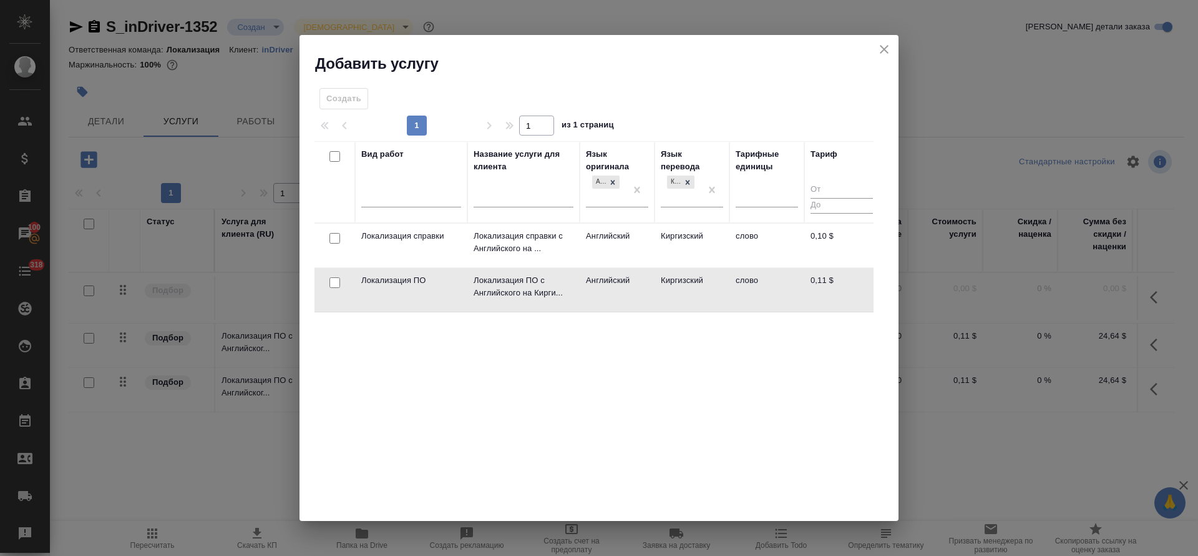
click at [337, 287] on input "checkbox" at bounding box center [335, 282] width 11 height 11
checkbox input "true"
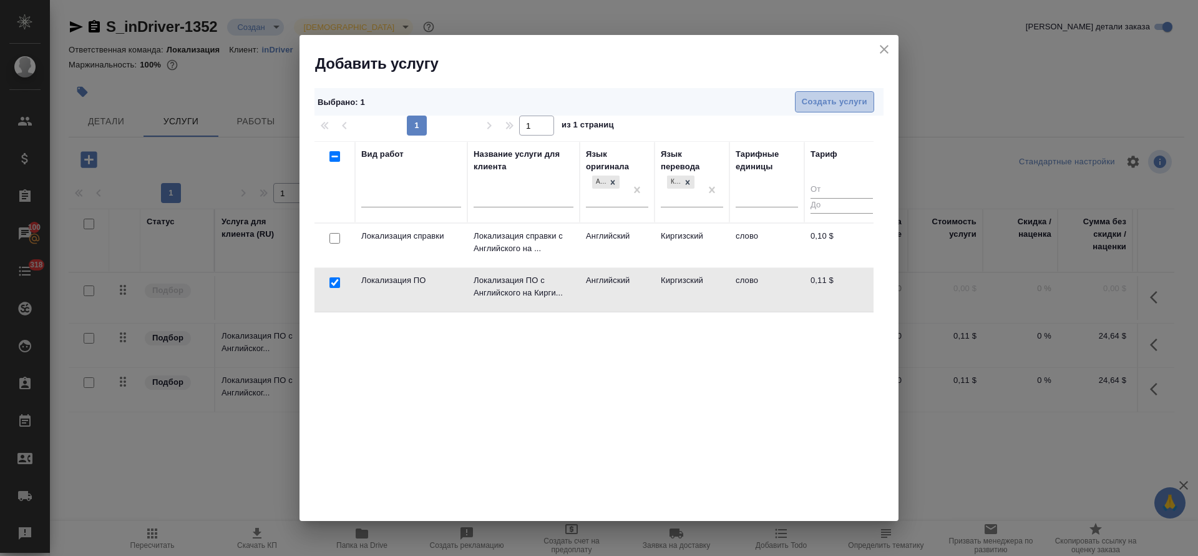
click at [846, 98] on span "Создать услуги" at bounding box center [835, 102] width 66 height 14
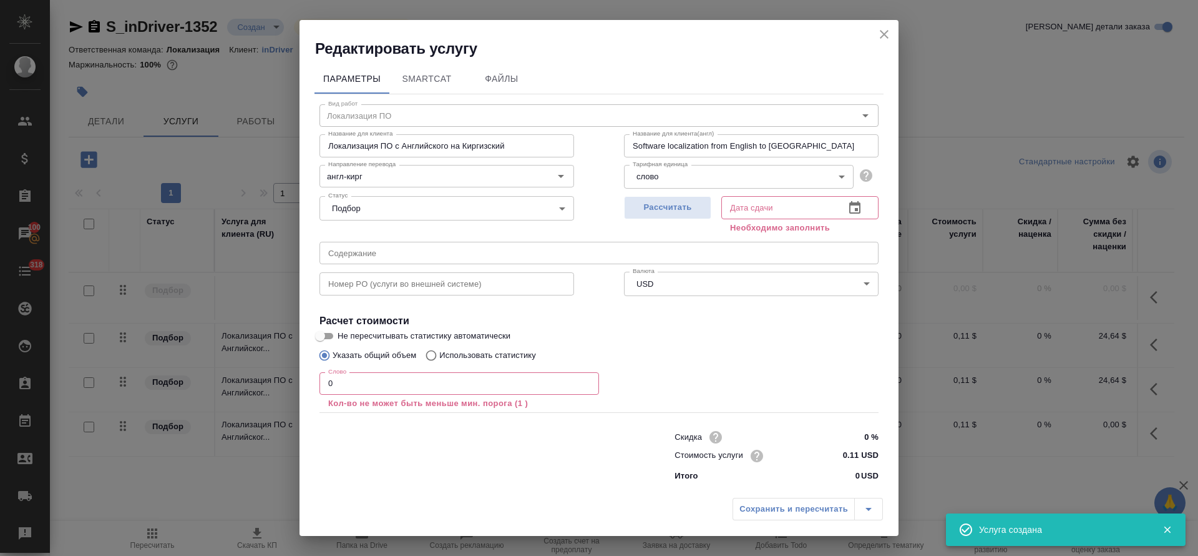
click at [885, 36] on icon "close" at bounding box center [884, 34] width 15 height 15
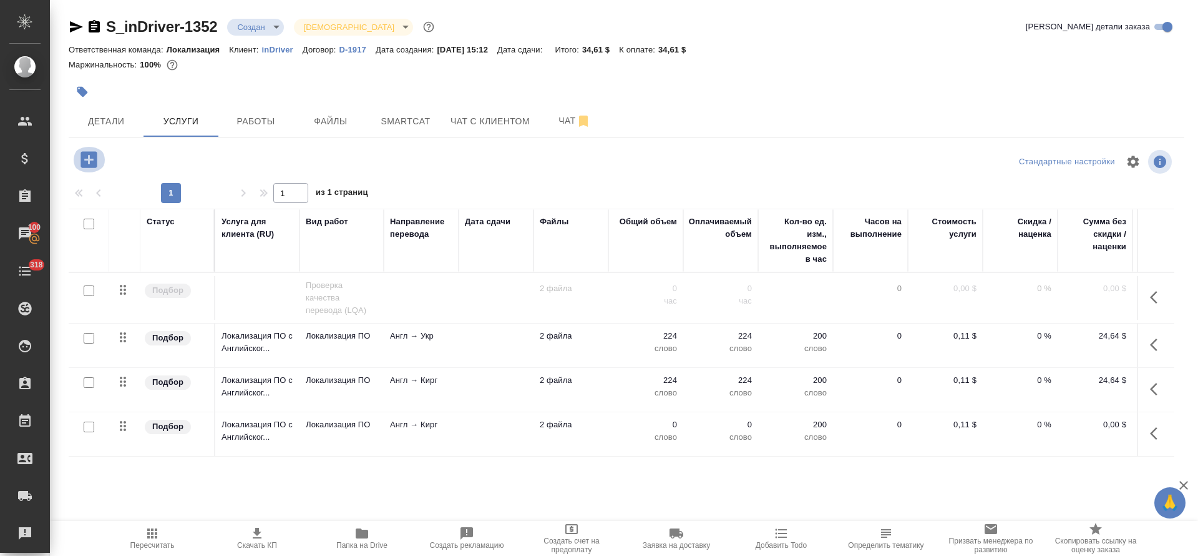
click at [92, 163] on icon "button" at bounding box center [89, 159] width 16 height 16
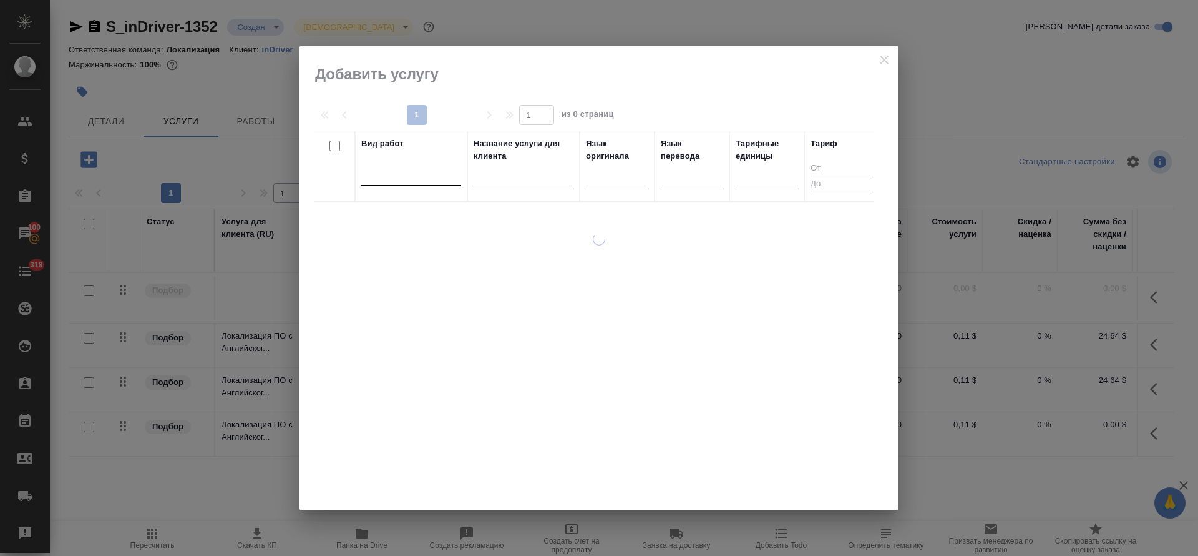
click at [416, 170] on div at bounding box center [411, 173] width 100 height 18
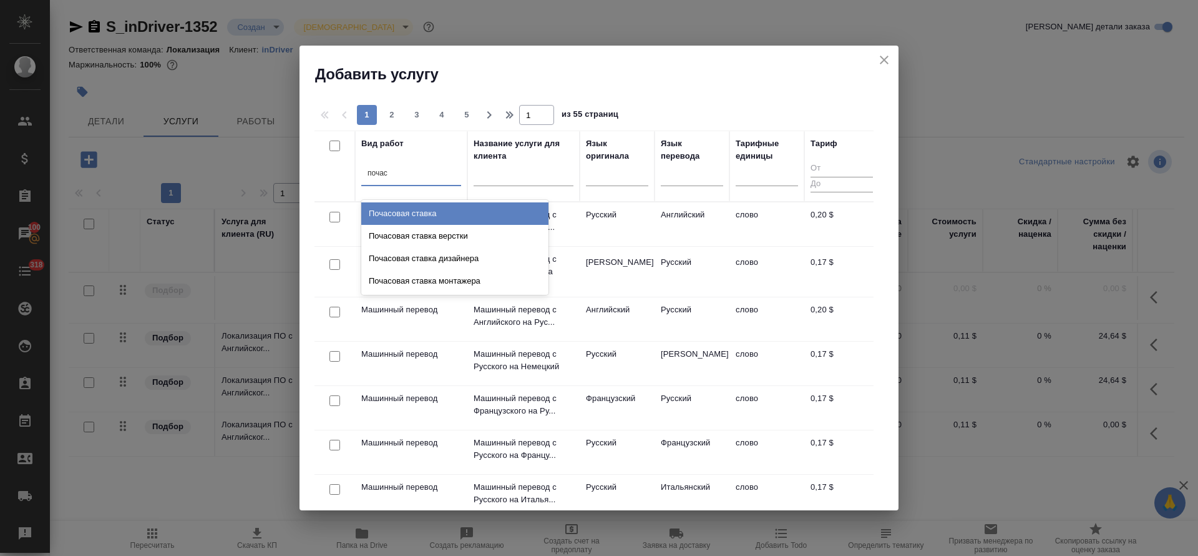
type input "почасо"
click at [442, 213] on div "Почасовая ставка" at bounding box center [454, 213] width 187 height 22
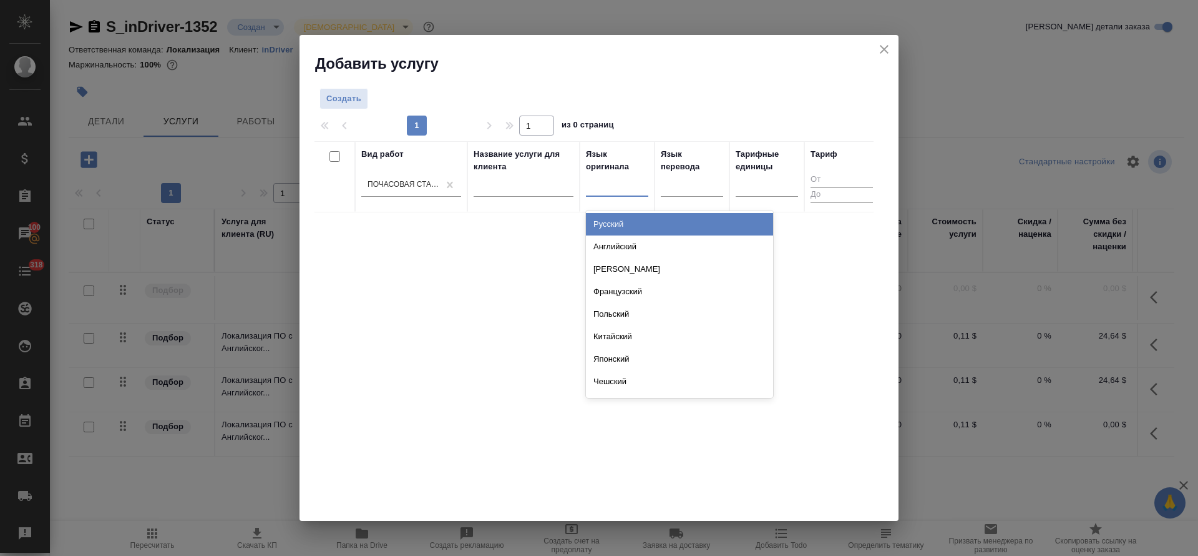
click at [639, 190] on div at bounding box center [617, 184] width 62 height 18
type input "англ"
click at [629, 222] on div "Английский" at bounding box center [679, 224] width 187 height 22
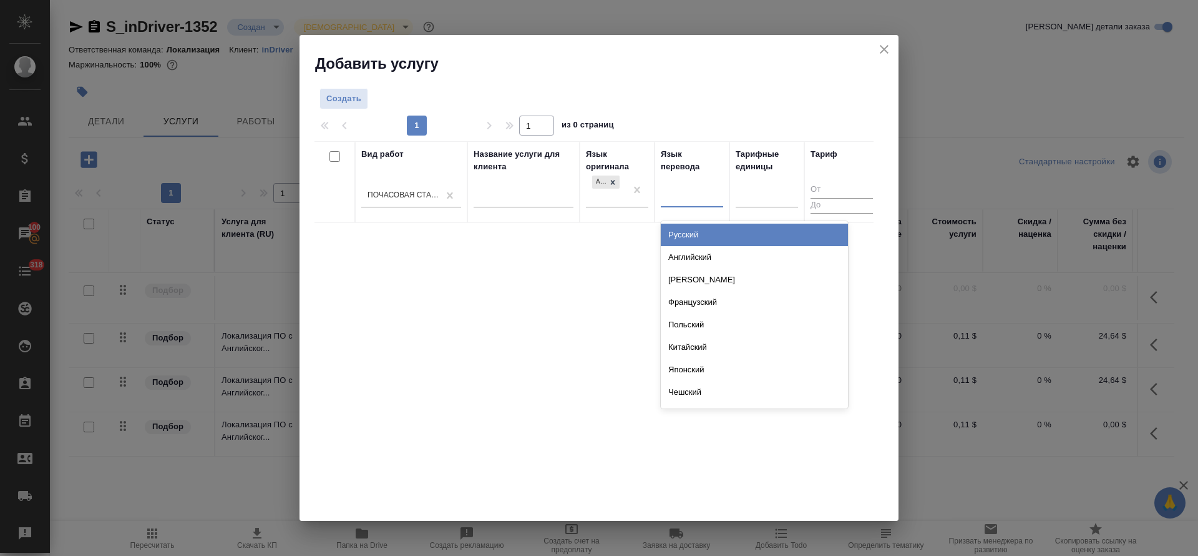
click at [682, 195] on div at bounding box center [692, 195] width 62 height 18
type input "кирг"
click at [686, 238] on div "Киргизский" at bounding box center [754, 234] width 187 height 22
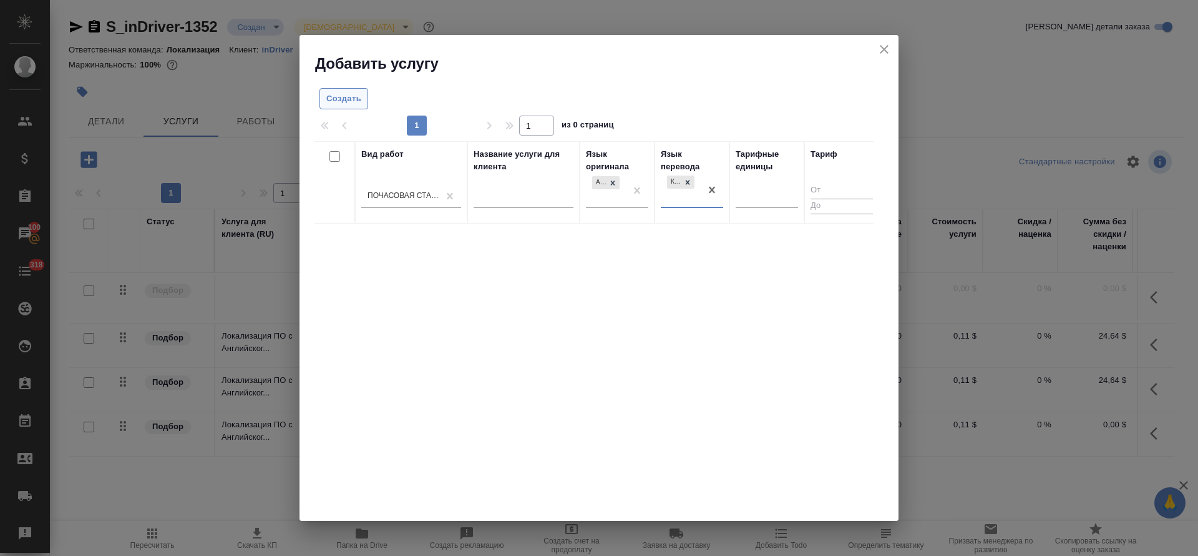
click at [335, 98] on span "Создать" at bounding box center [343, 99] width 35 height 14
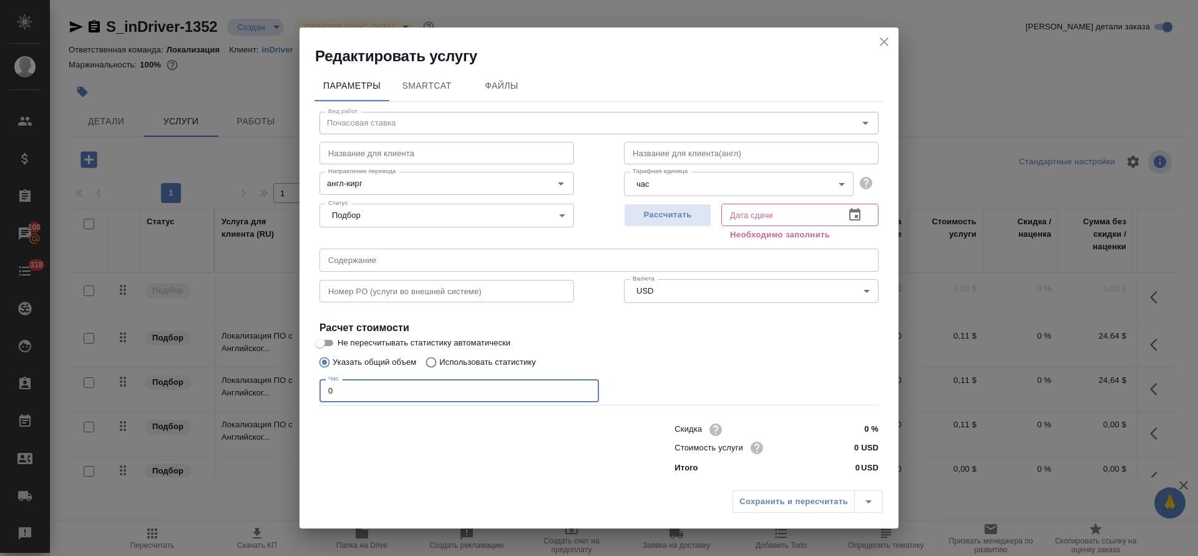
drag, startPoint x: 335, startPoint y: 391, endPoint x: 322, endPoint y: 391, distance: 13.1
click at [322, 391] on input "0" at bounding box center [460, 390] width 280 height 22
type input "2"
drag, startPoint x: 857, startPoint y: 443, endPoint x: 849, endPoint y: 444, distance: 8.1
click at [849, 444] on input "0 USD" at bounding box center [856, 447] width 46 height 18
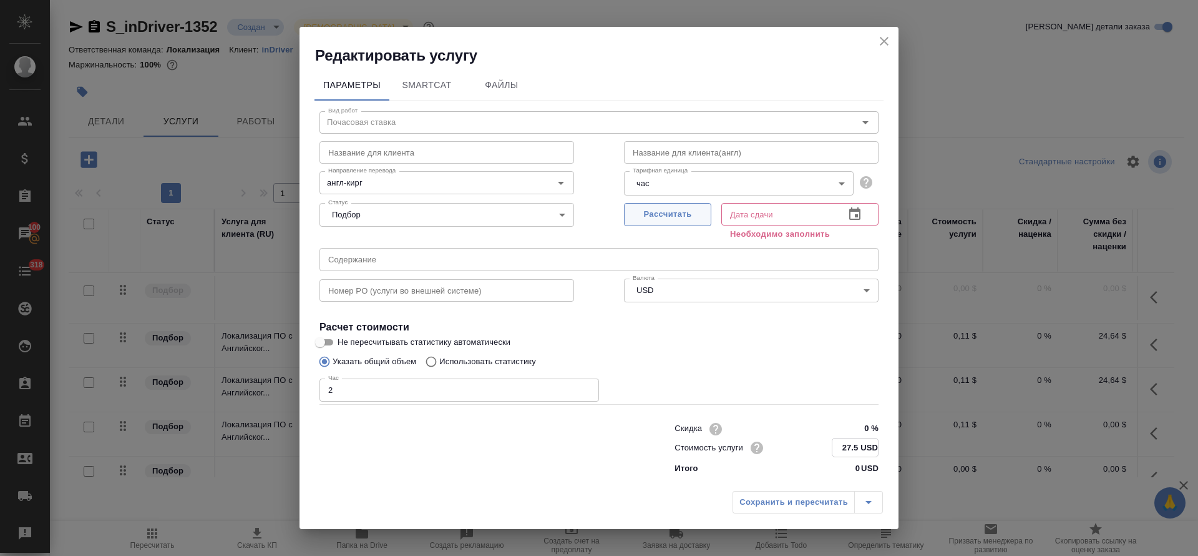
type input "27.5 USD"
click at [678, 206] on button "Рассчитать" at bounding box center [667, 214] width 87 height 23
type input "19.09.2025 15:27"
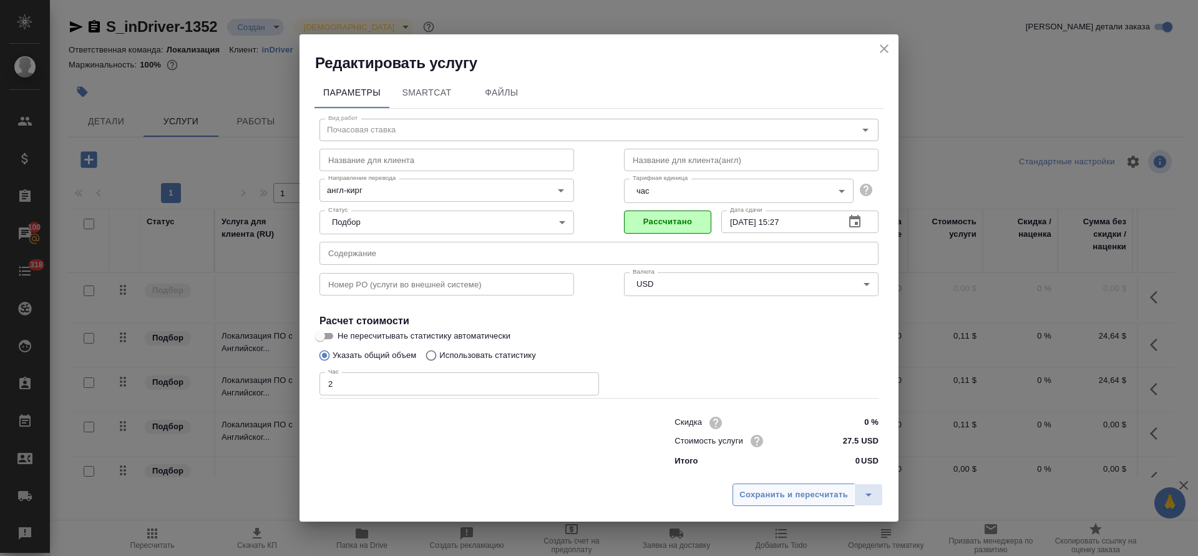
click at [768, 491] on span "Сохранить и пересчитать" at bounding box center [794, 495] width 109 height 14
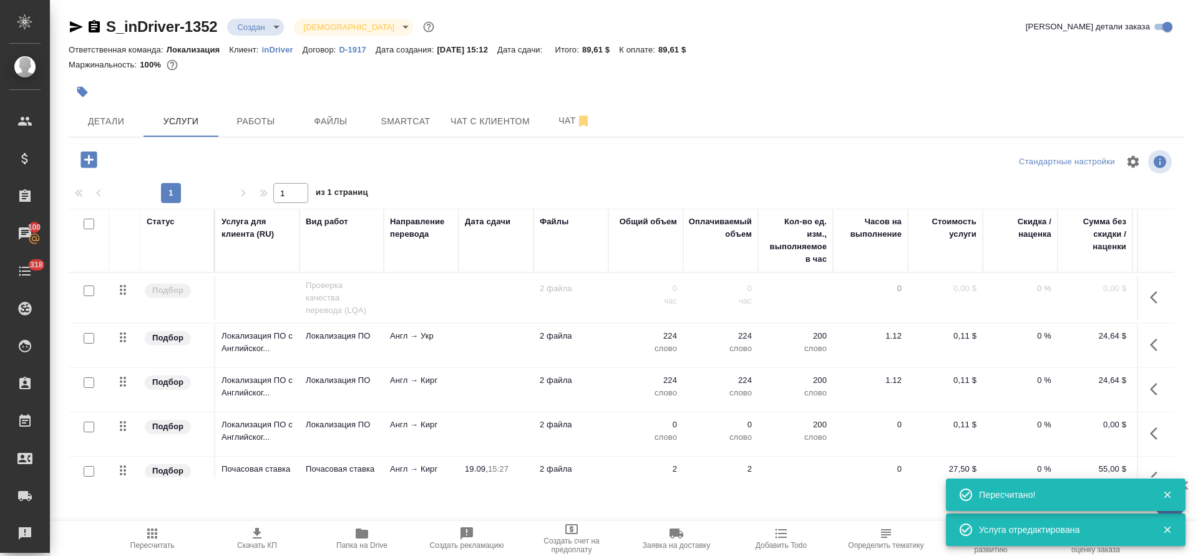
scroll to position [38, 0]
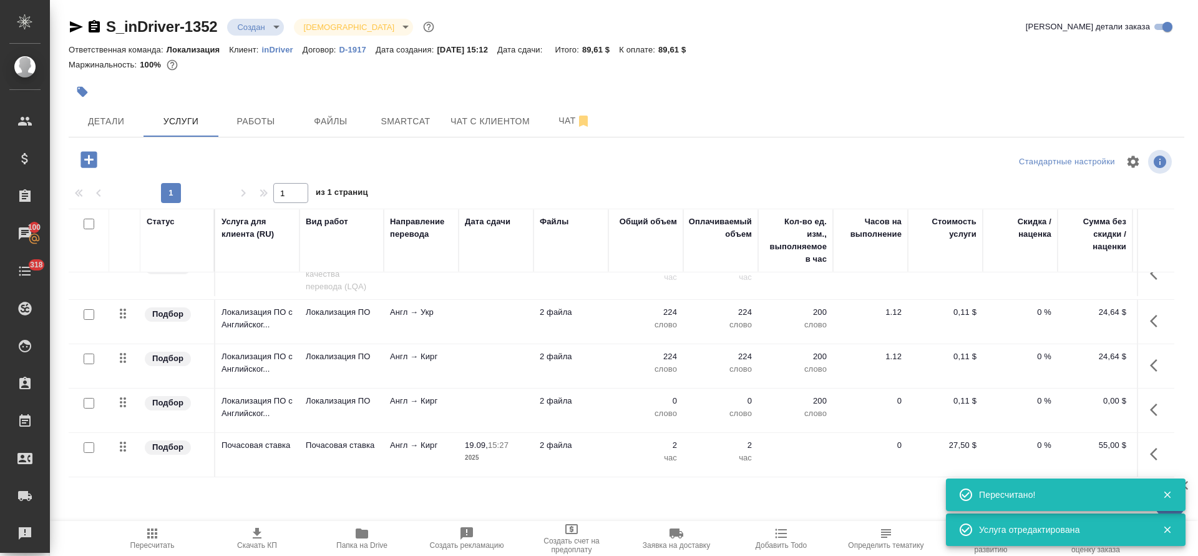
click at [1150, 402] on icon "button" at bounding box center [1157, 409] width 15 height 15
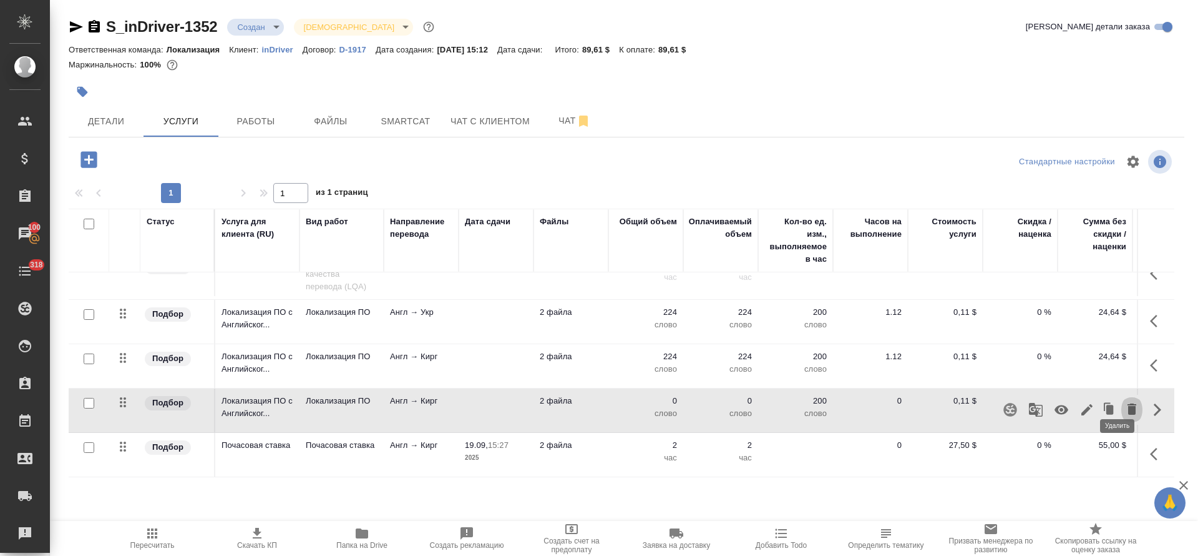
click at [1125, 401] on icon "button" at bounding box center [1132, 408] width 15 height 15
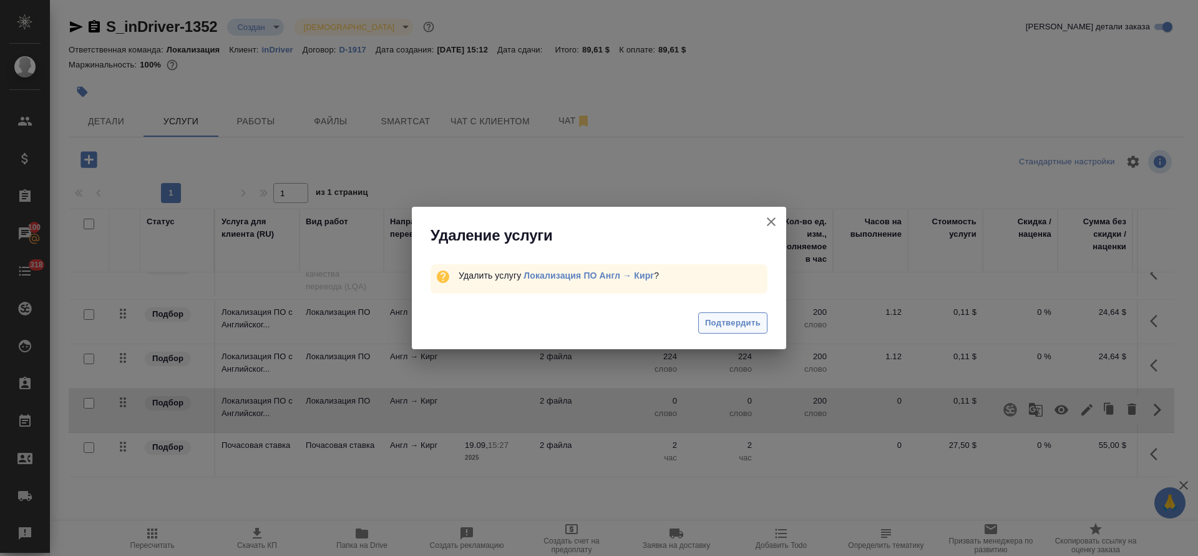
click at [724, 328] on span "Подтвердить" at bounding box center [733, 323] width 56 height 14
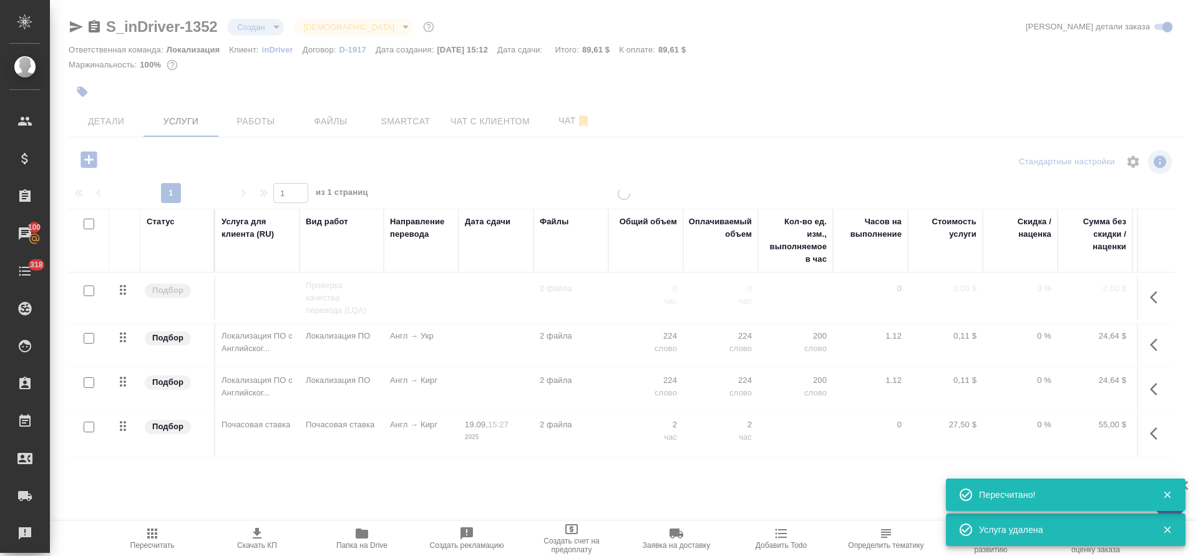
scroll to position [0, 0]
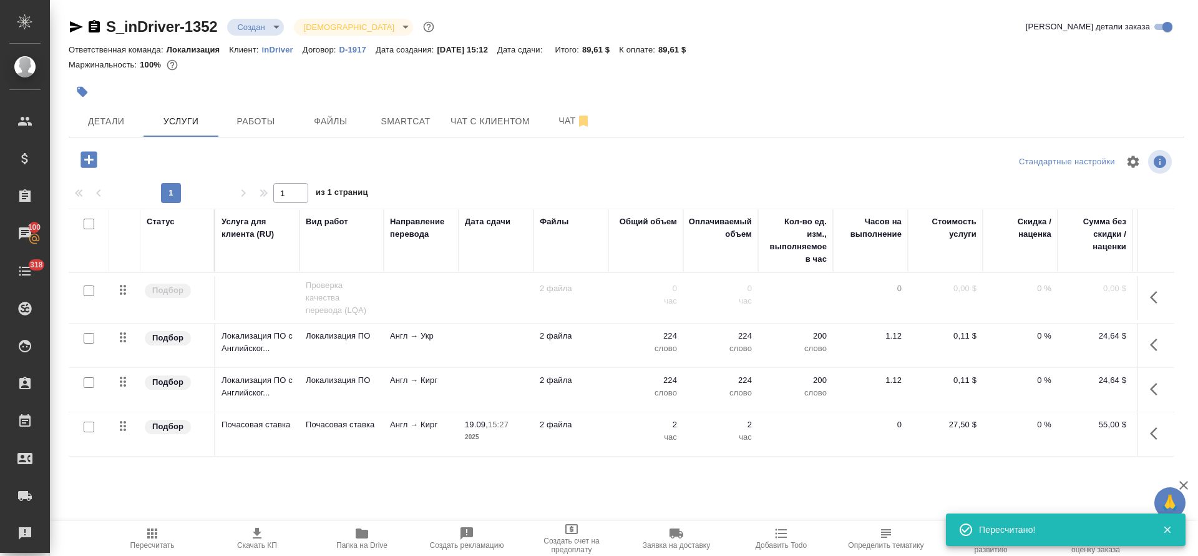
click at [92, 159] on icon "button" at bounding box center [89, 160] width 22 height 22
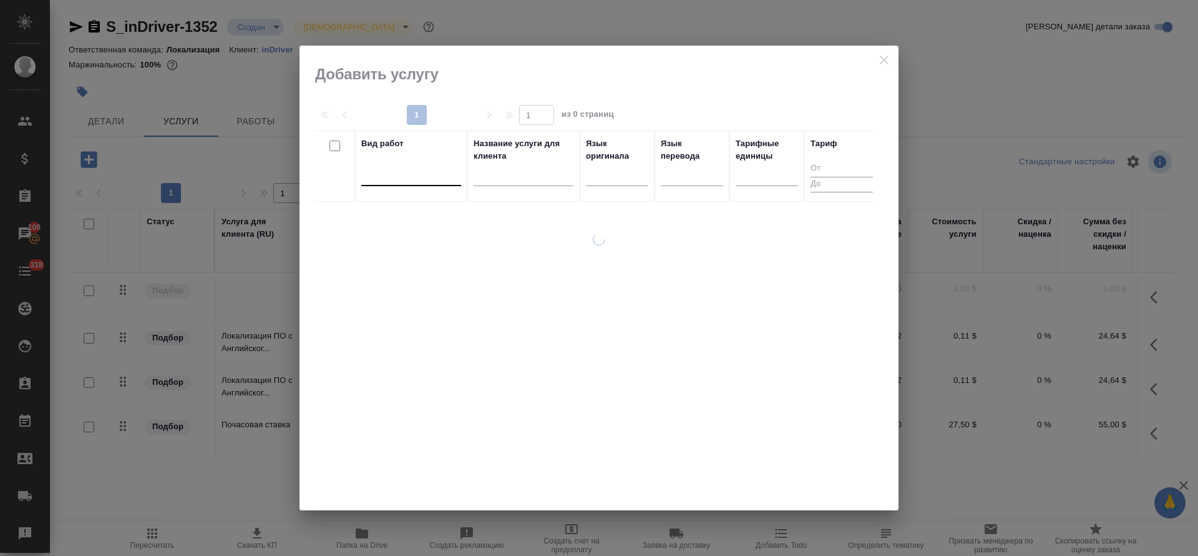
click at [404, 181] on div at bounding box center [411, 173] width 100 height 18
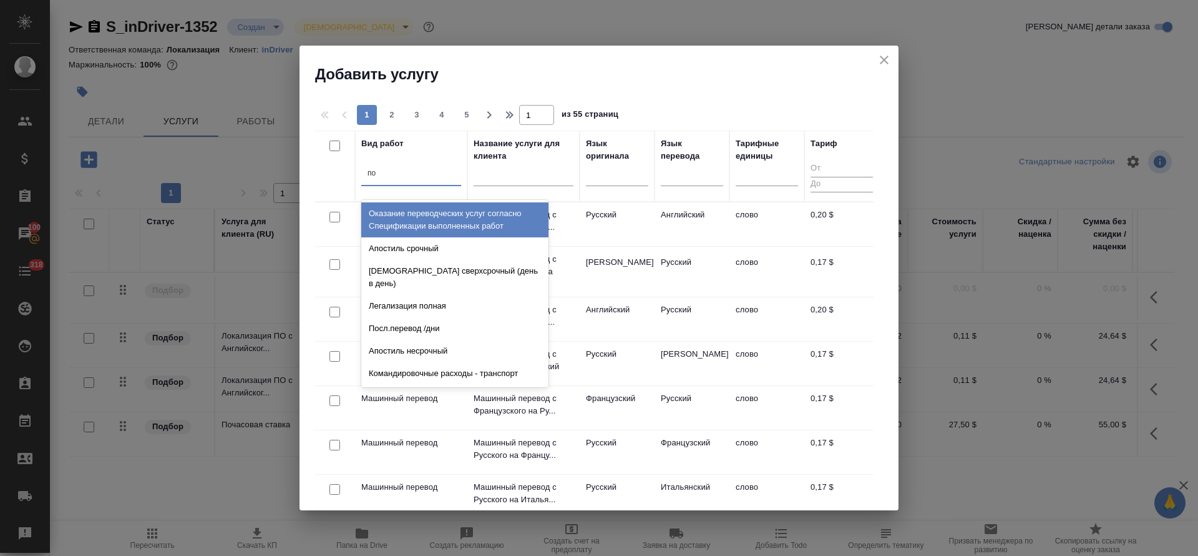
type input "поч"
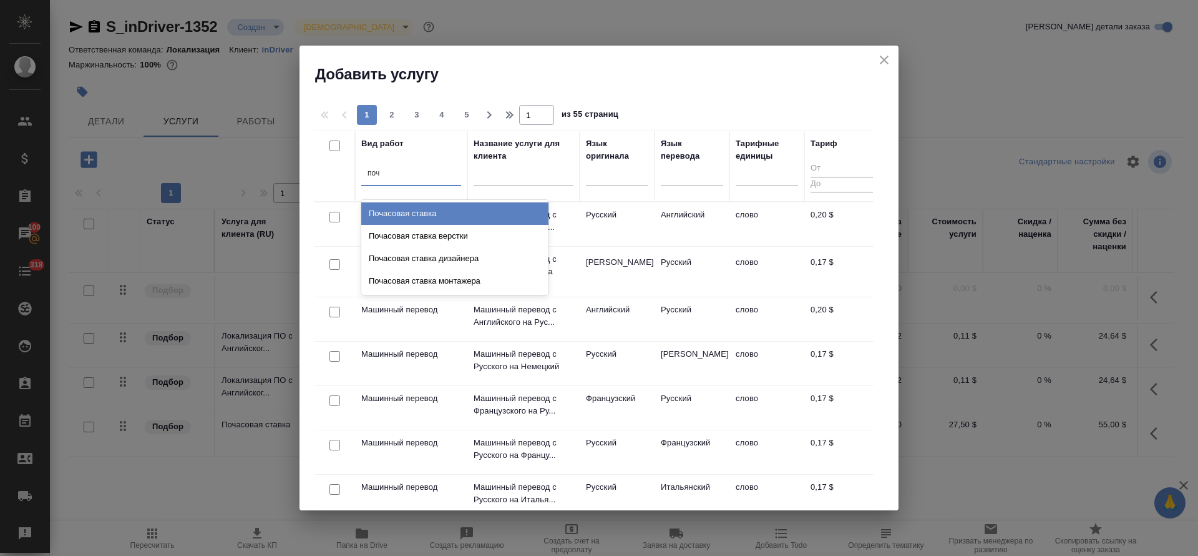
click at [429, 216] on div "Почасовая ставка" at bounding box center [454, 213] width 187 height 22
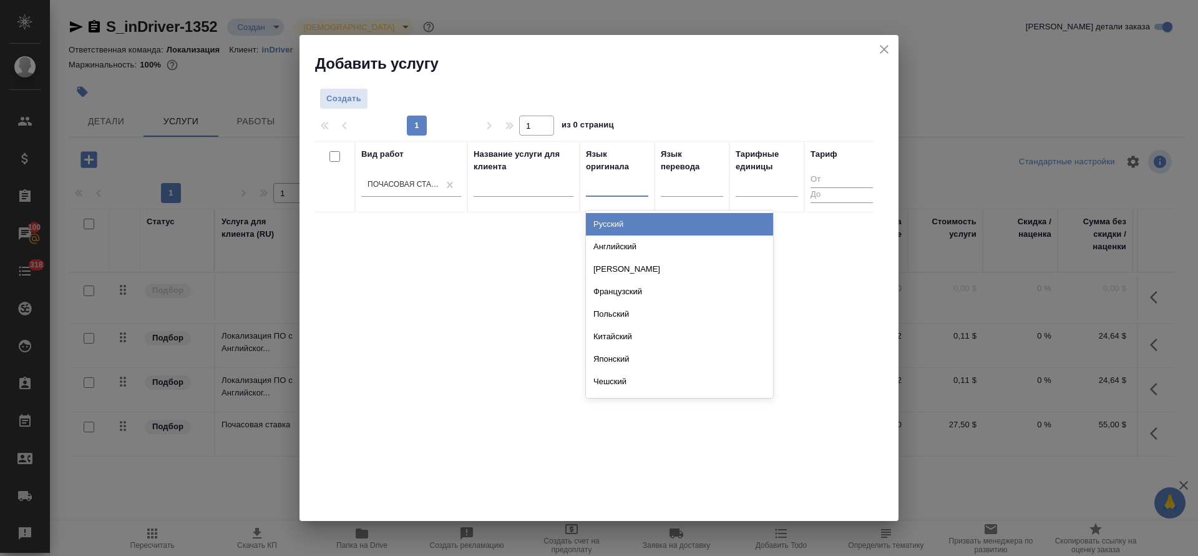
click at [622, 190] on div at bounding box center [617, 184] width 62 height 18
type input "анг"
click at [627, 223] on div "Английский" at bounding box center [679, 224] width 187 height 22
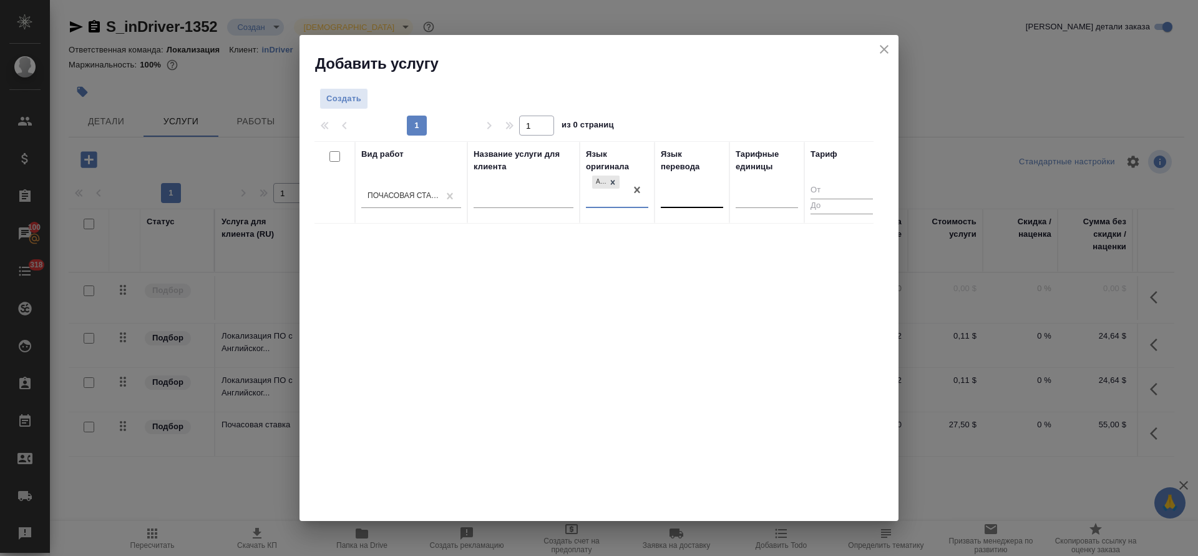
click at [689, 191] on div at bounding box center [692, 196] width 62 height 18
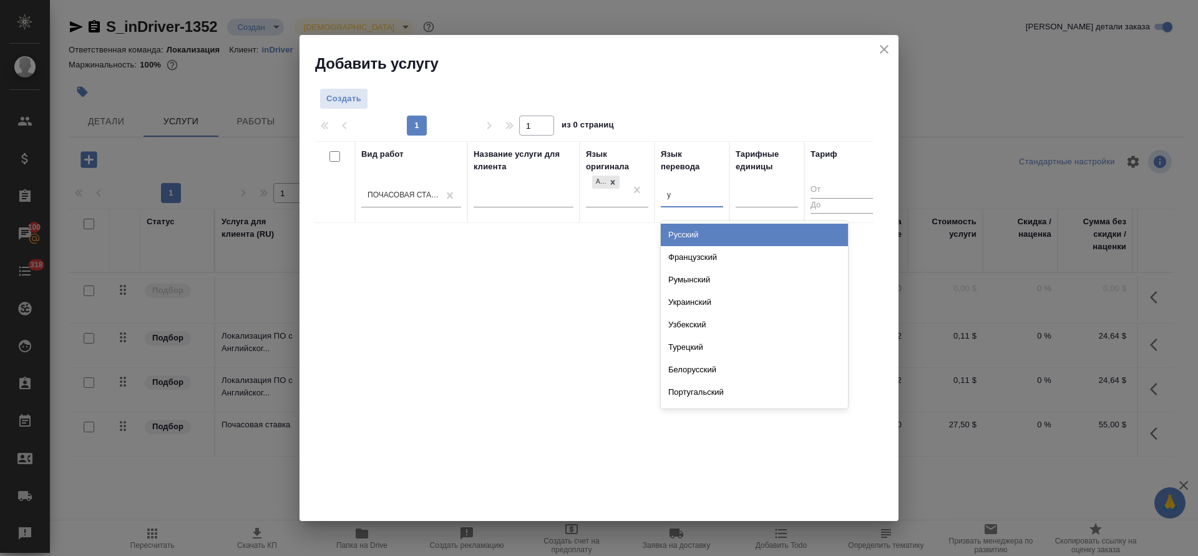
type input "ук"
click at [691, 230] on div "Украинский" at bounding box center [754, 234] width 187 height 22
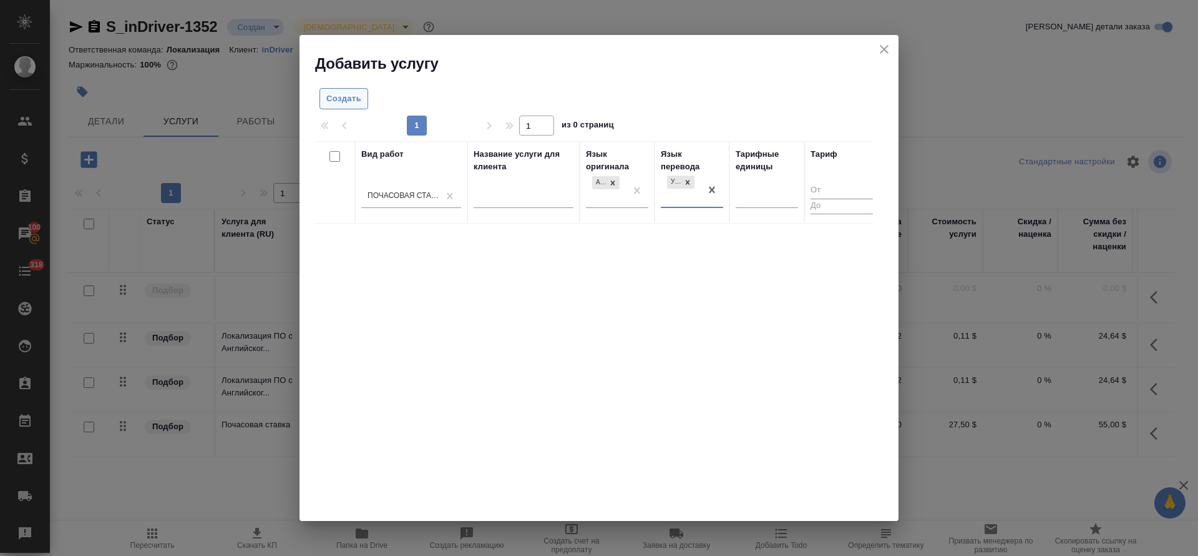
click at [350, 95] on span "Создать" at bounding box center [343, 99] width 35 height 14
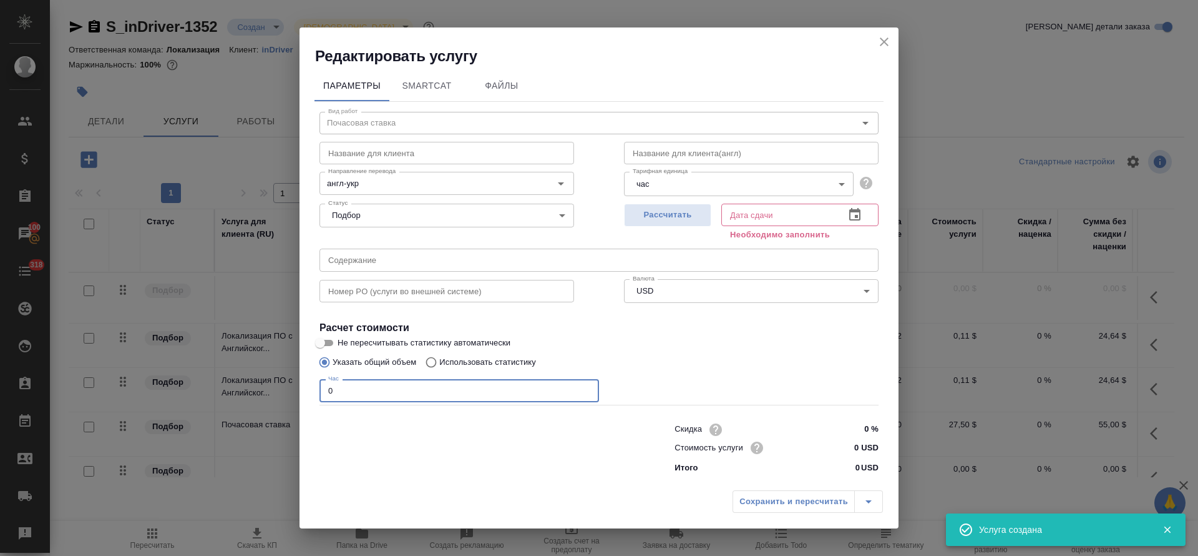
drag, startPoint x: 339, startPoint y: 391, endPoint x: 323, endPoint y: 391, distance: 15.6
click at [323, 391] on input "0" at bounding box center [460, 390] width 280 height 22
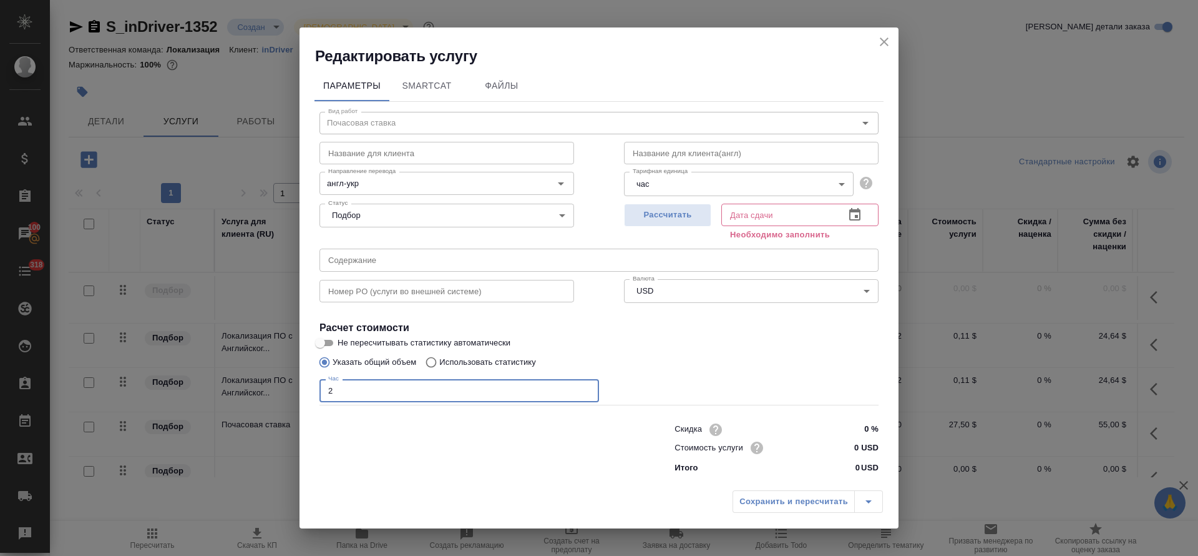
type input "2"
drag, startPoint x: 848, startPoint y: 442, endPoint x: 860, endPoint y: 443, distance: 11.9
click at [860, 443] on input "0 USD" at bounding box center [856, 447] width 46 height 18
type input "27.5 USD"
click at [680, 217] on span "Рассчитать" at bounding box center [668, 214] width 74 height 14
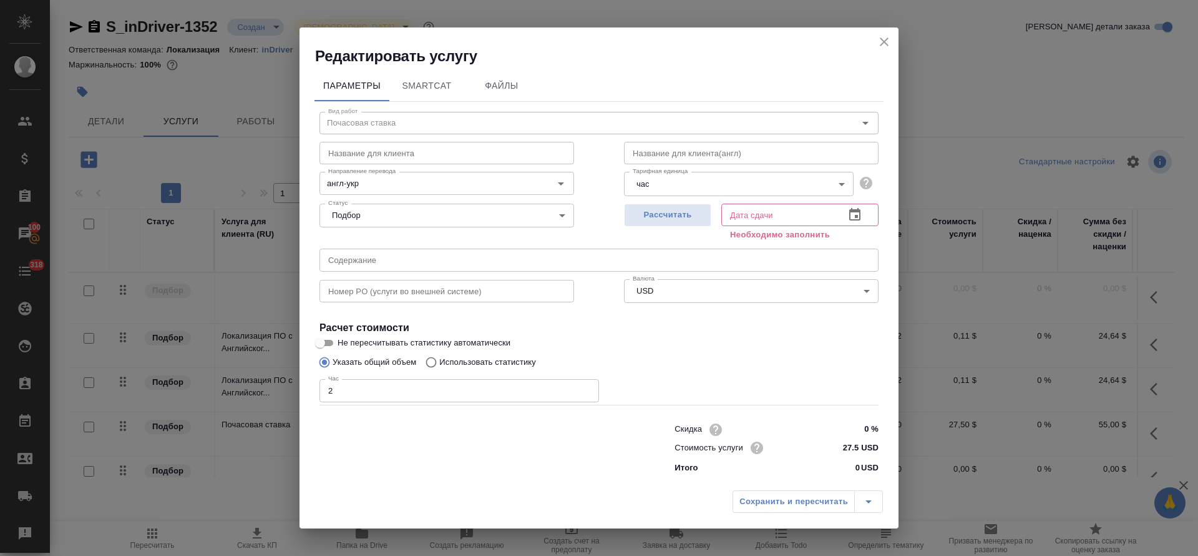
type input "19.09.2025 15:28"
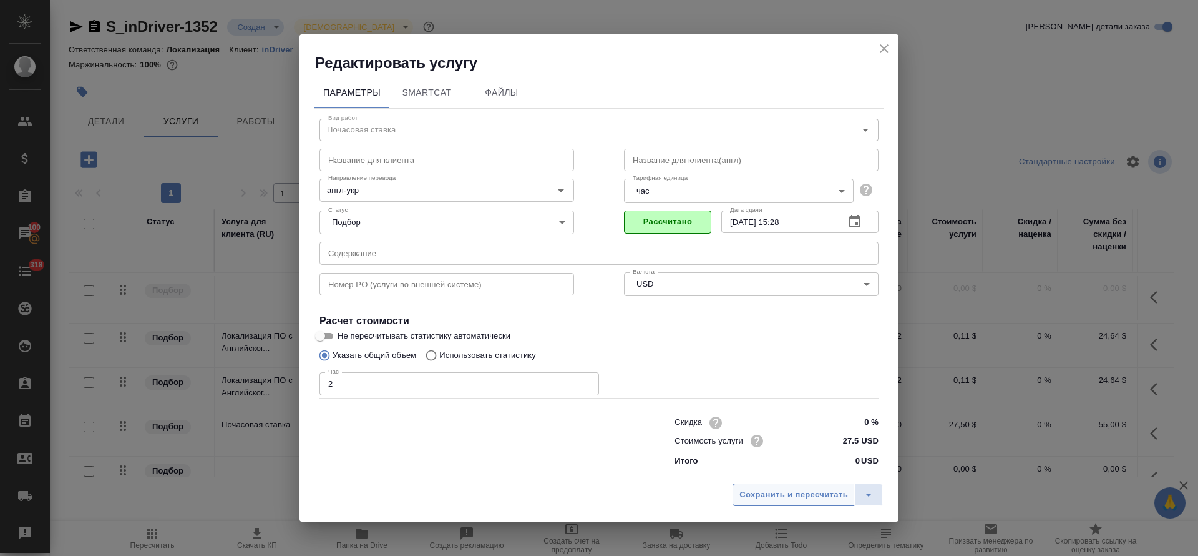
click at [801, 496] on span "Сохранить и пересчитать" at bounding box center [794, 495] width 109 height 14
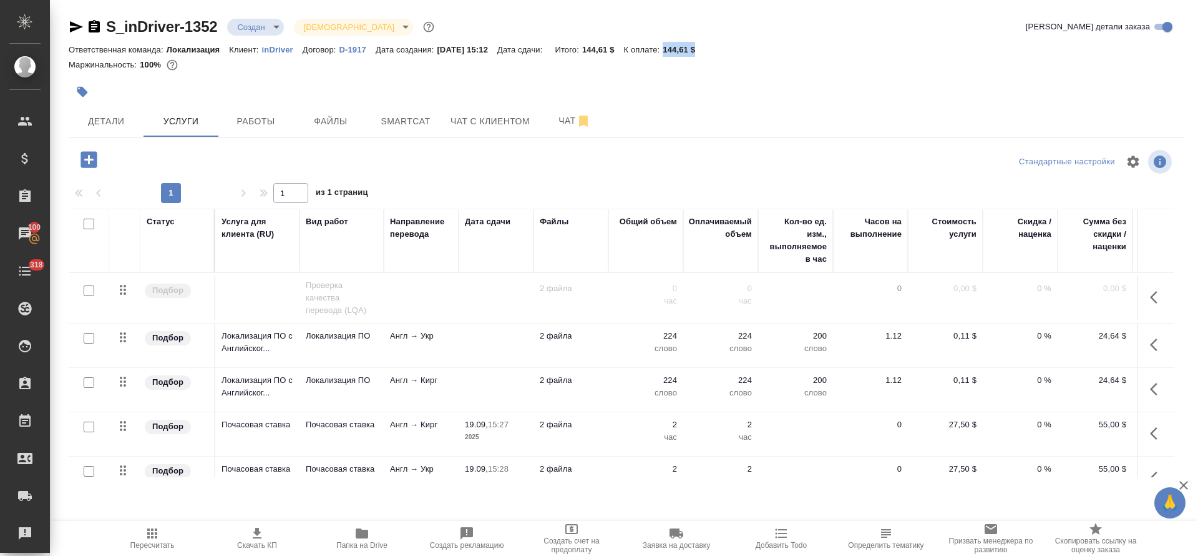
drag, startPoint x: 677, startPoint y: 56, endPoint x: 718, endPoint y: 52, distance: 40.7
click at [718, 52] on div "Ответственная команда: Локализация Клиент: inDriver Договор: D-1917 Дата создан…" at bounding box center [627, 49] width 1116 height 15
copy p "144,61 $"
click at [831, 102] on div at bounding box center [627, 91] width 1116 height 27
click at [73, 25] on icon "button" at bounding box center [76, 26] width 13 height 11
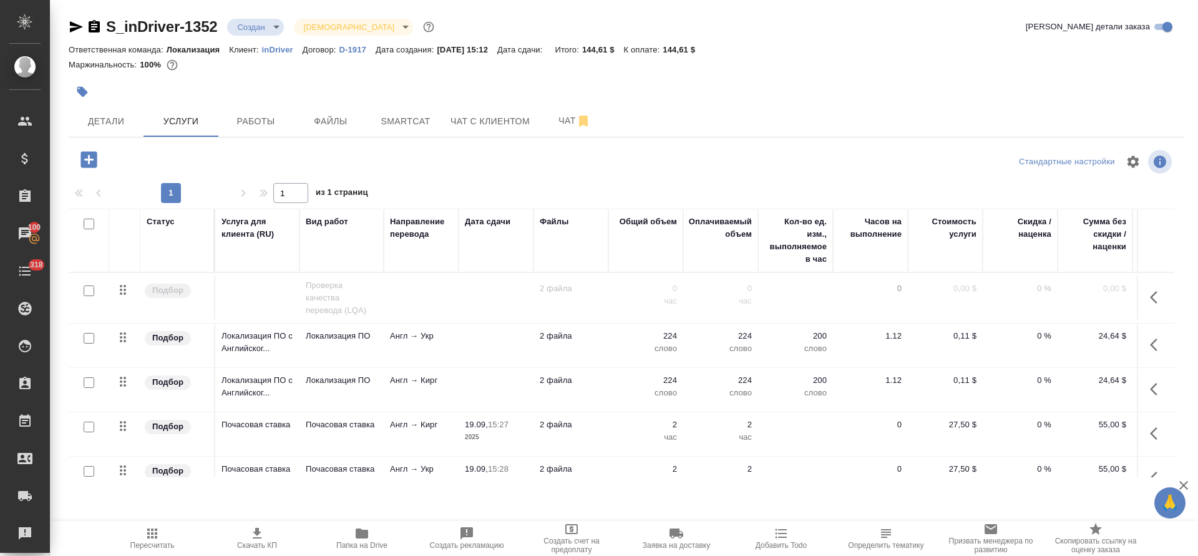
click at [722, 87] on div at bounding box center [441, 91] width 744 height 27
click at [265, 539] on span "Скачать КП" at bounding box center [257, 538] width 90 height 24
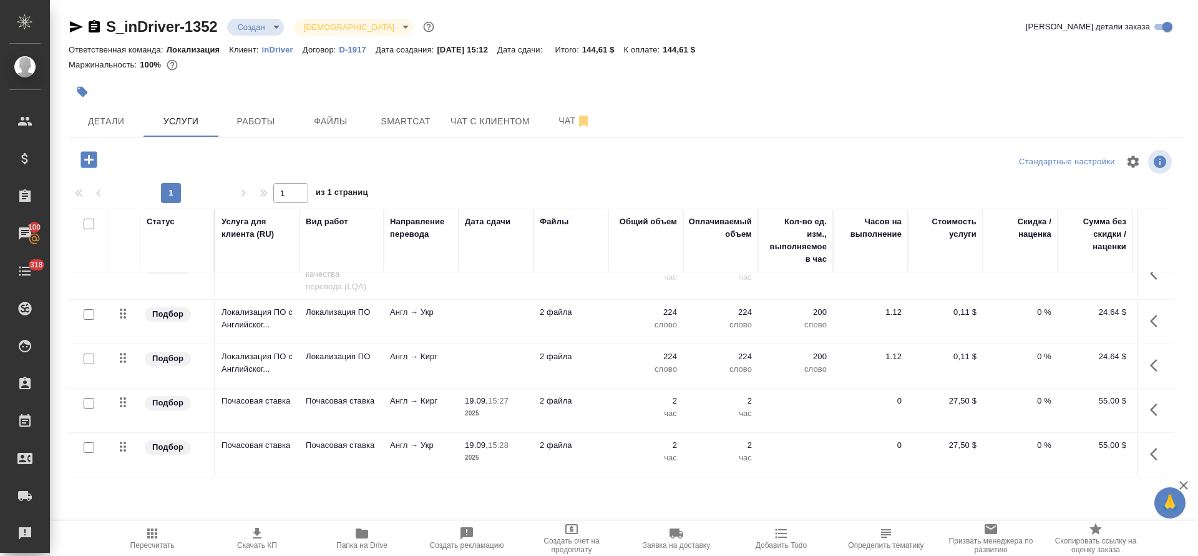
scroll to position [38, 0]
click at [85, 122] on span "Детали" at bounding box center [106, 122] width 60 height 16
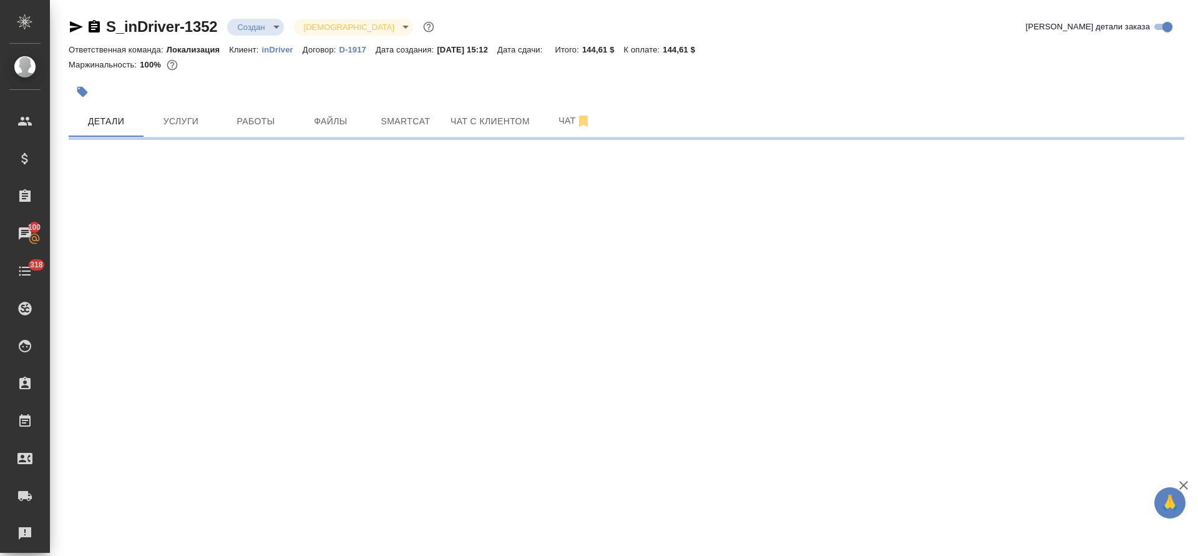
select select "RU"
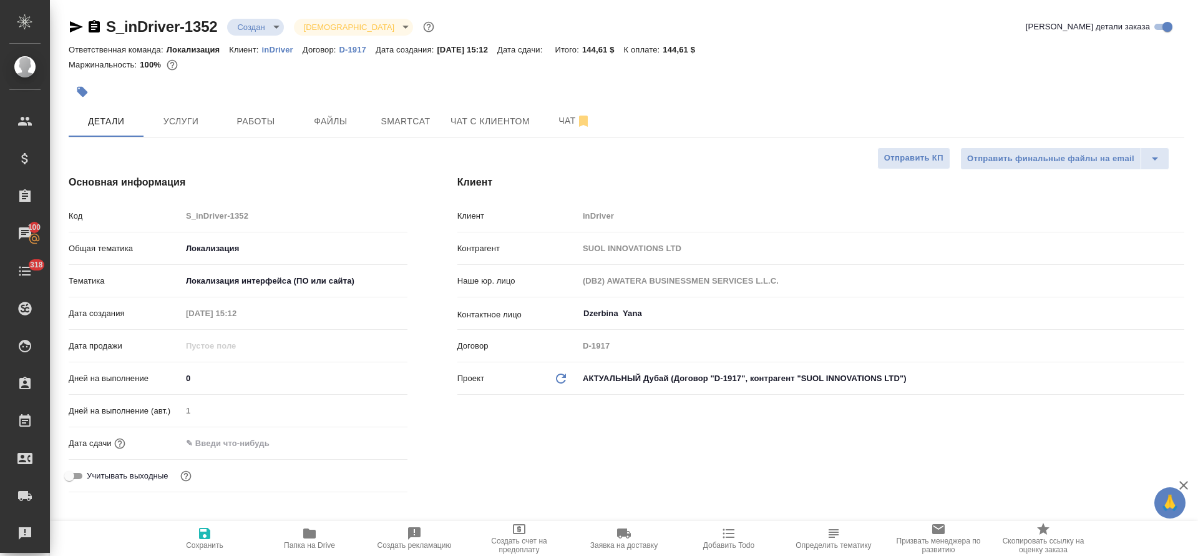
type textarea "x"
type input "[PERSON_NAME]"
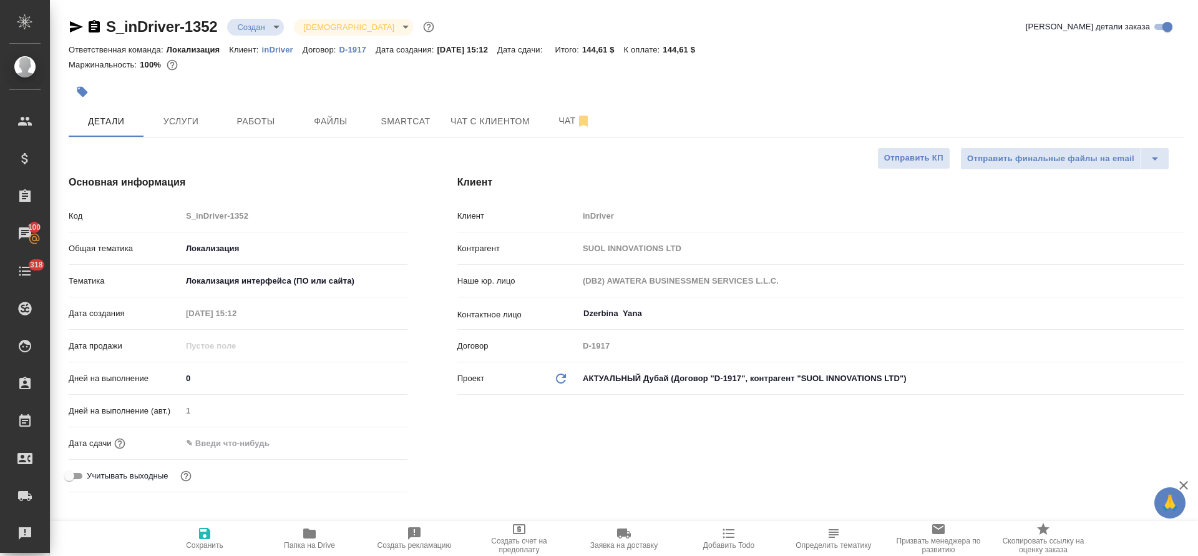
type textarea "x"
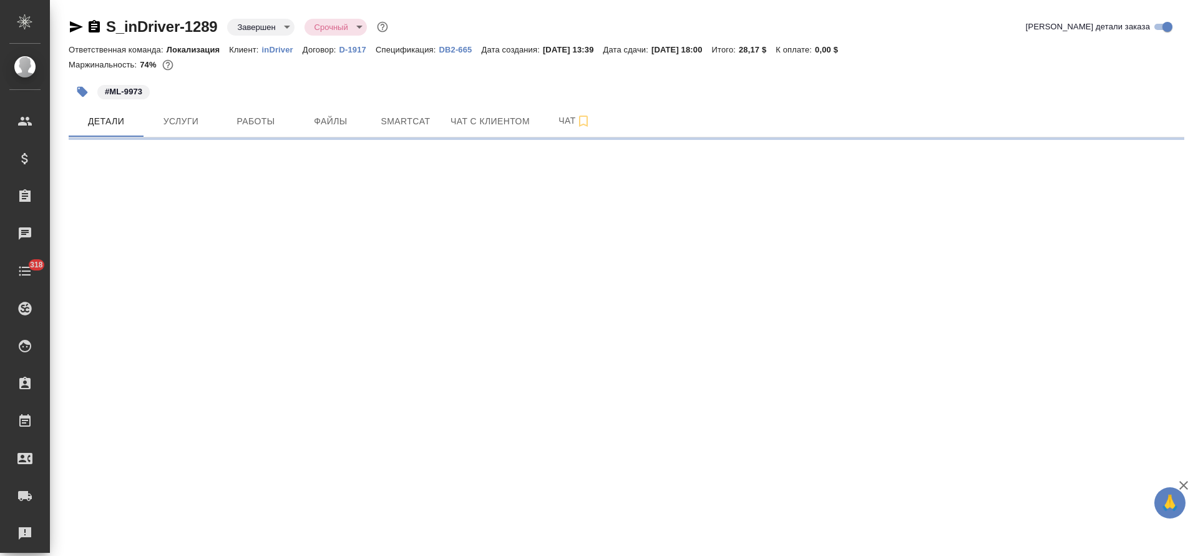
click at [194, 116] on span "Услуги" at bounding box center [181, 122] width 60 height 16
select select "RU"
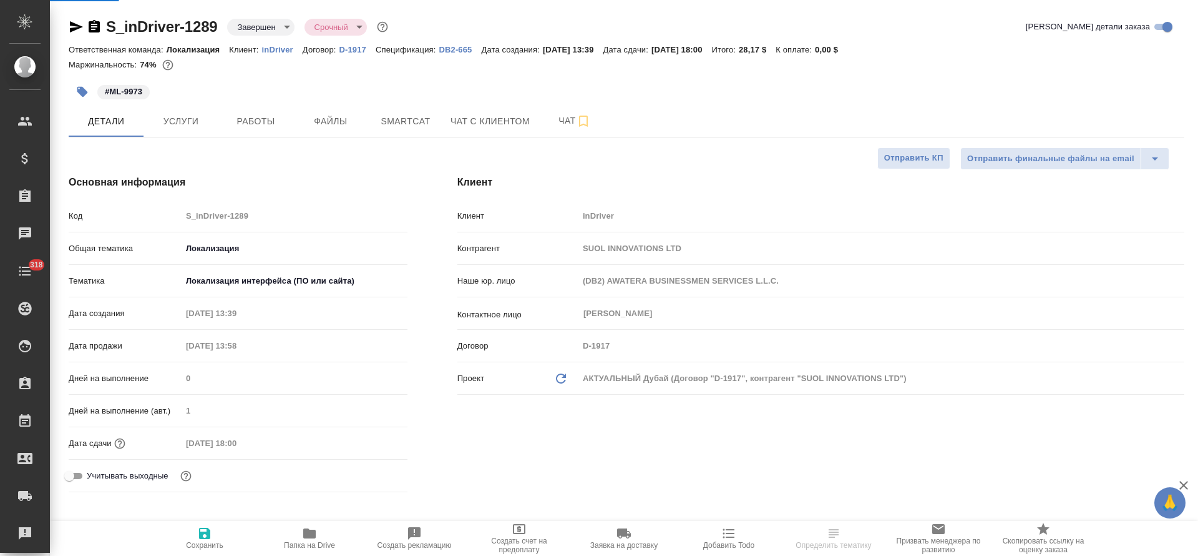
type textarea "x"
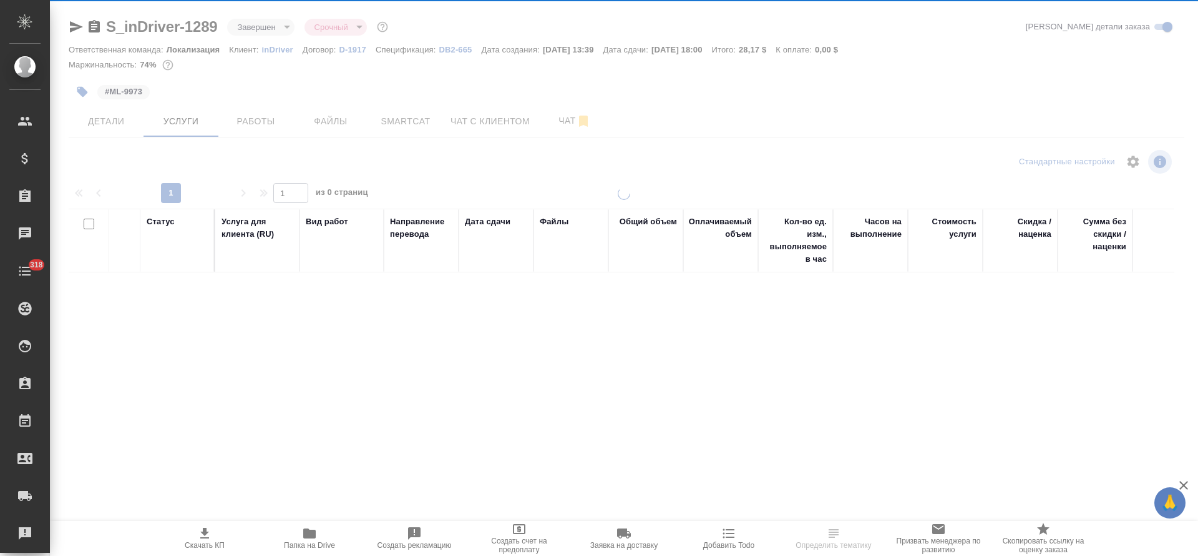
click at [194, 116] on div at bounding box center [624, 254] width 1149 height 509
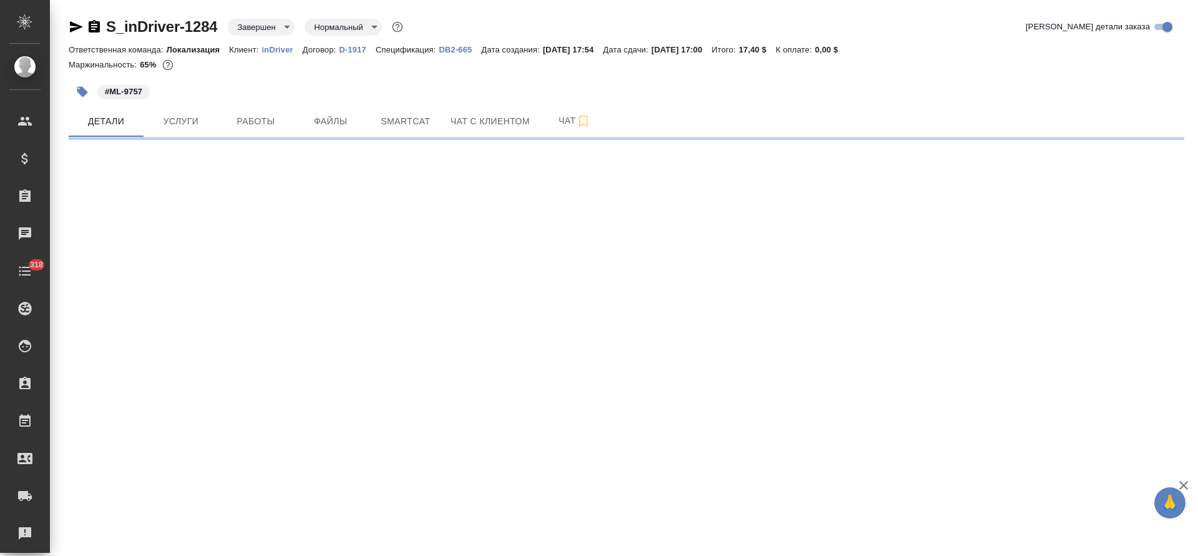
select select "RU"
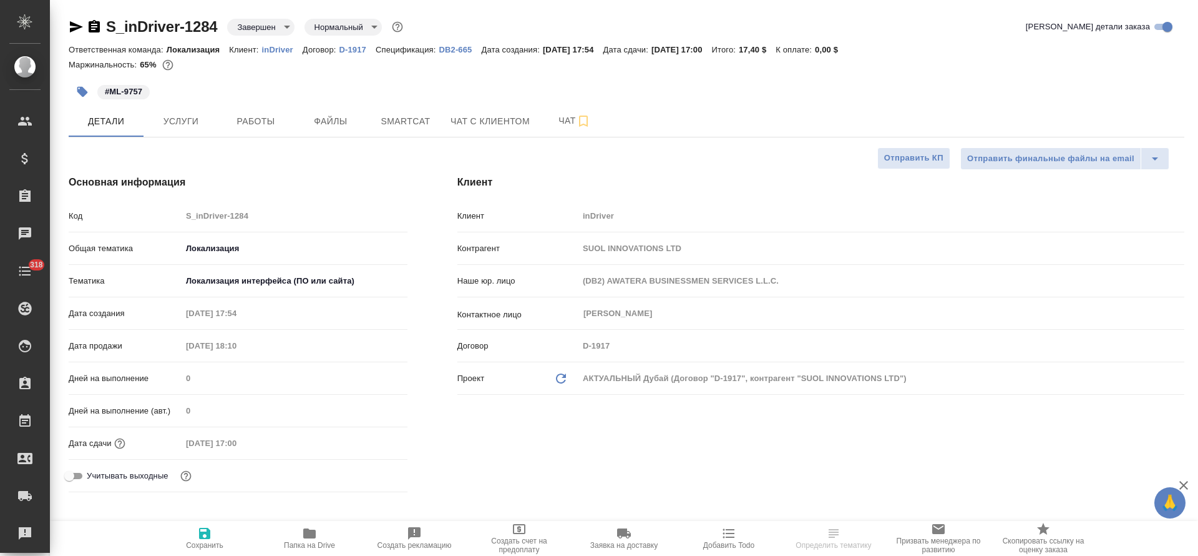
type textarea "x"
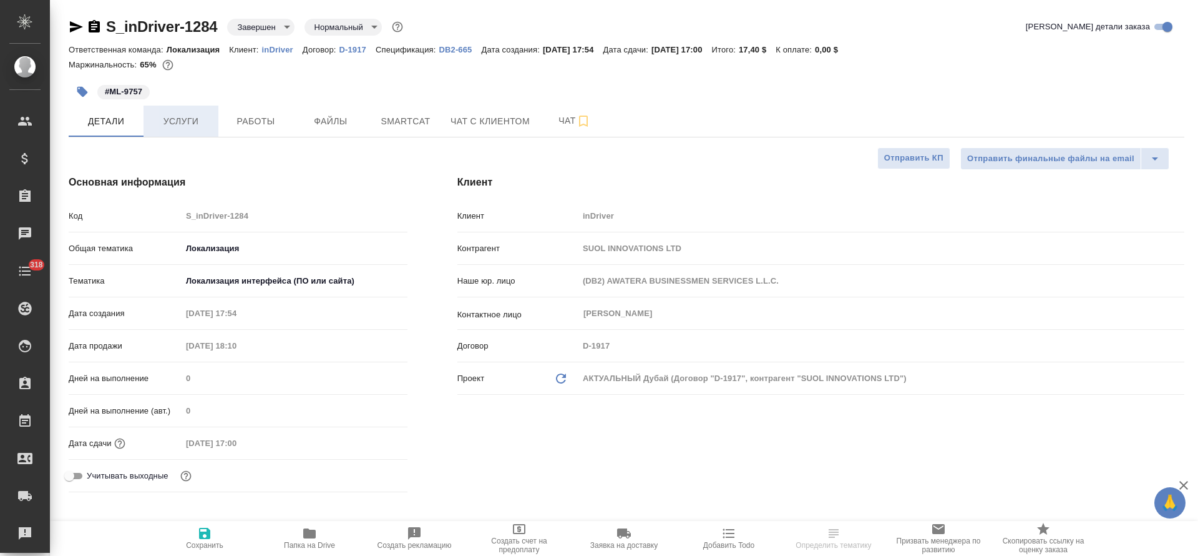
type textarea "x"
click at [190, 130] on button "Услуги" at bounding box center [181, 120] width 75 height 31
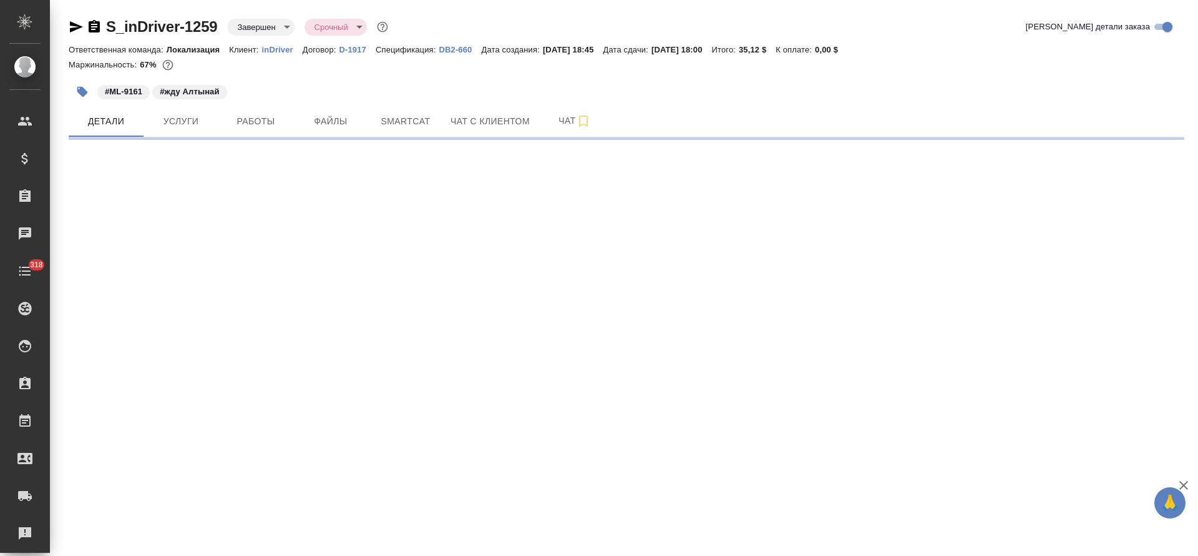
select select "RU"
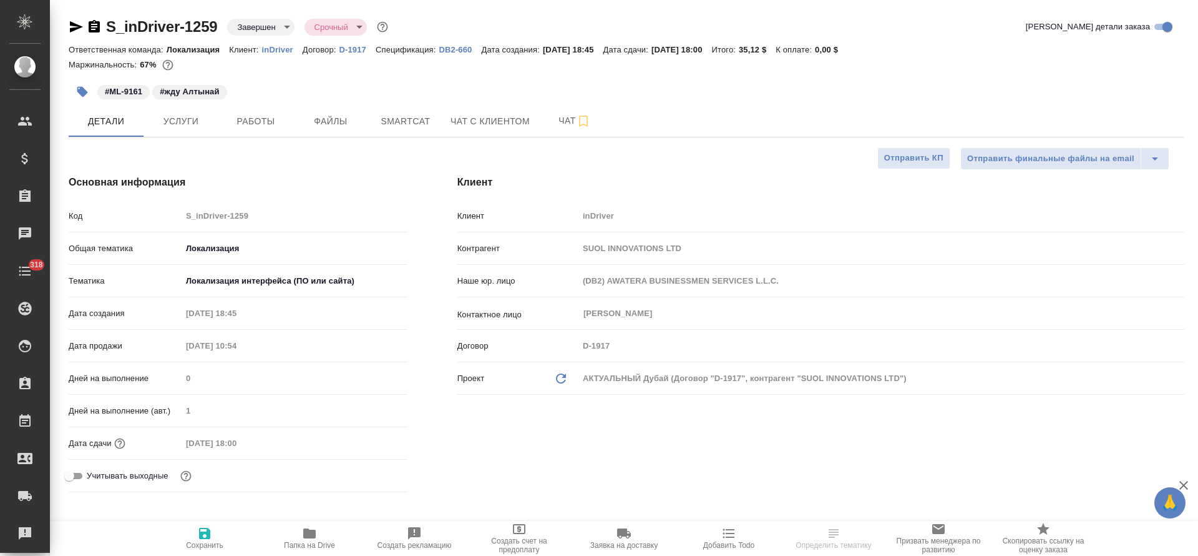
type textarea "x"
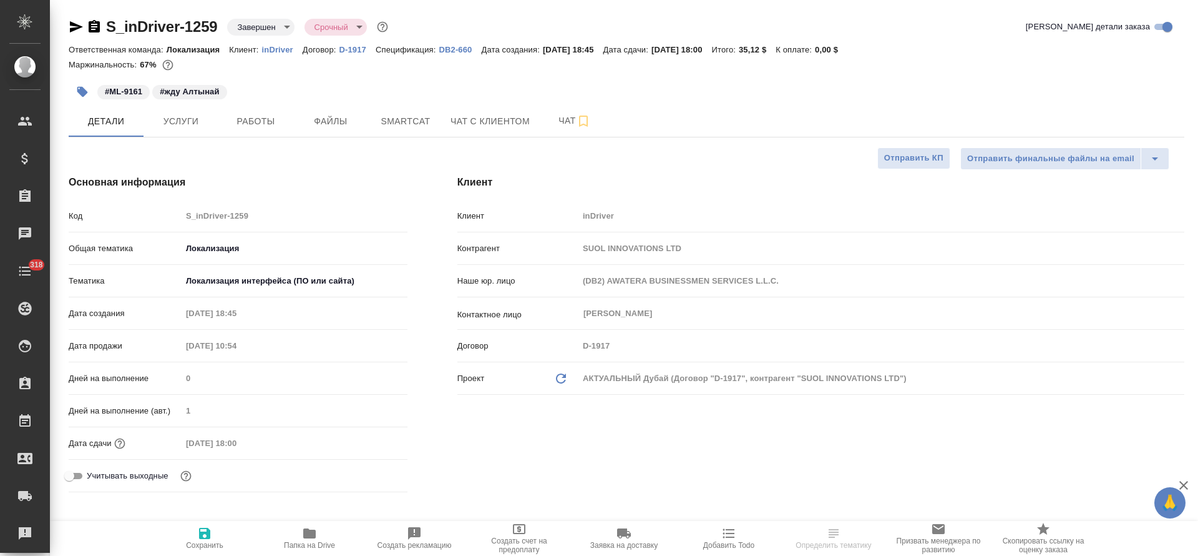
type textarea "x"
click at [178, 129] on button "Услуги" at bounding box center [181, 120] width 75 height 31
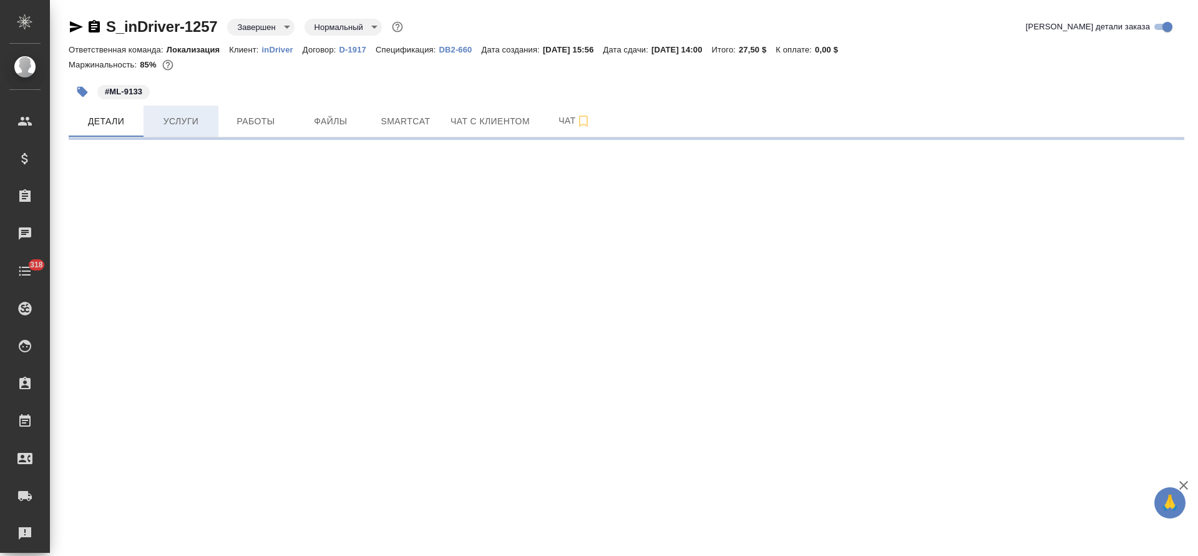
click at [190, 105] on button "Услуги" at bounding box center [181, 120] width 75 height 31
select select "RU"
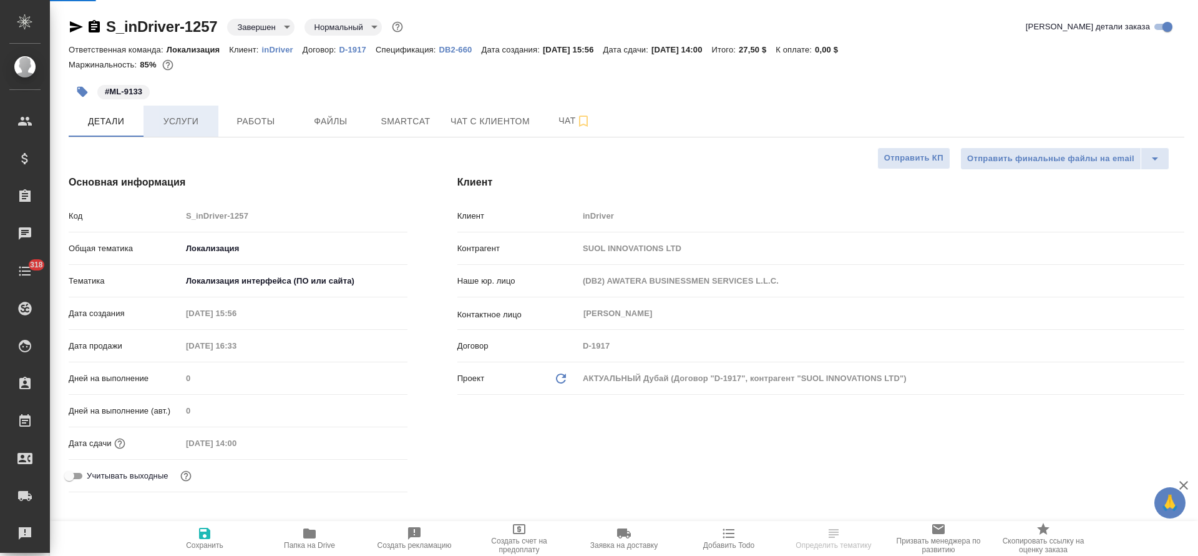
type textarea "x"
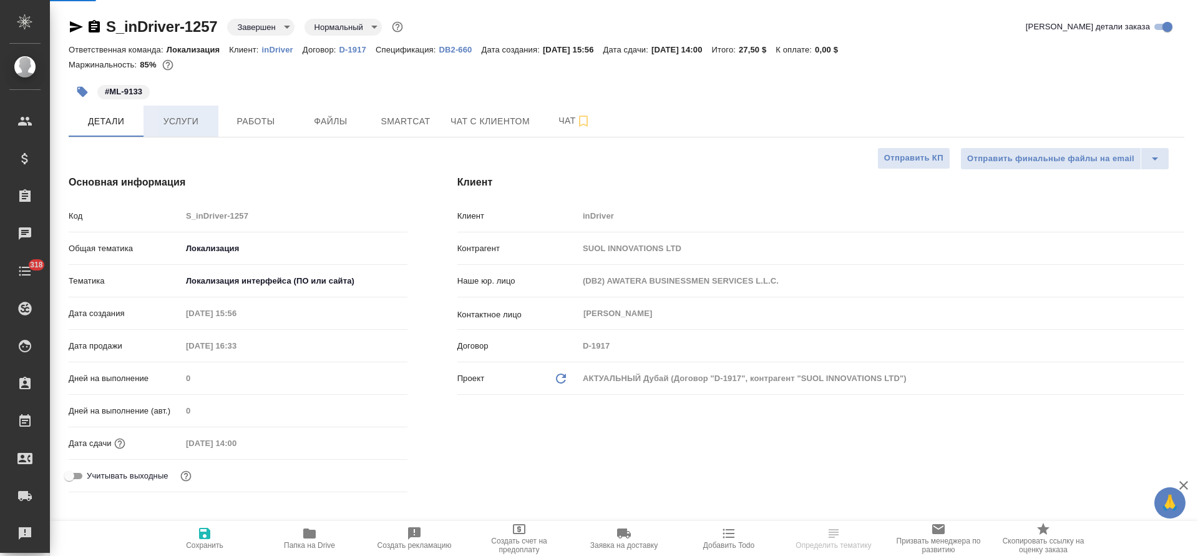
type textarea "x"
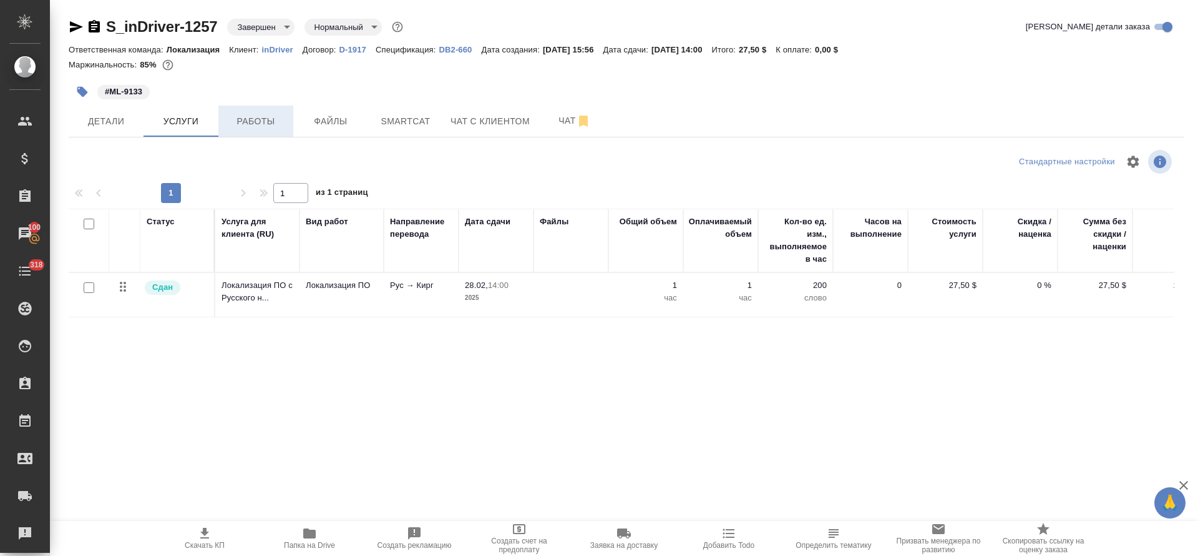
click at [259, 124] on span "Работы" at bounding box center [256, 122] width 60 height 16
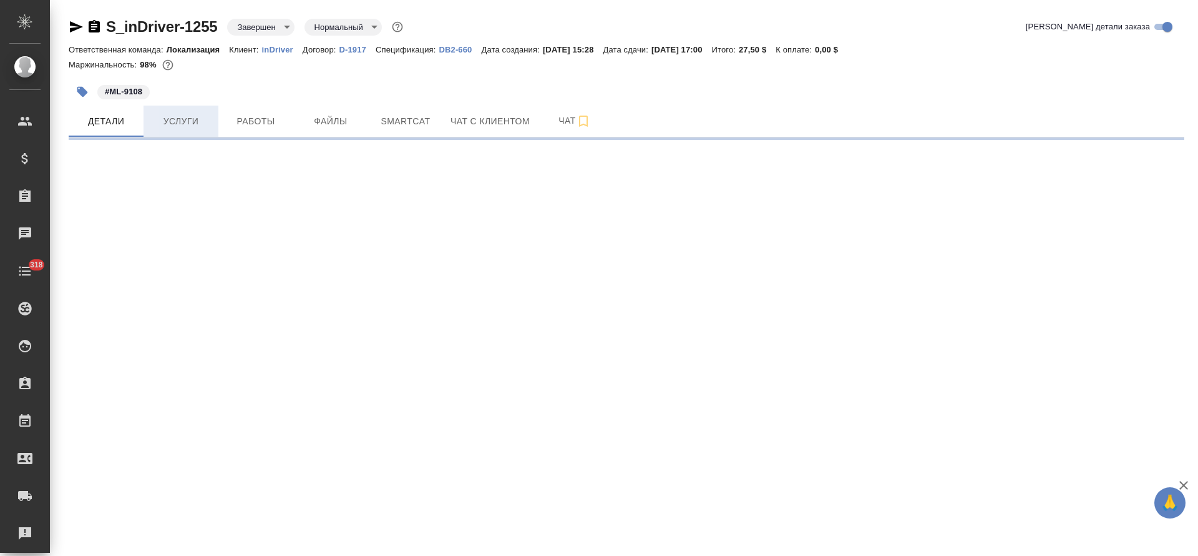
click at [198, 132] on button "Услуги" at bounding box center [181, 120] width 75 height 31
select select "RU"
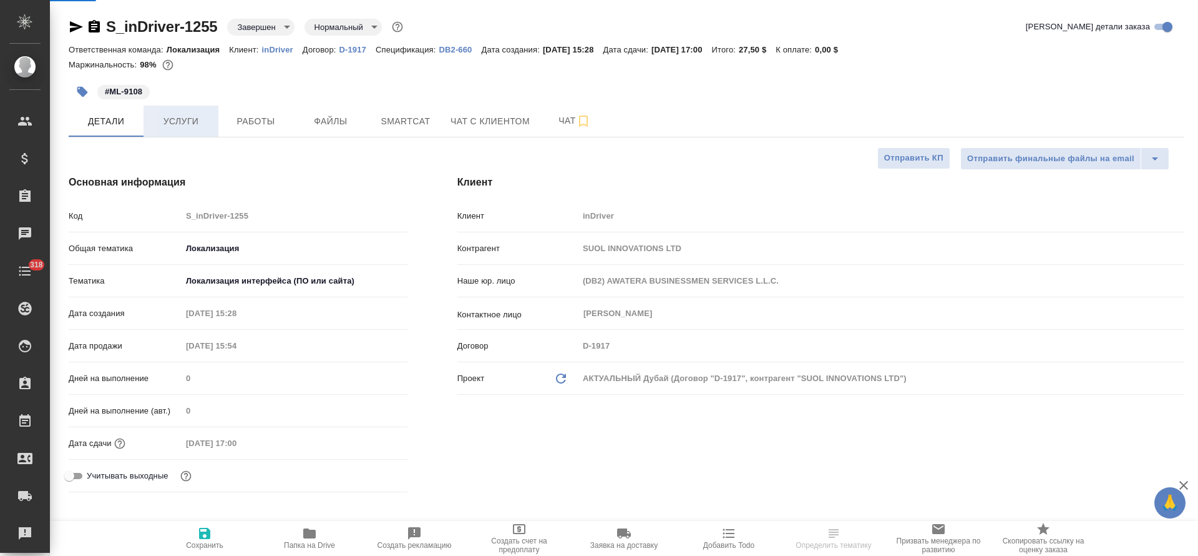
type textarea "x"
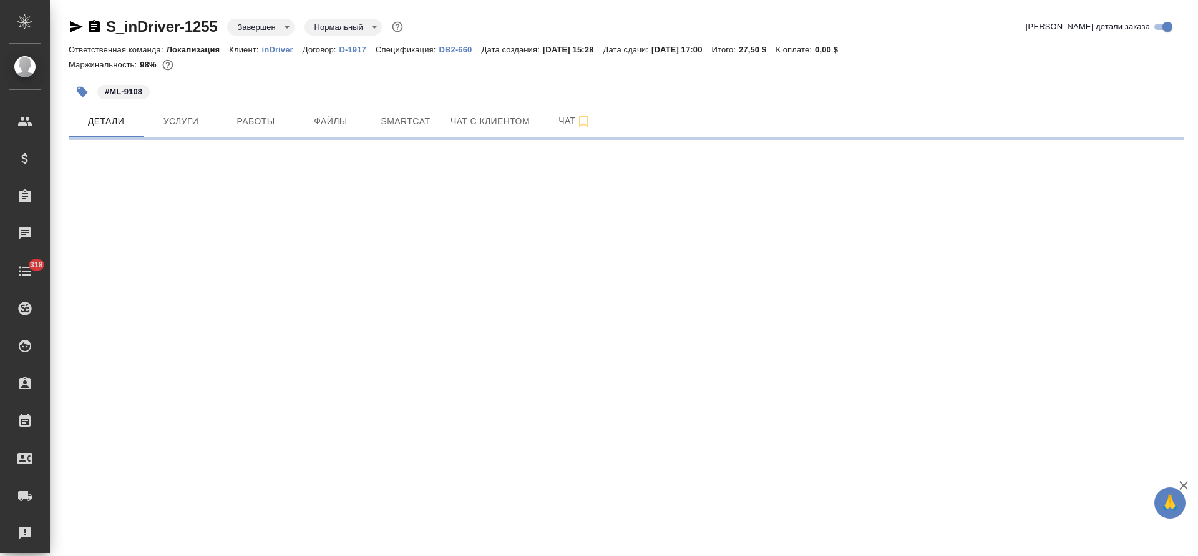
select select "RU"
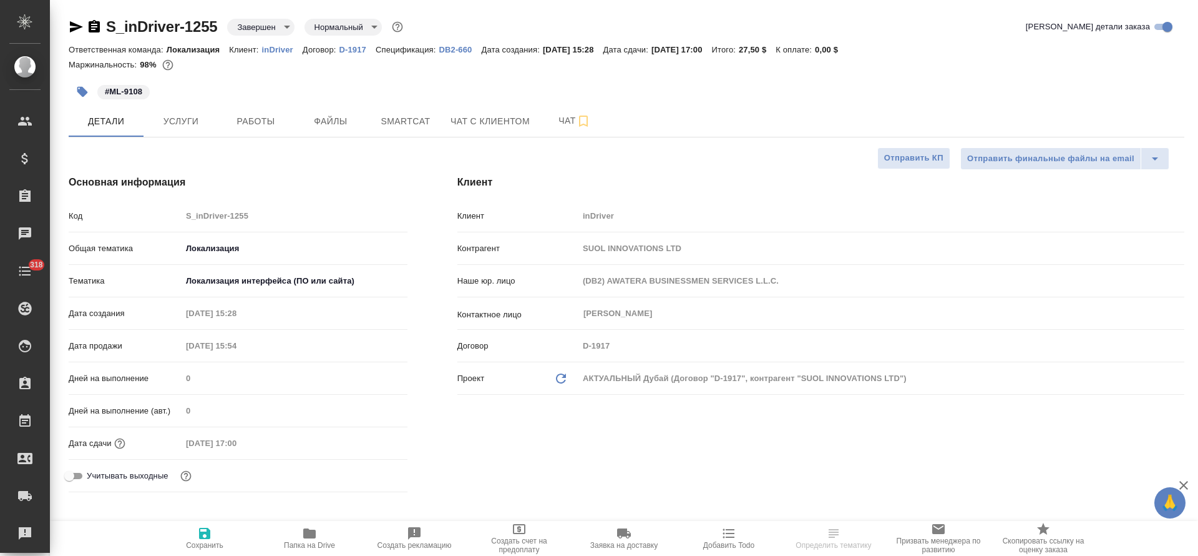
type textarea "x"
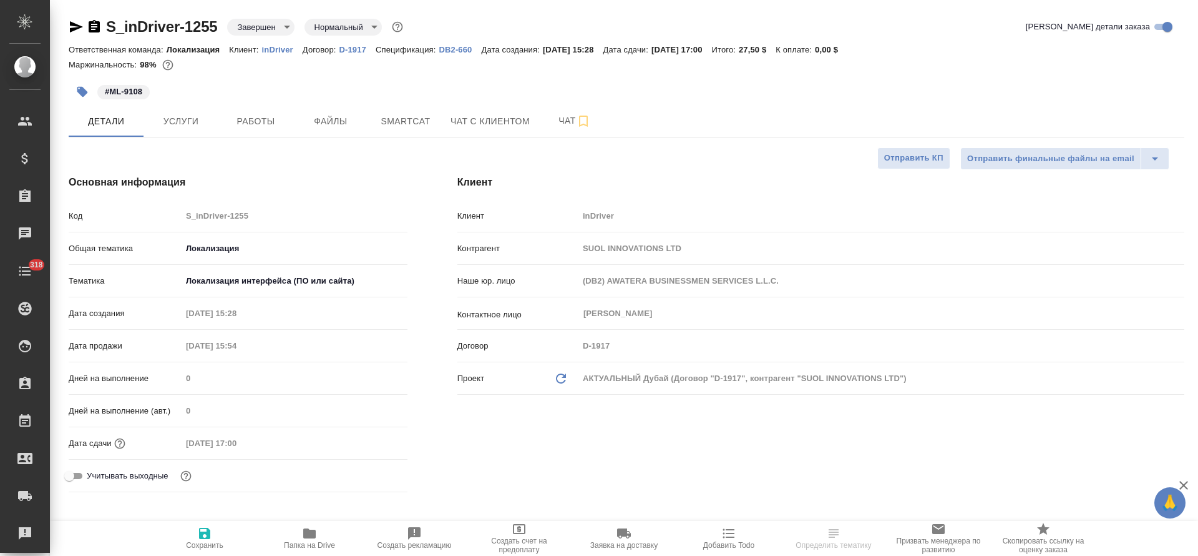
type textarea "x"
click at [255, 114] on span "Работы" at bounding box center [256, 122] width 60 height 16
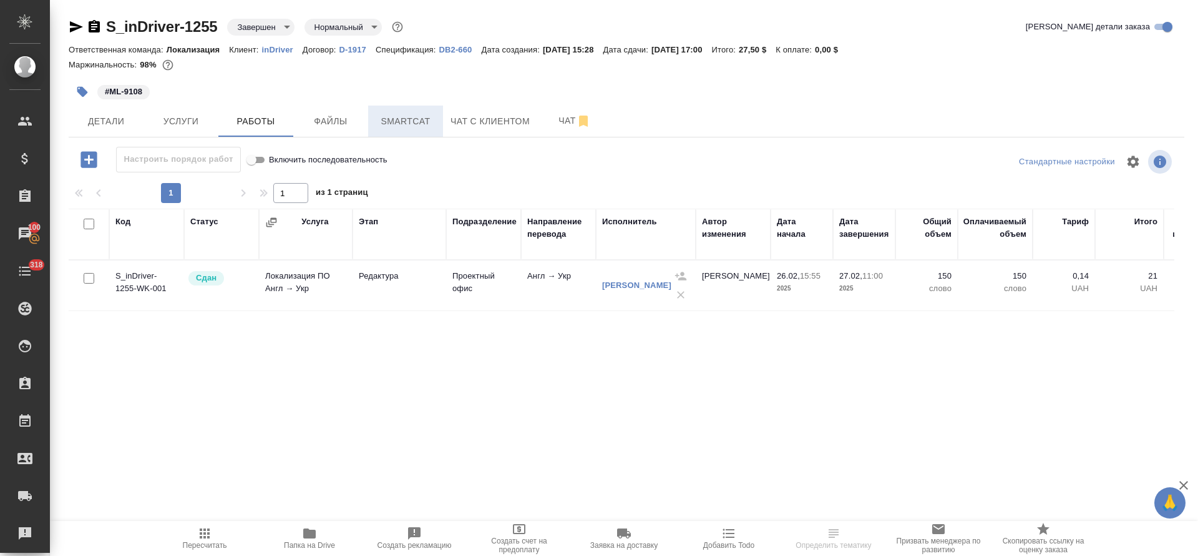
click at [424, 120] on span "Smartcat" at bounding box center [406, 122] width 60 height 16
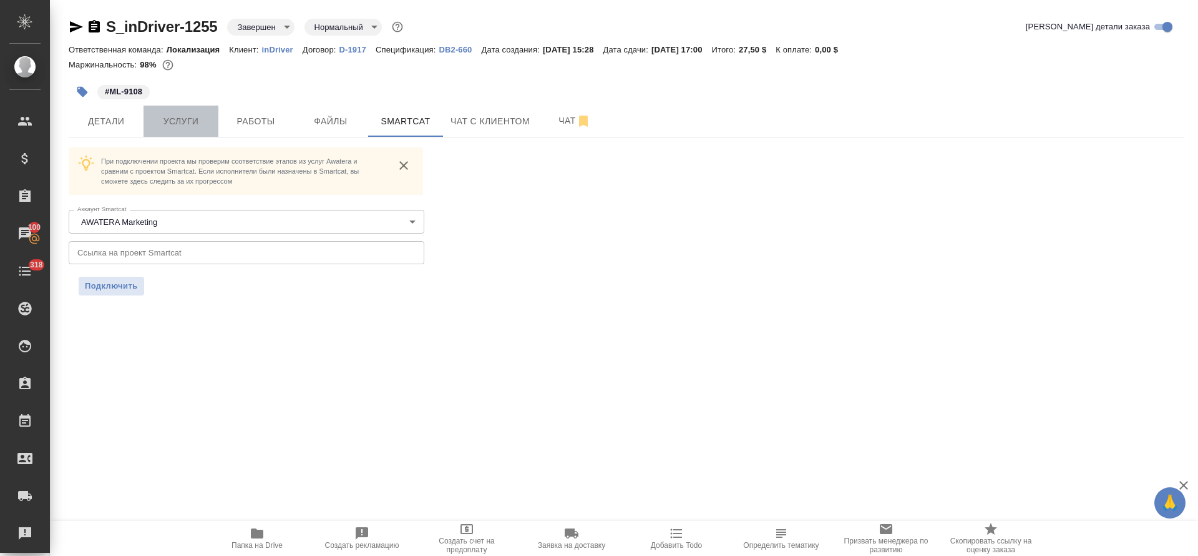
click at [165, 117] on span "Услуги" at bounding box center [181, 122] width 60 height 16
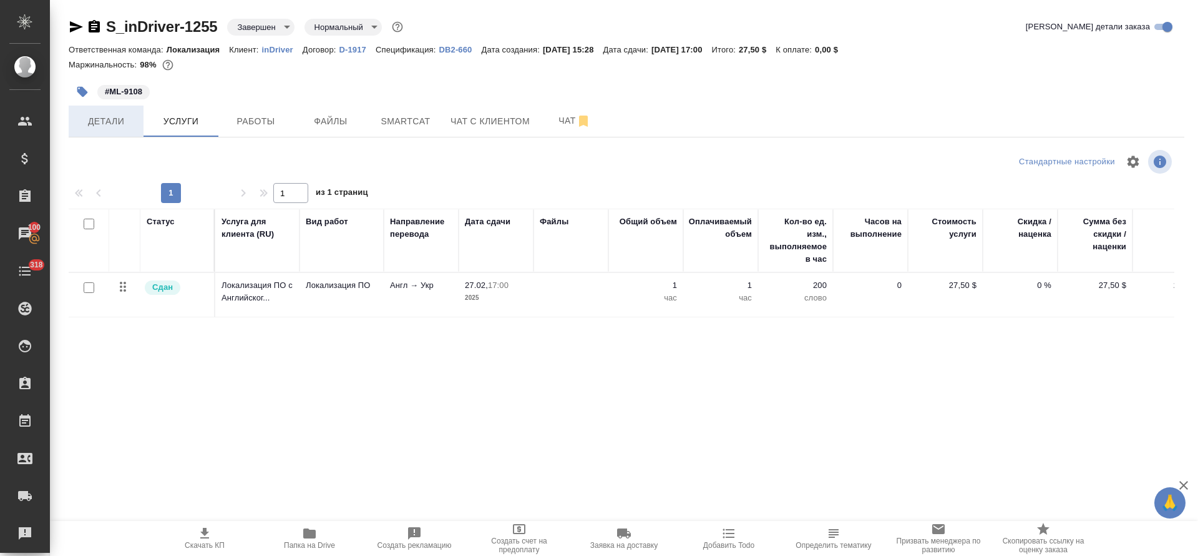
click at [126, 112] on button "Детали" at bounding box center [106, 120] width 75 height 31
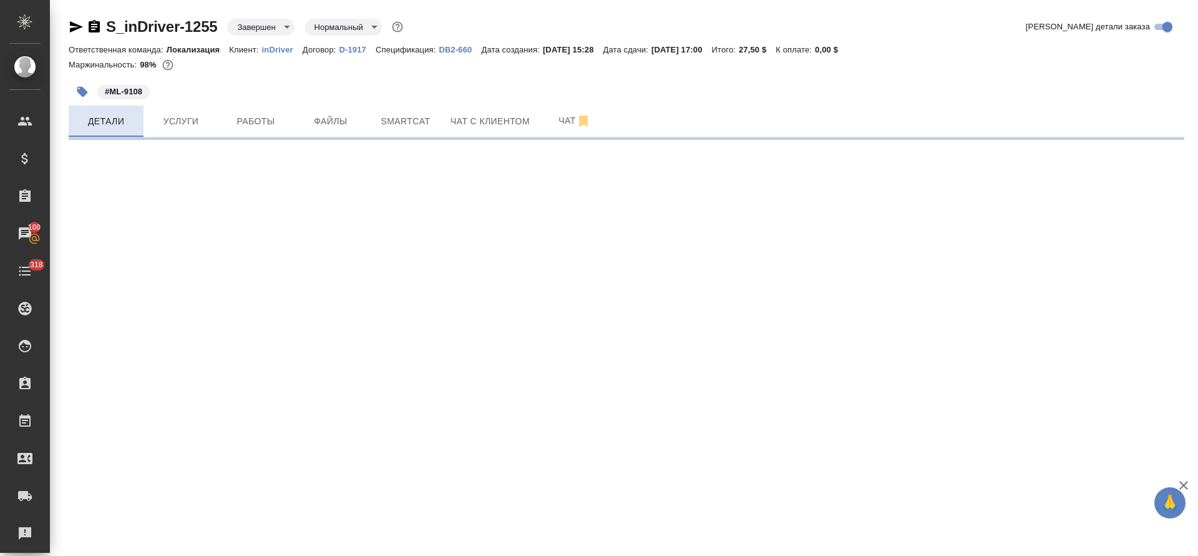
select select "RU"
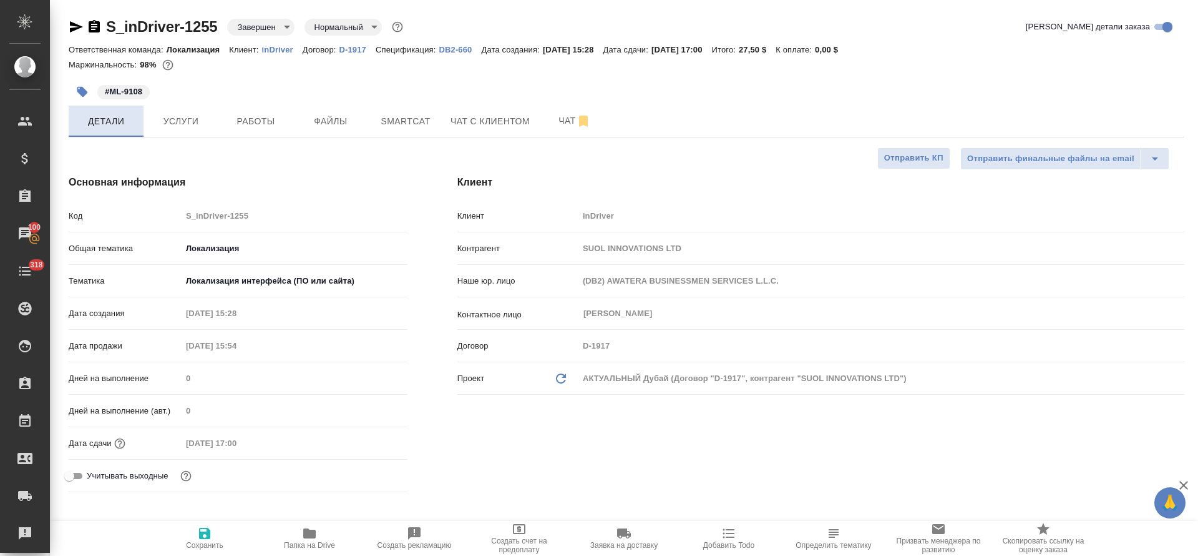
type textarea "x"
